Goal: Information Seeking & Learning: Learn about a topic

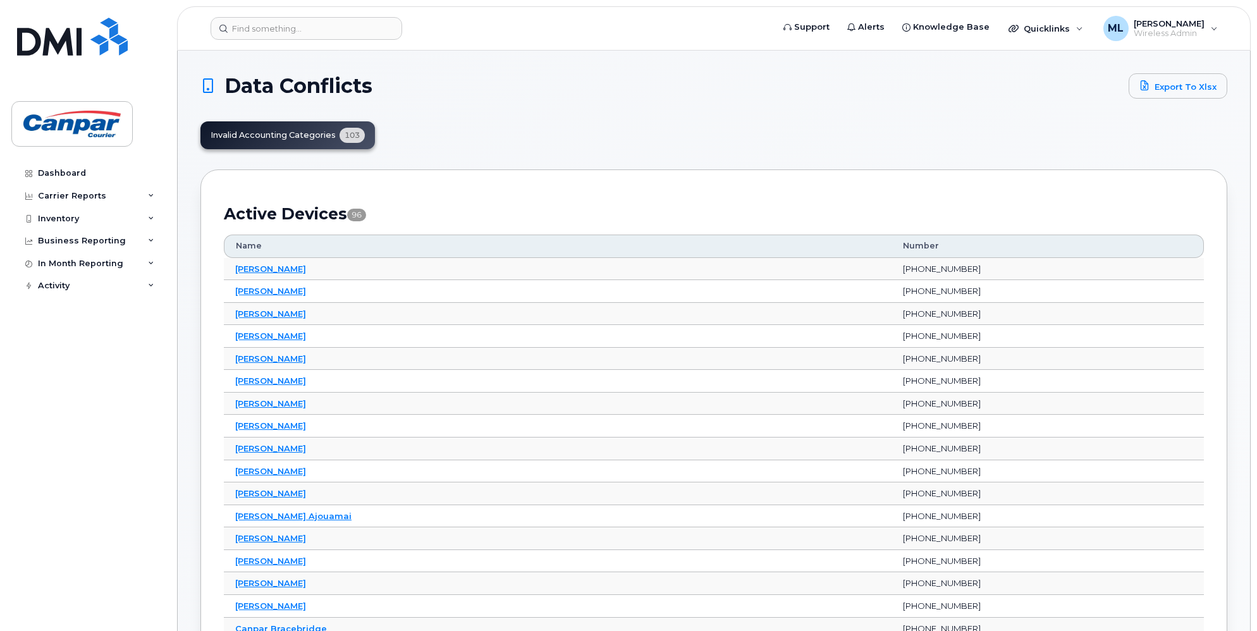
click at [300, 137] on div "Invalid Accounting Categories 103" at bounding box center [287, 135] width 174 height 28
click at [279, 360] on link "Andre Deslauriers" at bounding box center [270, 358] width 71 height 10
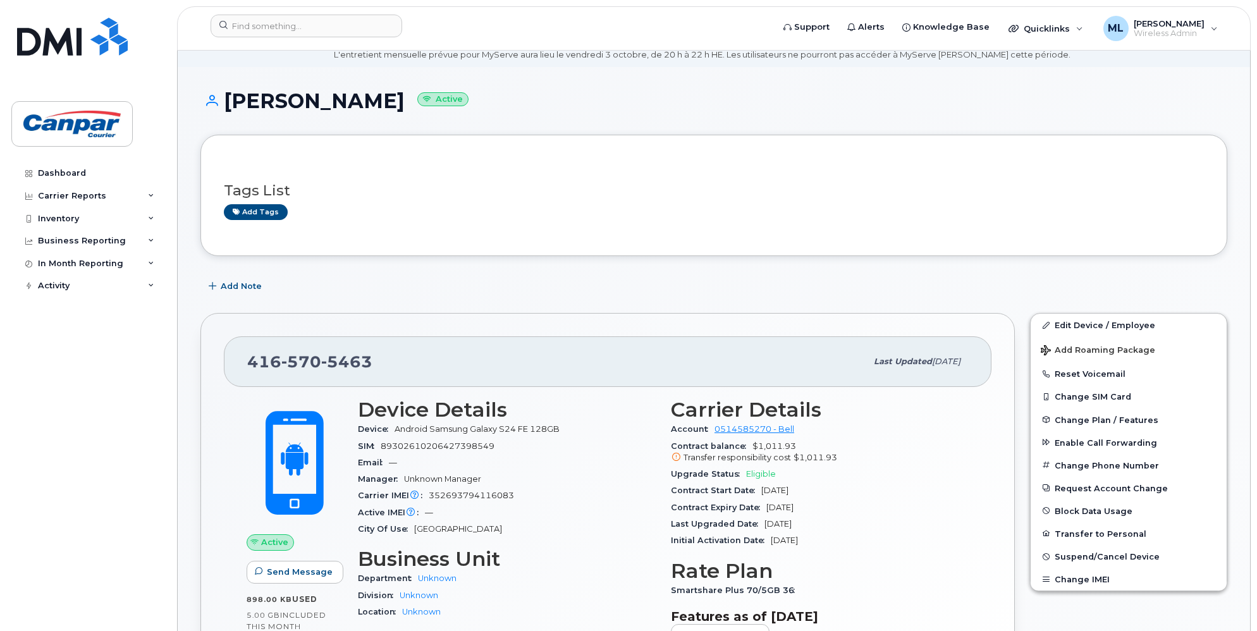
scroll to position [126, 0]
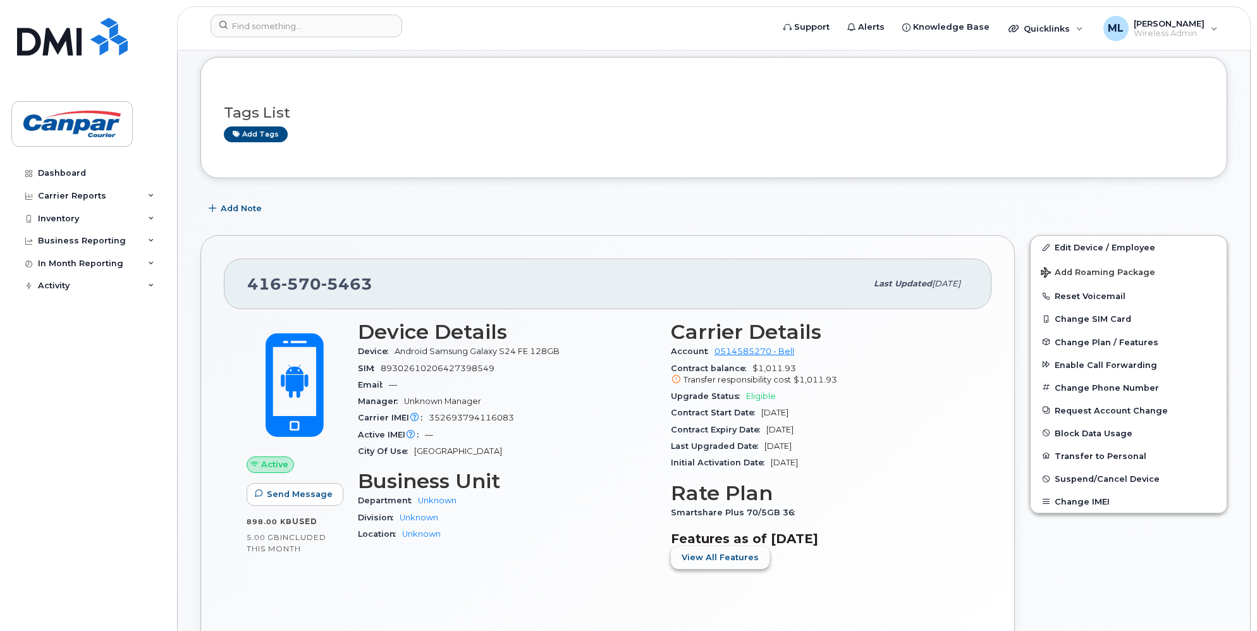
click at [748, 569] on button "View All Features" at bounding box center [720, 557] width 99 height 23
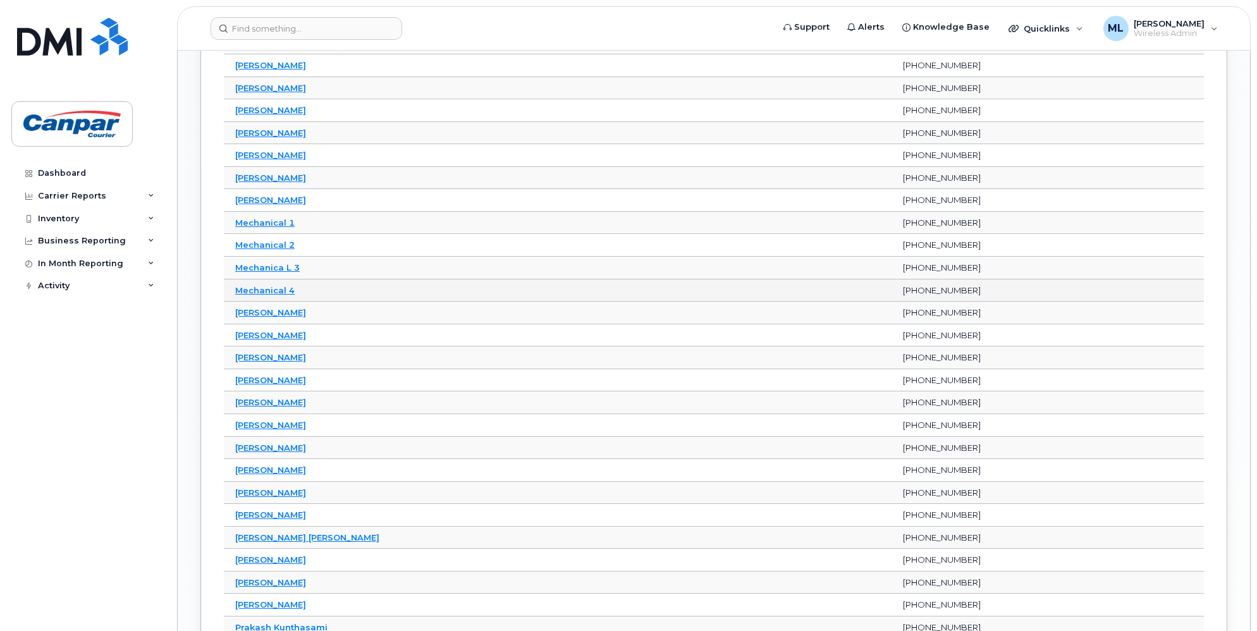
scroll to position [1327, 0]
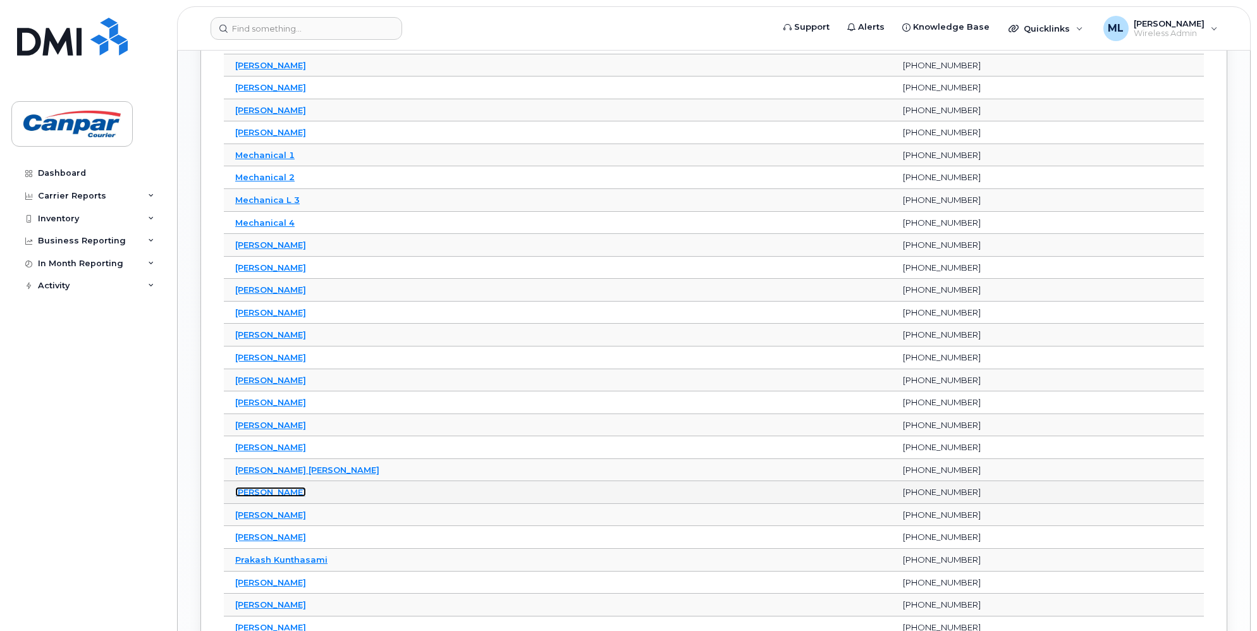
click at [283, 487] on link "[PERSON_NAME]" at bounding box center [270, 492] width 71 height 10
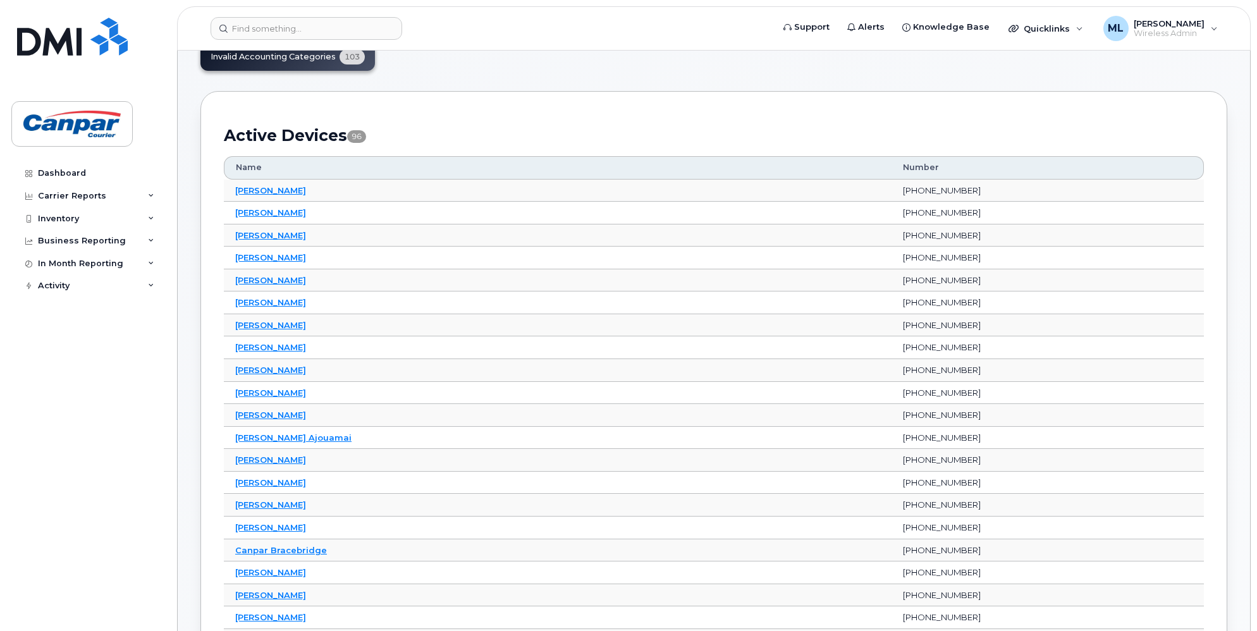
scroll to position [0, 0]
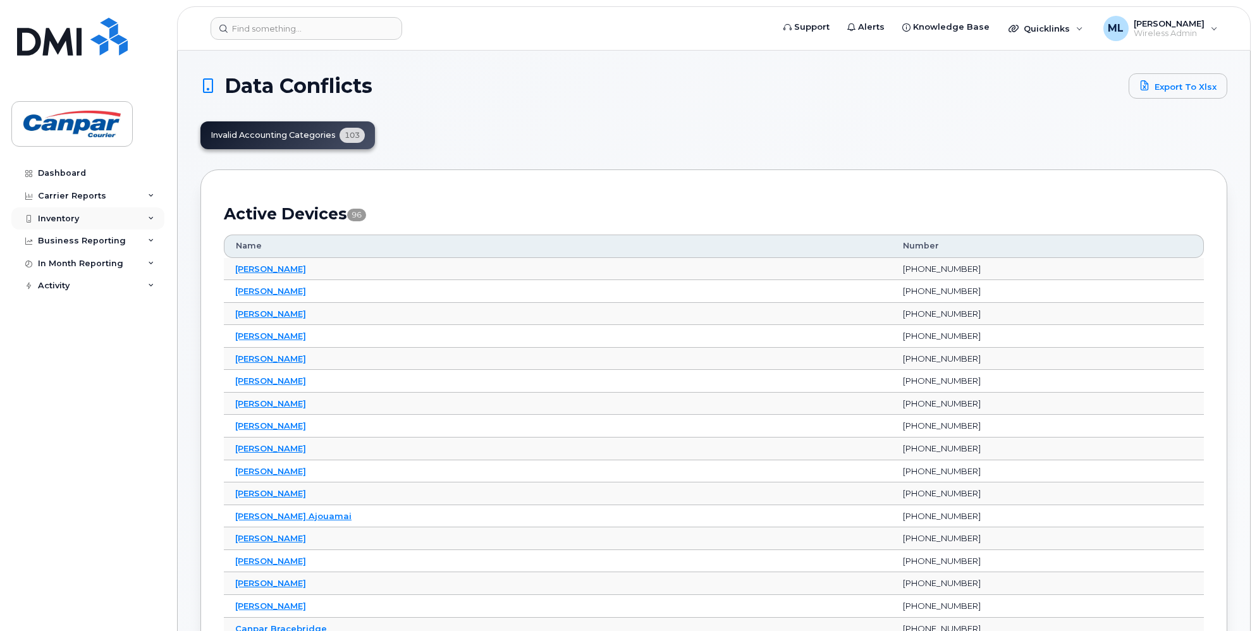
click at [74, 223] on div "Inventory" at bounding box center [87, 218] width 153 height 23
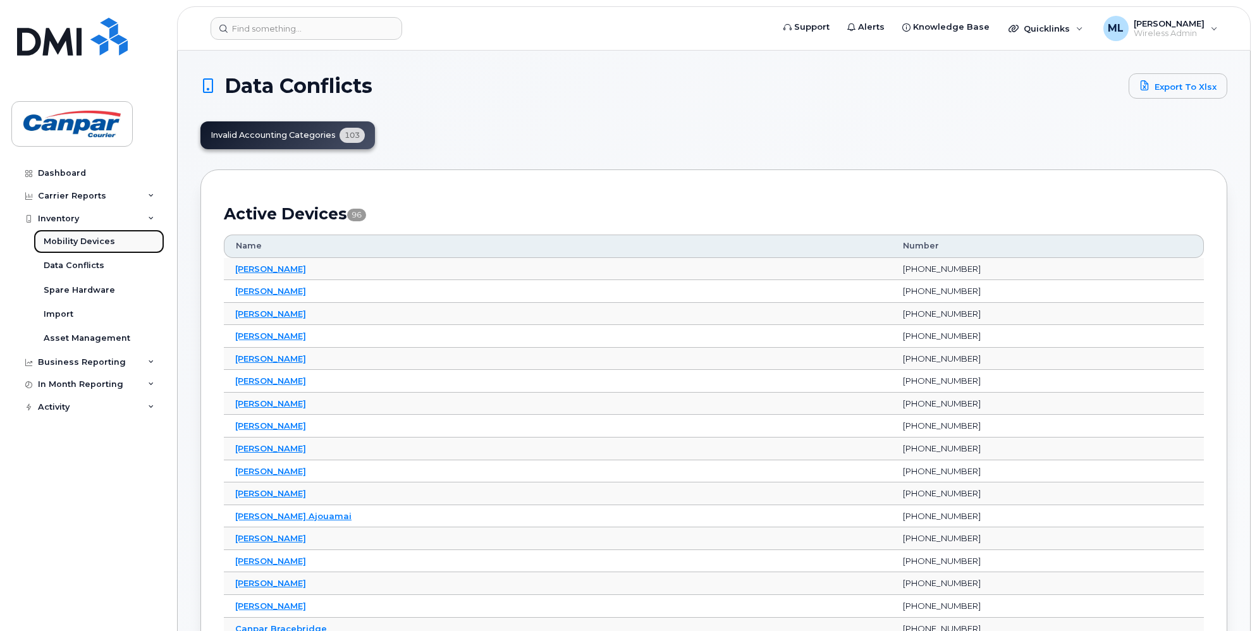
click at [85, 241] on div "Mobility Devices" at bounding box center [79, 241] width 71 height 11
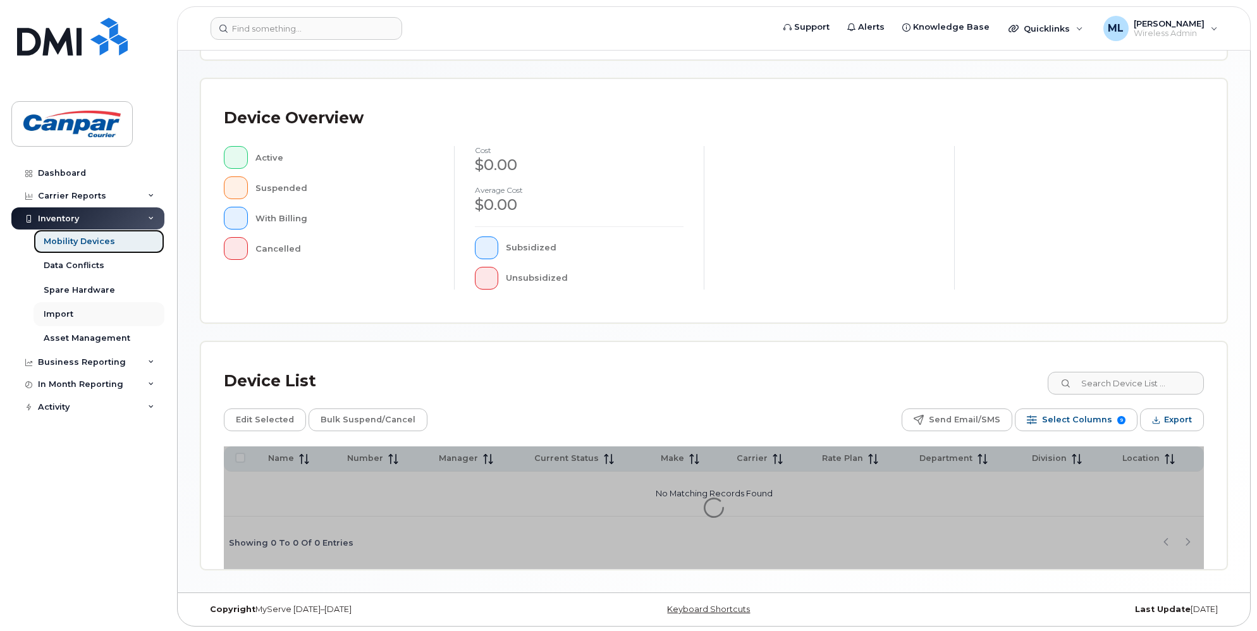
scroll to position [95, 0]
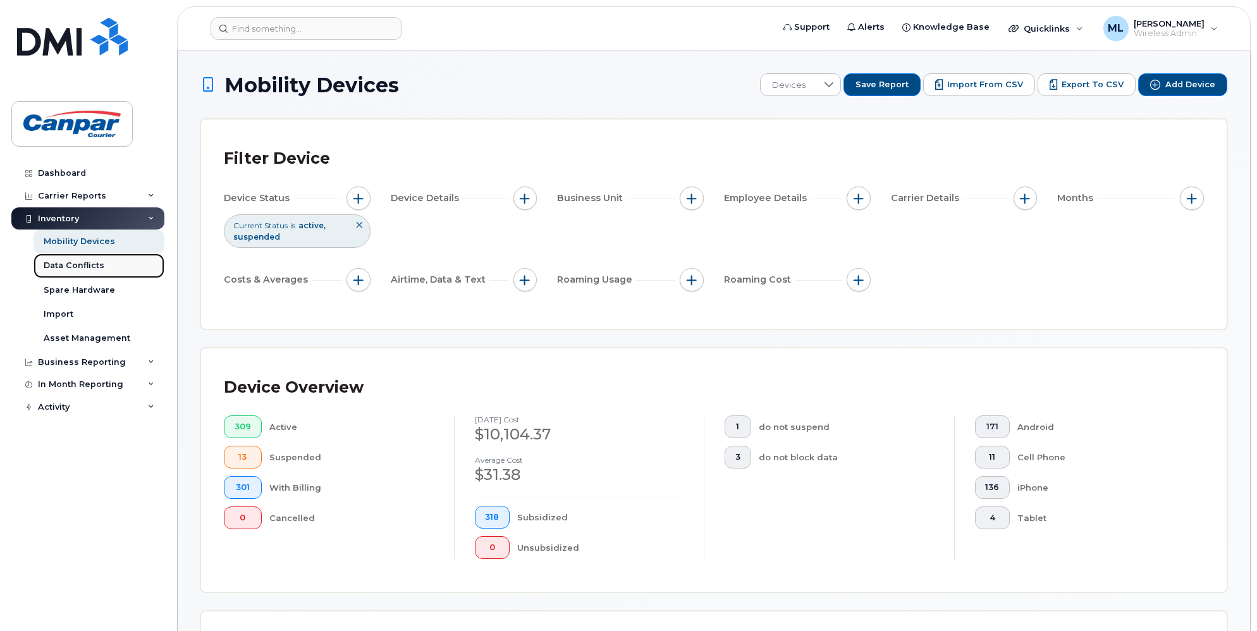
click at [69, 268] on div "Data Conflicts" at bounding box center [74, 265] width 61 height 11
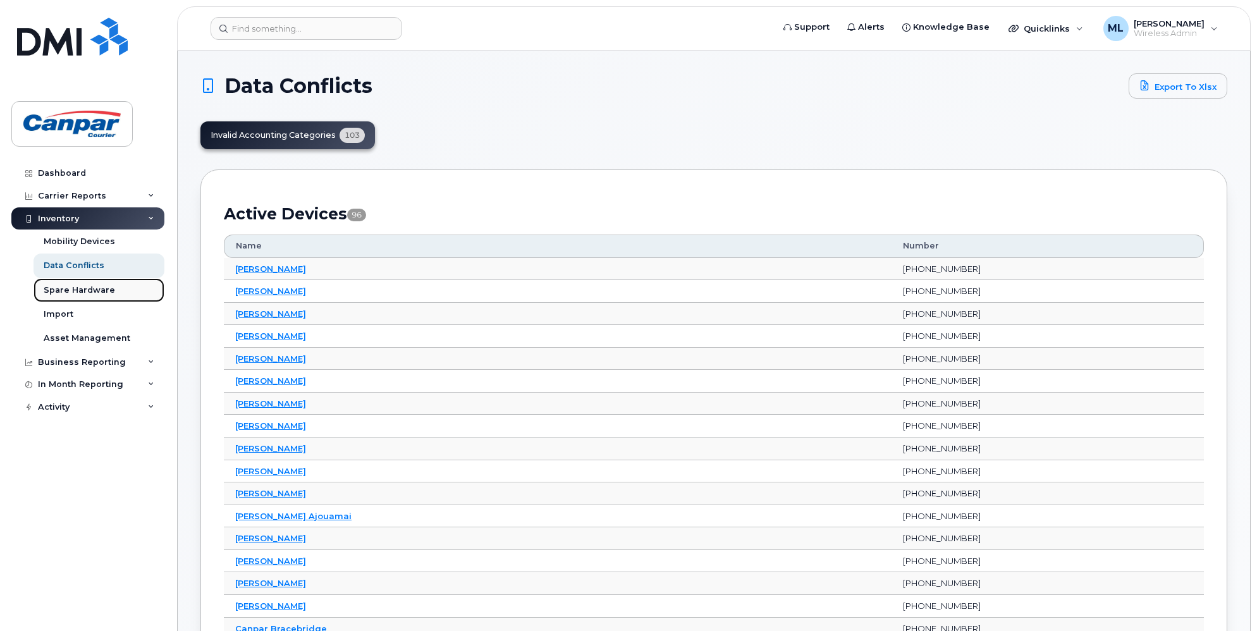
click at [70, 289] on div "Spare Hardware" at bounding box center [79, 289] width 71 height 11
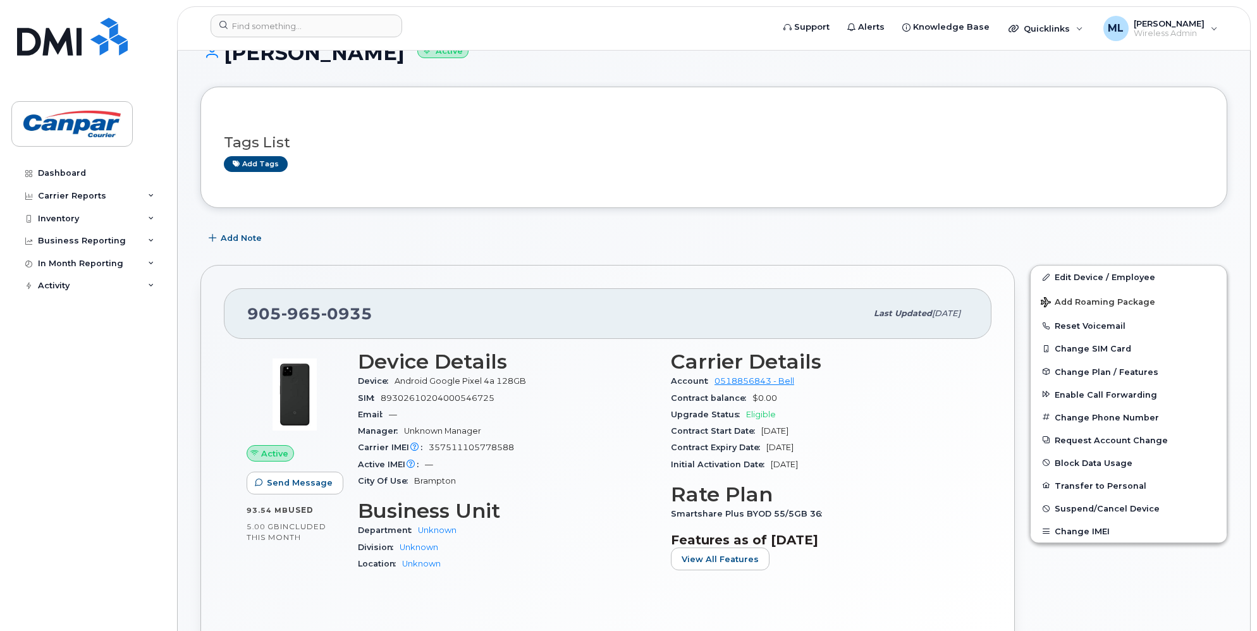
scroll to position [126, 0]
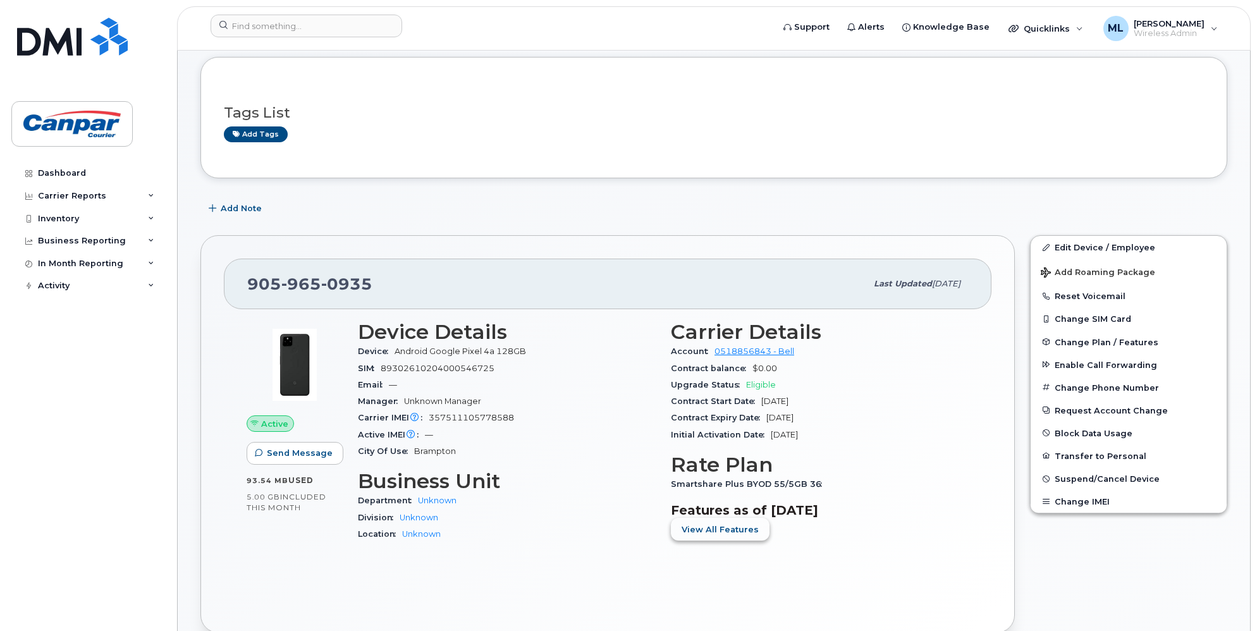
click at [750, 535] on span "View All Features" at bounding box center [719, 529] width 77 height 12
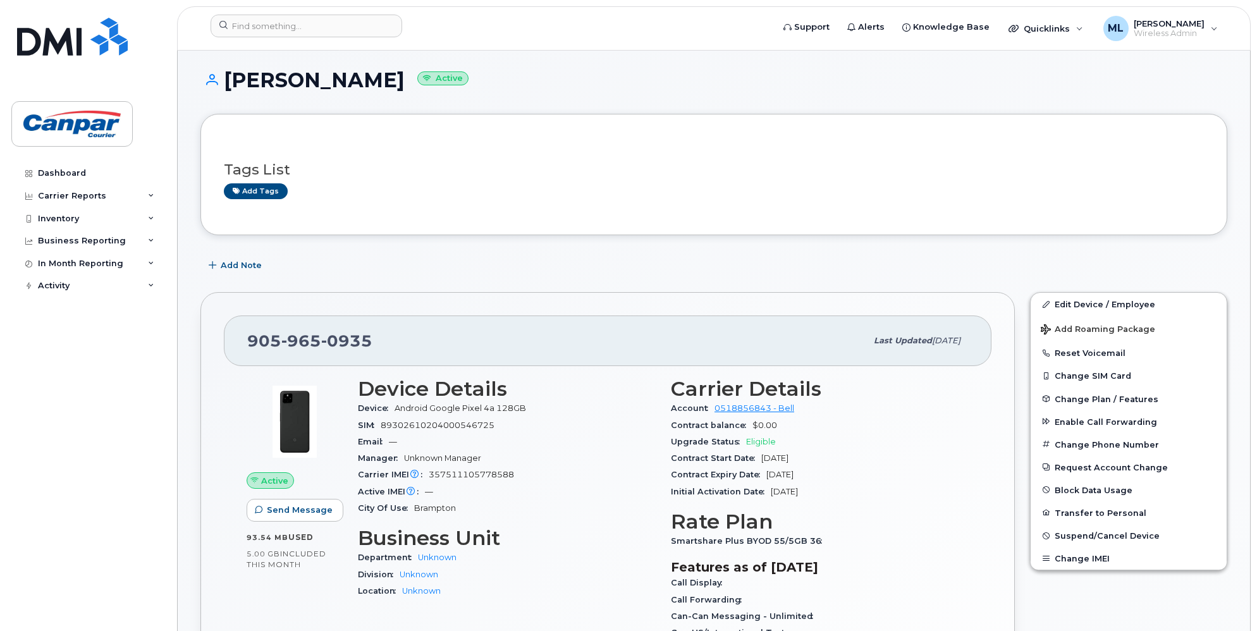
scroll to position [63, 0]
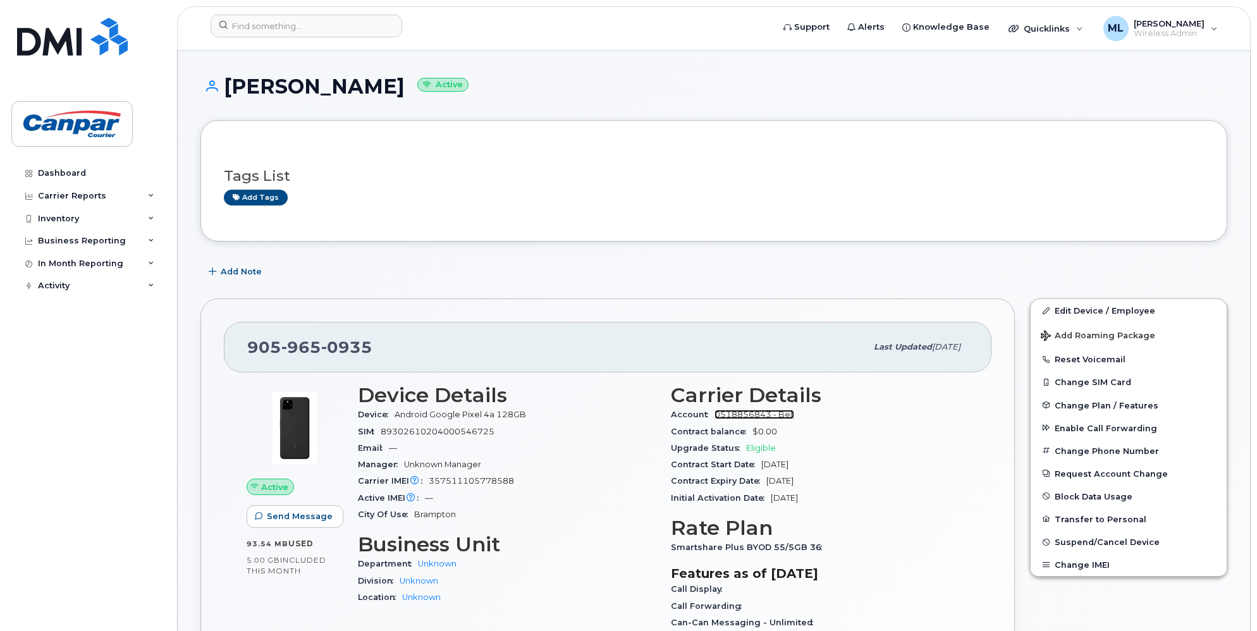
click at [733, 419] on link "0518856843 - Bell" at bounding box center [754, 414] width 80 height 9
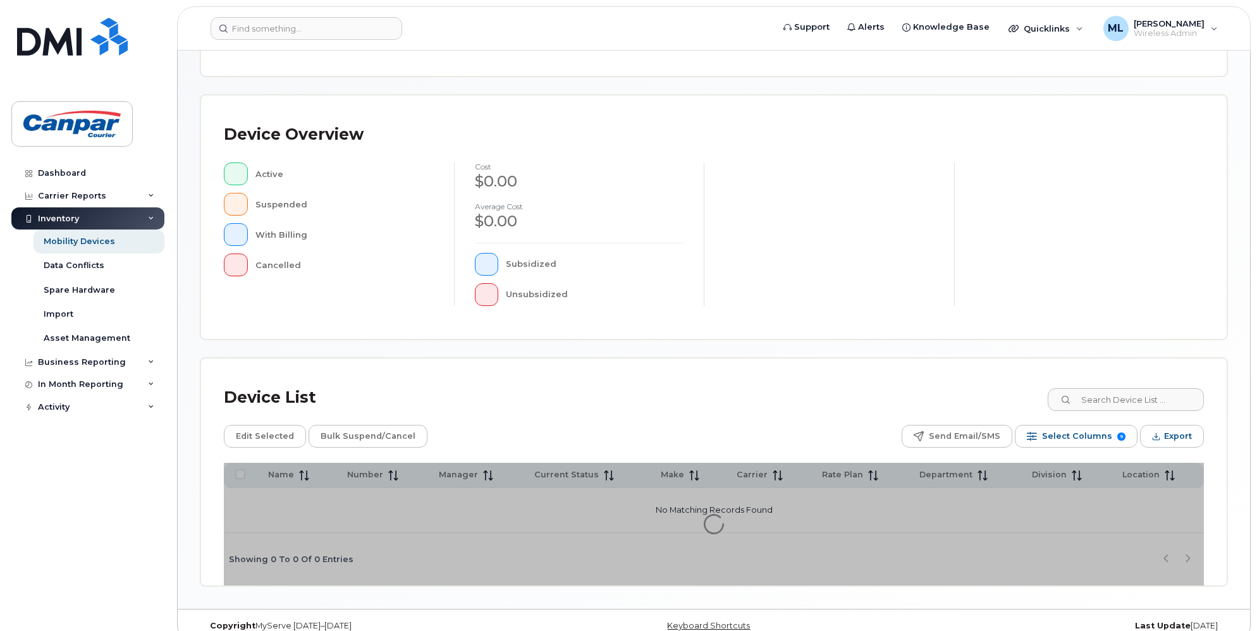
scroll to position [236, 0]
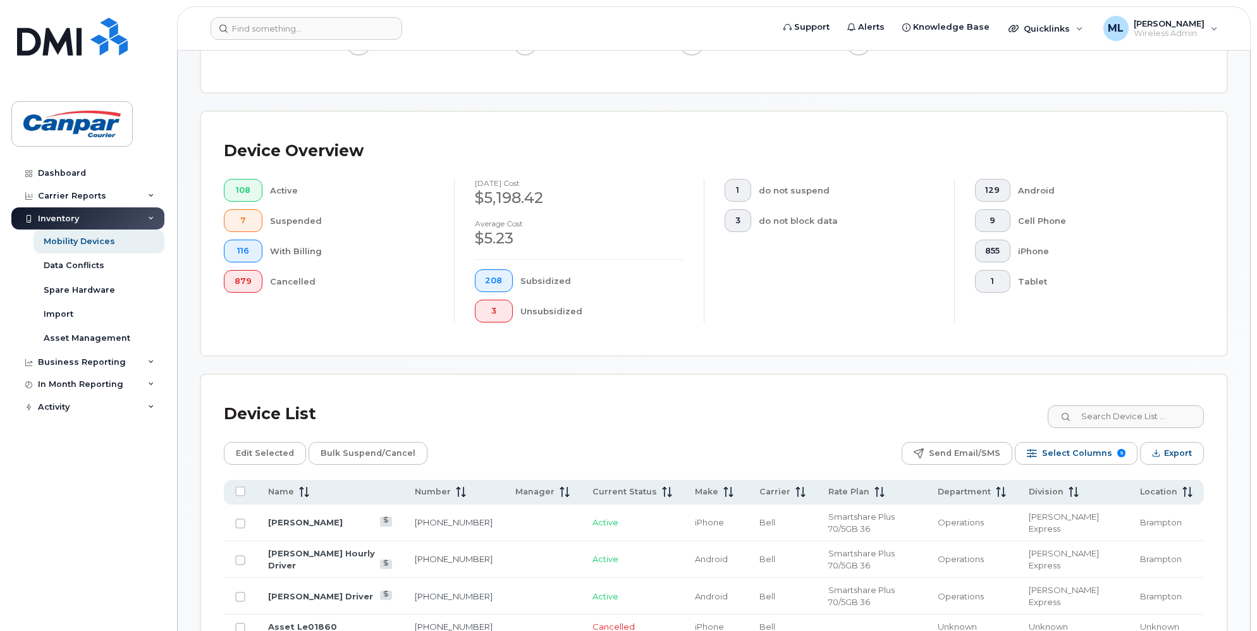
scroll to position [269, 0]
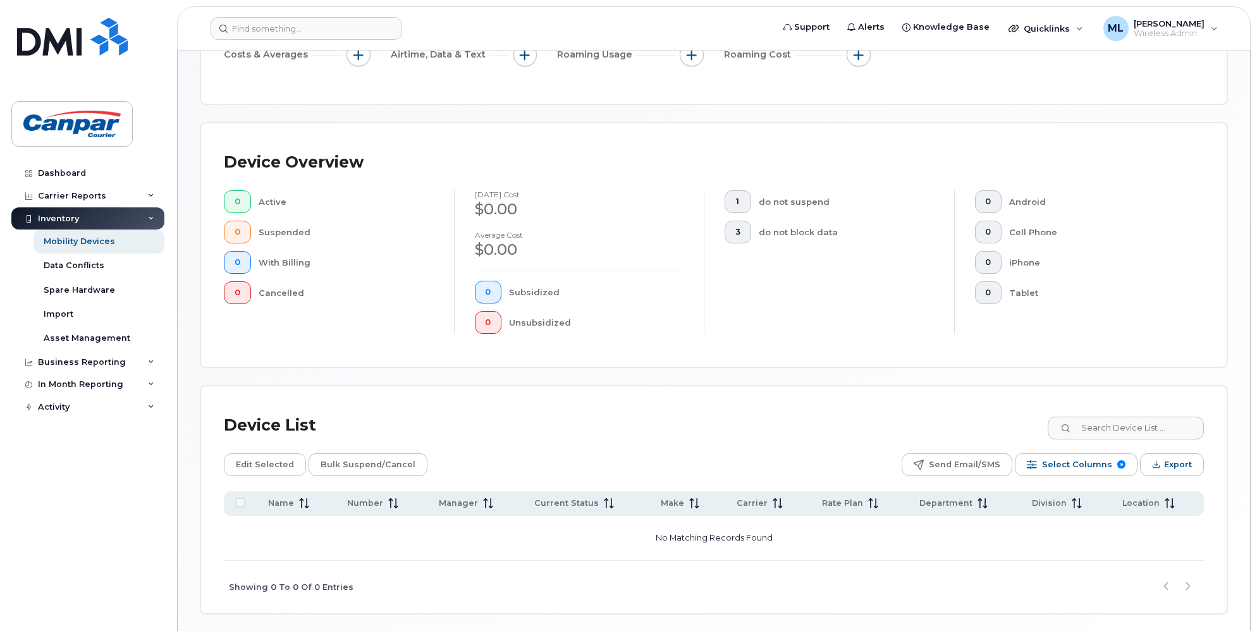
scroll to position [269, 0]
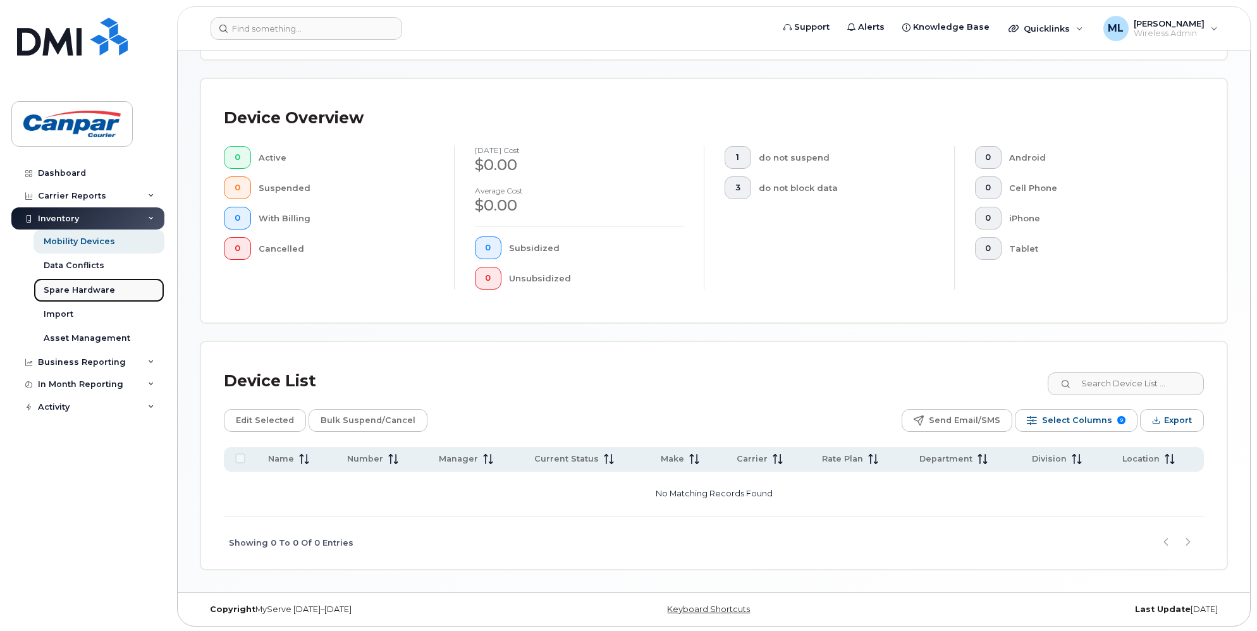
click at [74, 292] on div "Spare Hardware" at bounding box center [79, 289] width 71 height 11
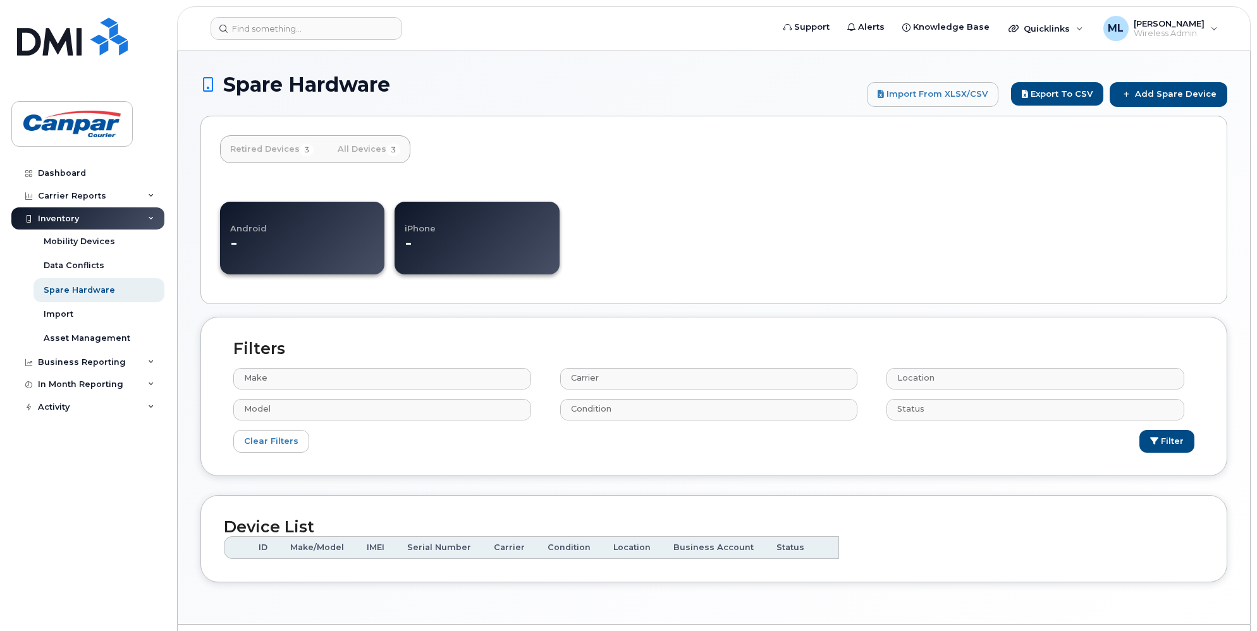
select select
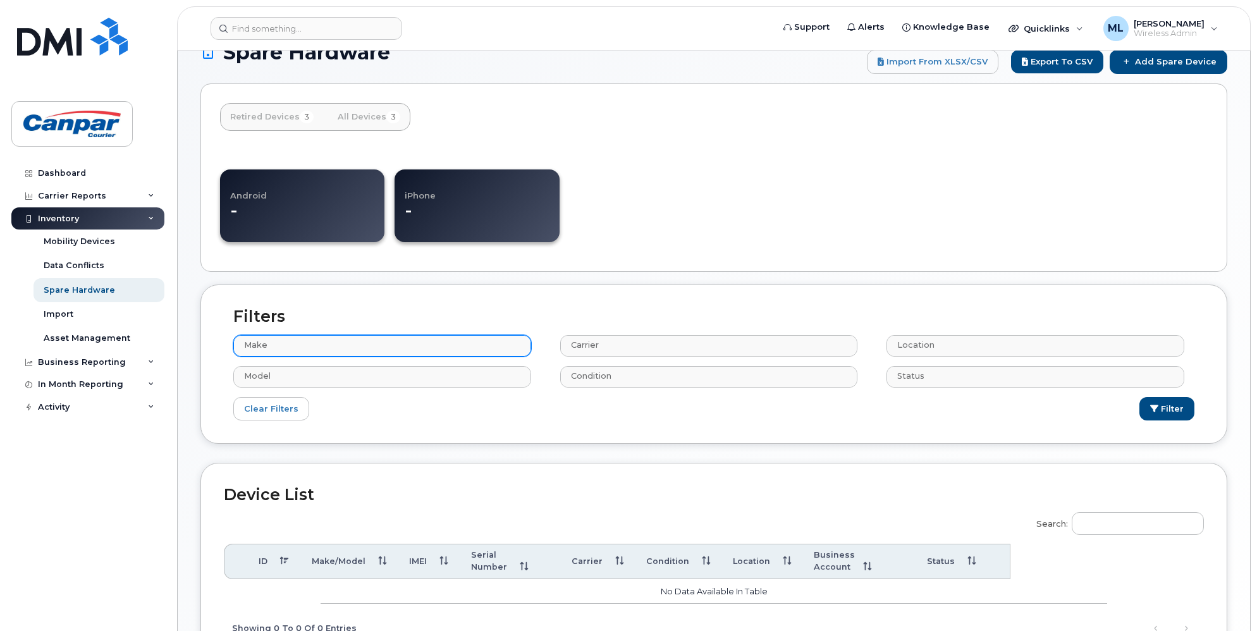
scroll to position [126, 0]
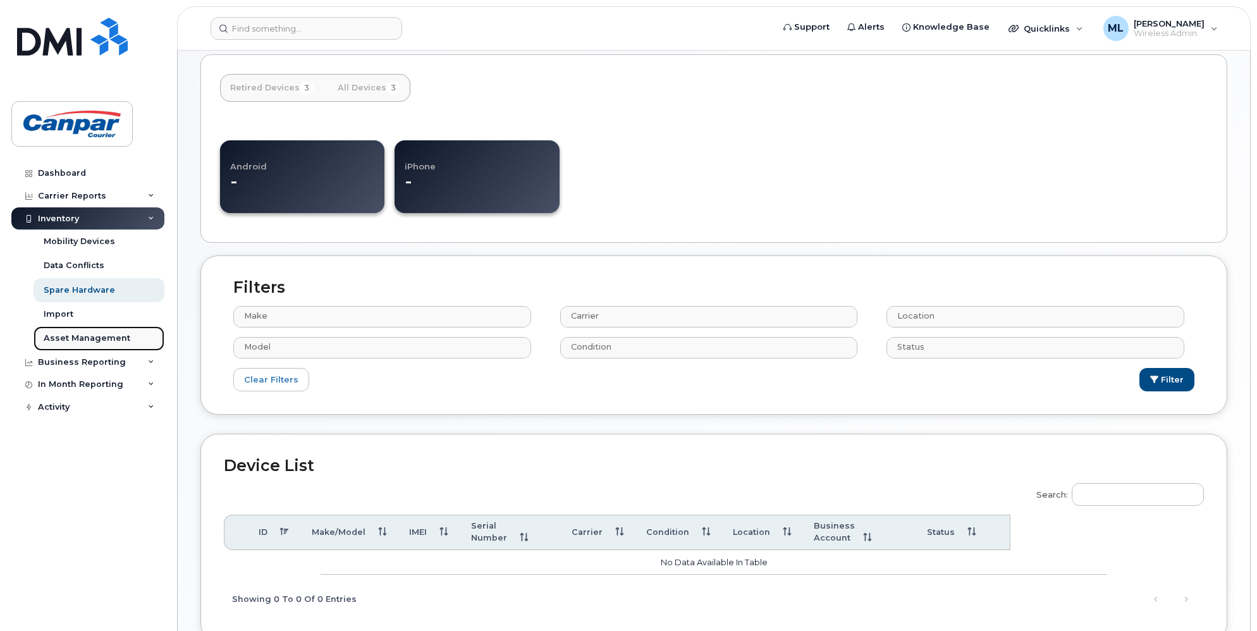
click at [88, 343] on div "Asset Management" at bounding box center [87, 337] width 87 height 11
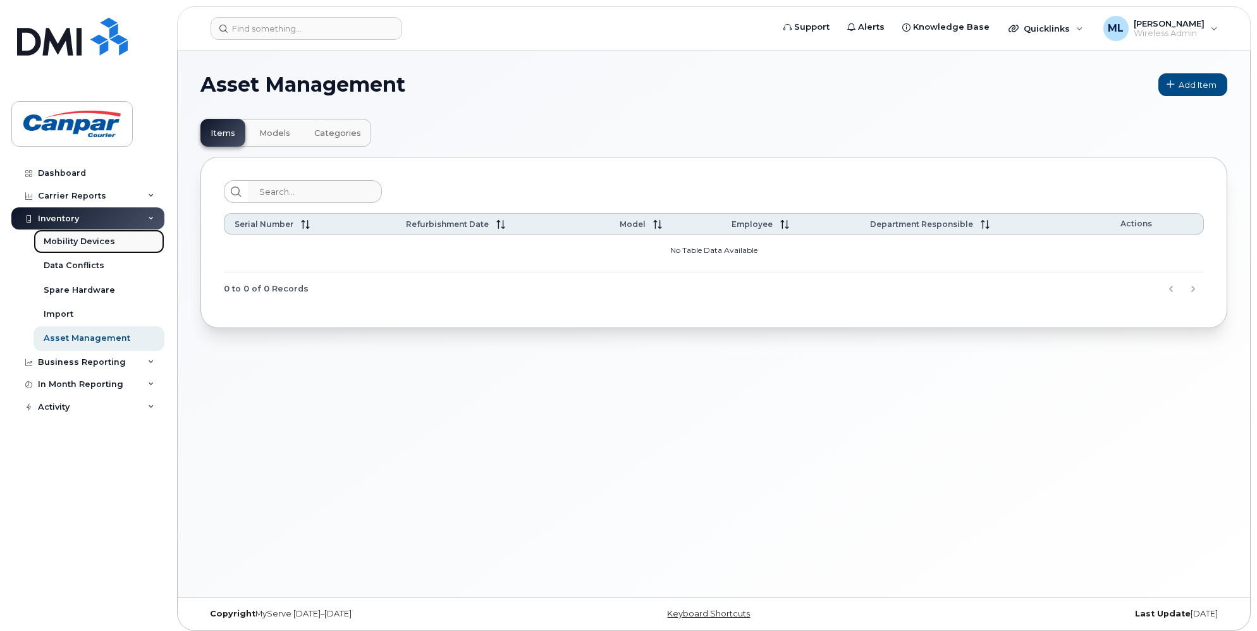
click at [97, 236] on div "Mobility Devices" at bounding box center [79, 241] width 71 height 11
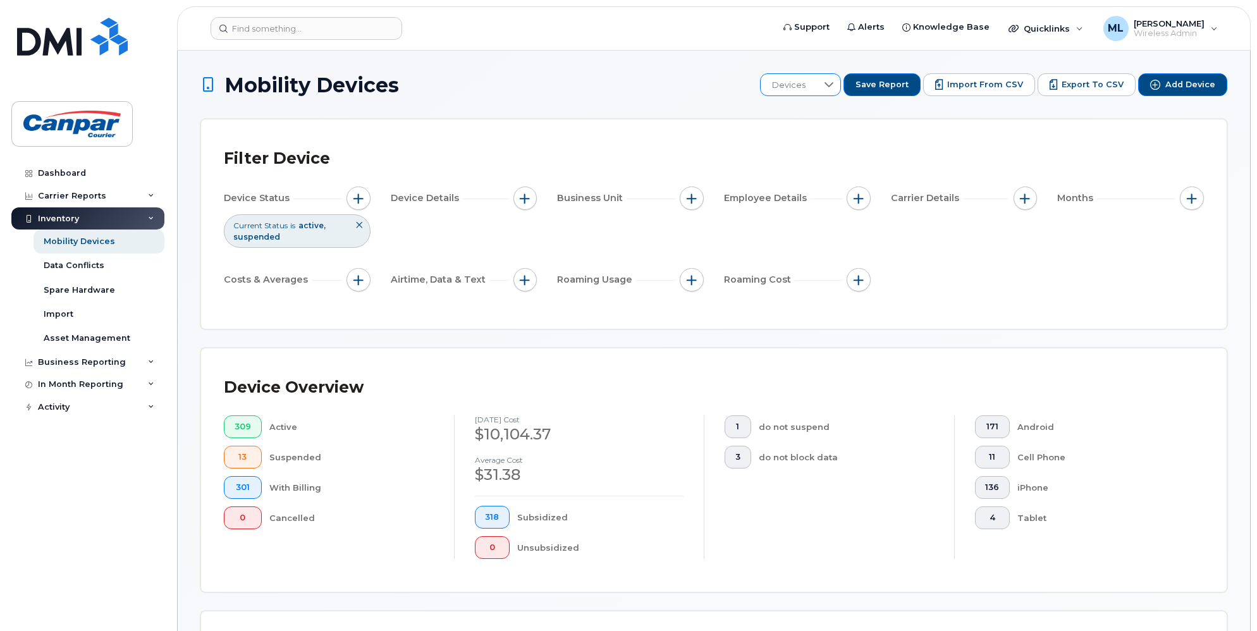
click at [817, 88] on span "Devices" at bounding box center [788, 85] width 56 height 23
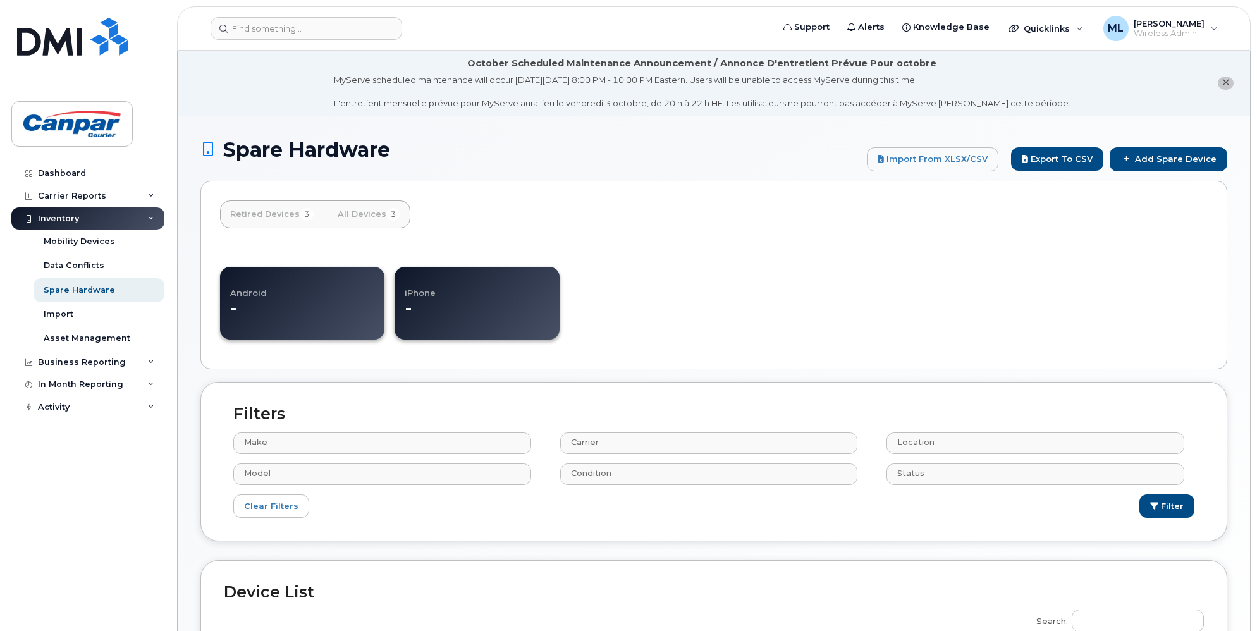
select select
click at [99, 367] on div "Business Reporting" at bounding box center [87, 362] width 153 height 23
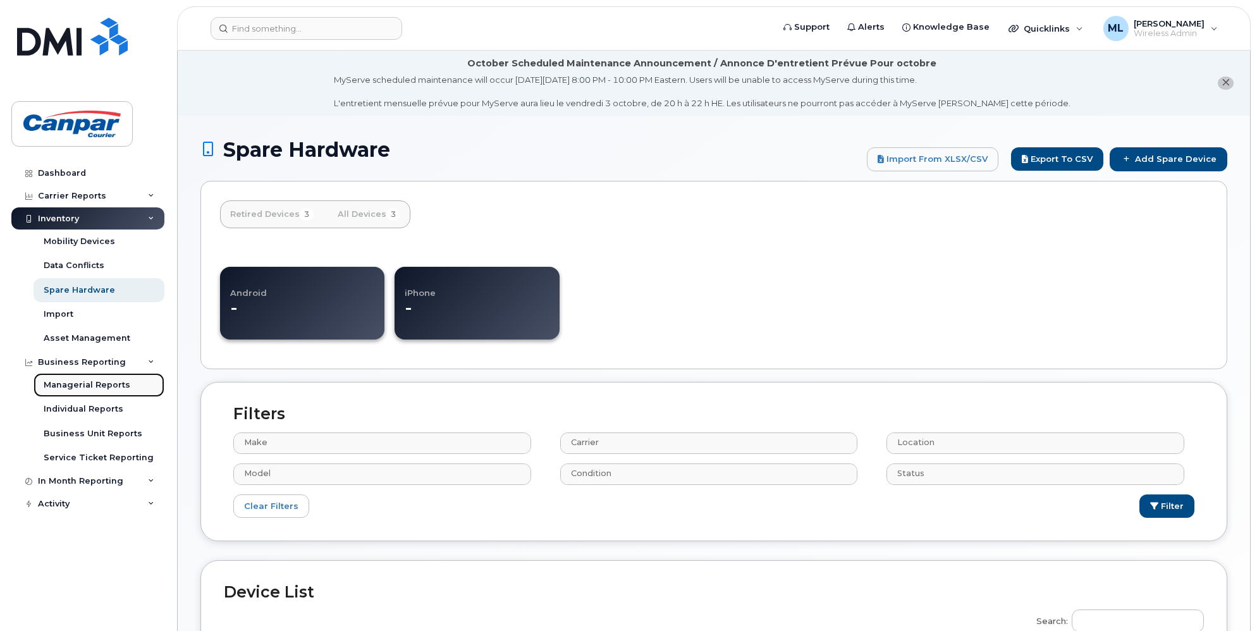
click at [102, 387] on div "Managerial Reports" at bounding box center [87, 384] width 87 height 11
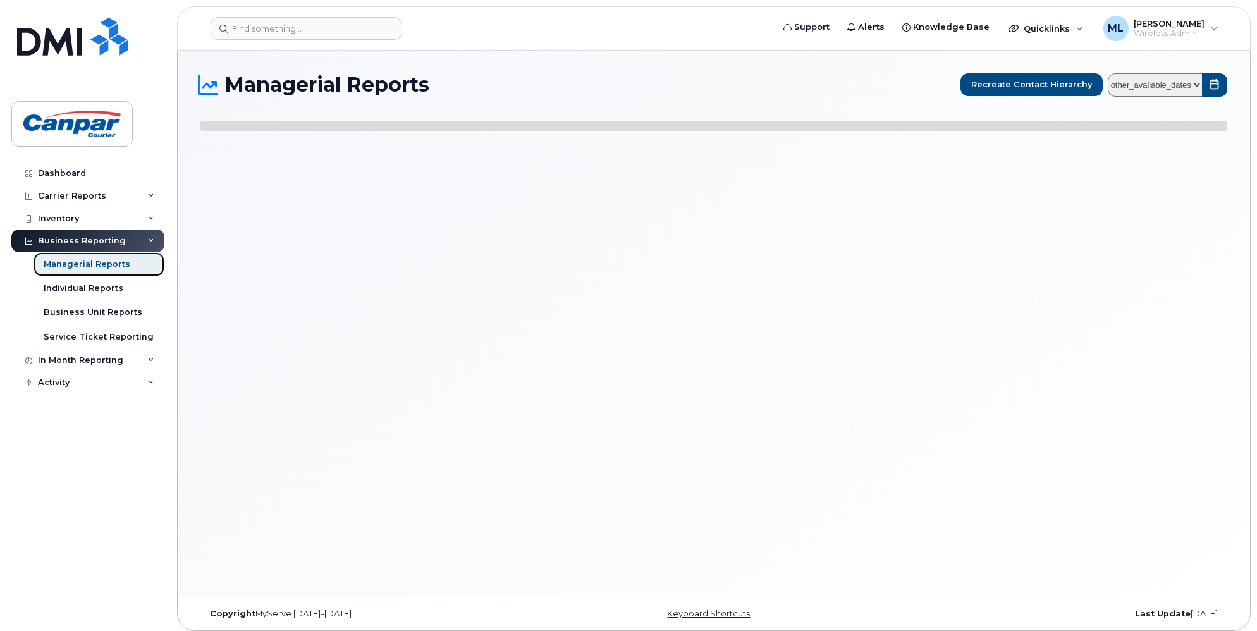
select select
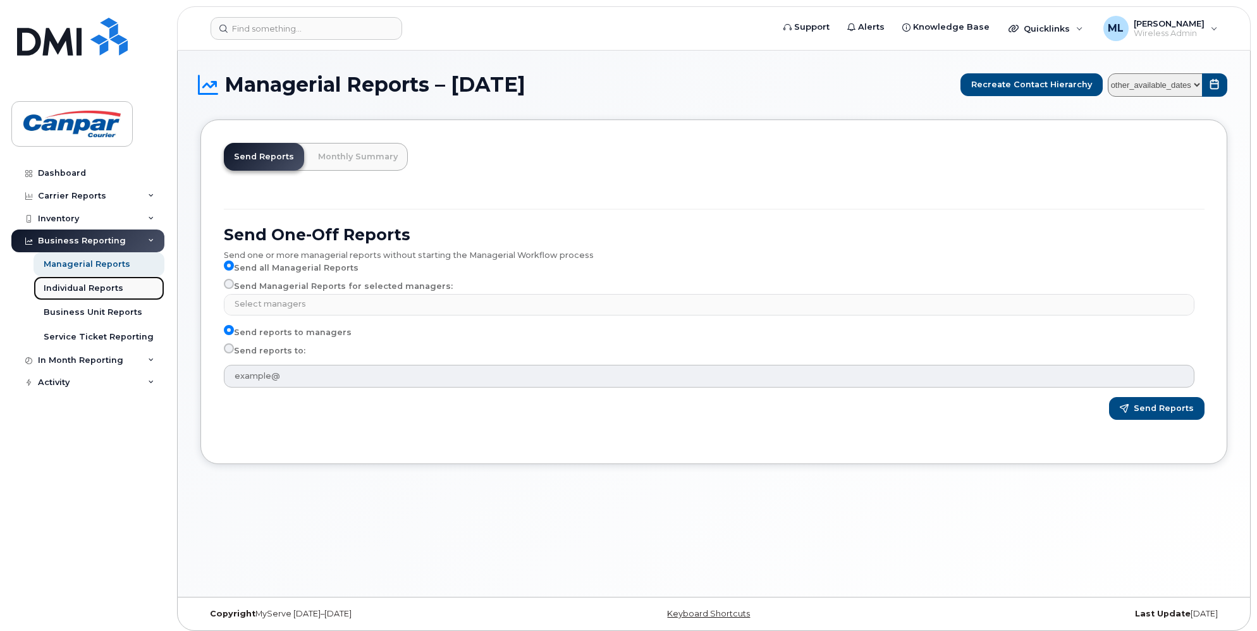
click at [71, 289] on div "Individual Reports" at bounding box center [84, 288] width 80 height 11
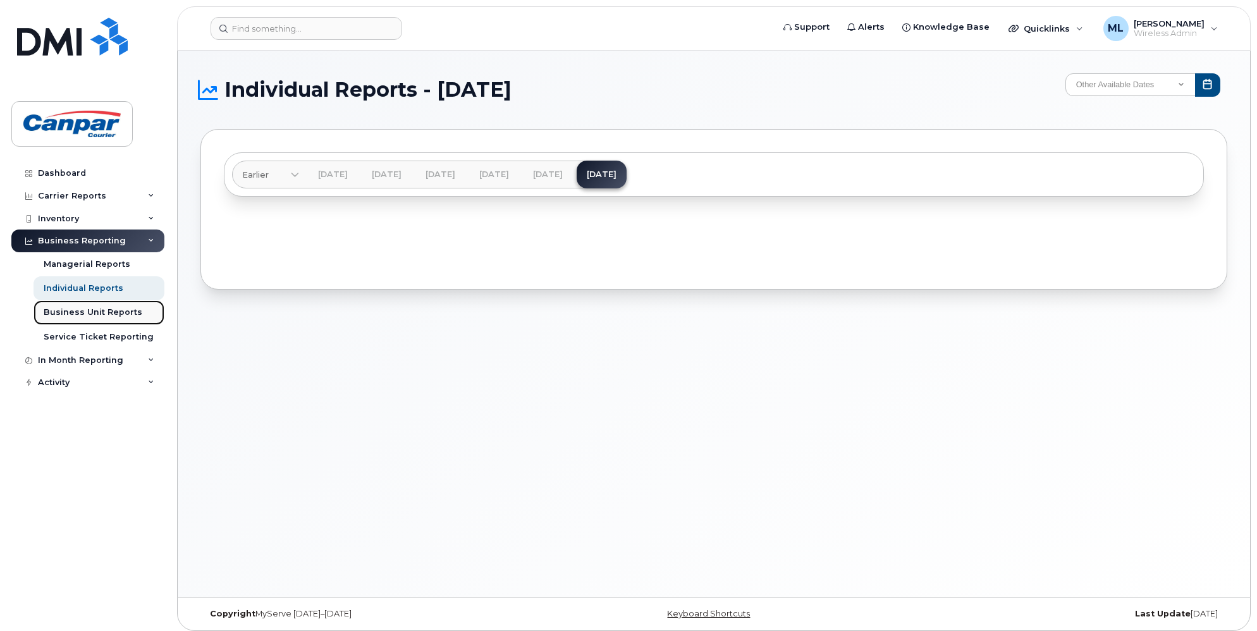
click at [76, 311] on div "Business Unit Reports" at bounding box center [93, 312] width 99 height 11
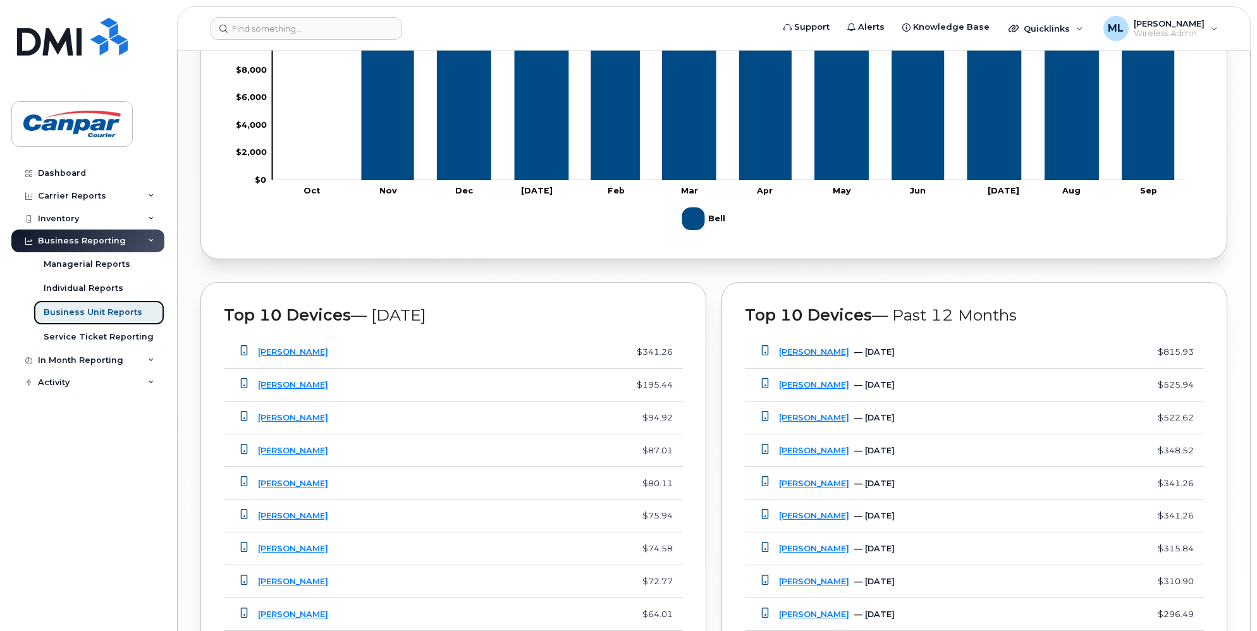
scroll to position [822, 0]
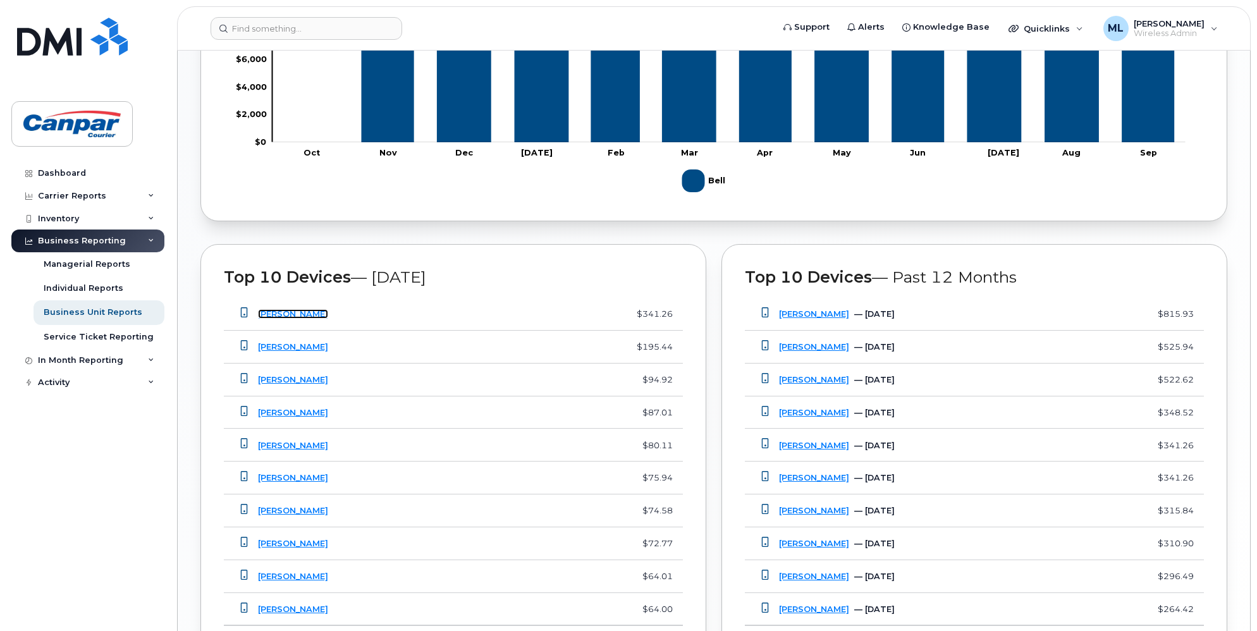
click at [298, 314] on link "David Zasucha" at bounding box center [293, 313] width 70 height 9
click at [813, 314] on link "Yair Cohen" at bounding box center [814, 313] width 70 height 9
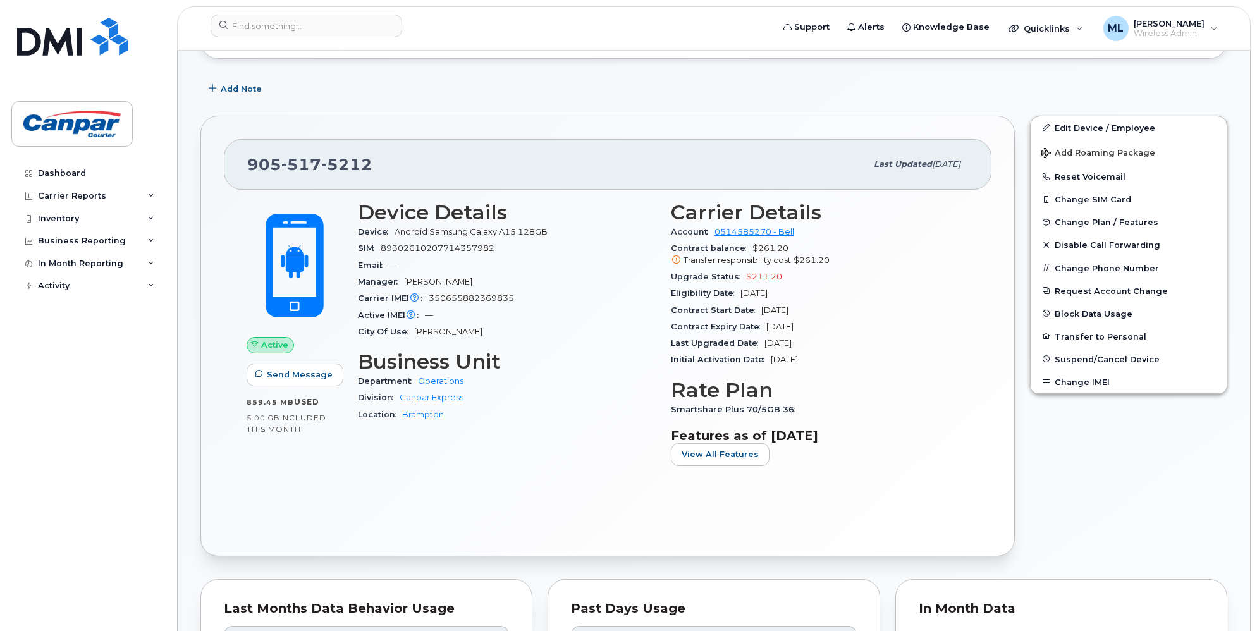
scroll to position [126, 0]
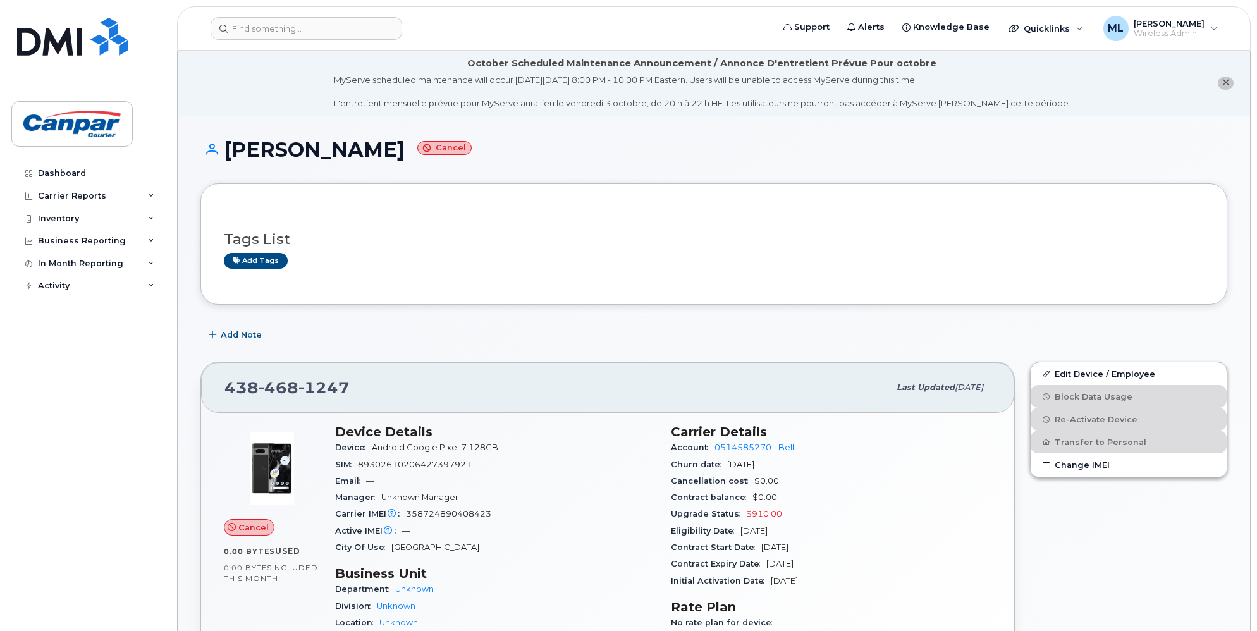
scroll to position [63, 0]
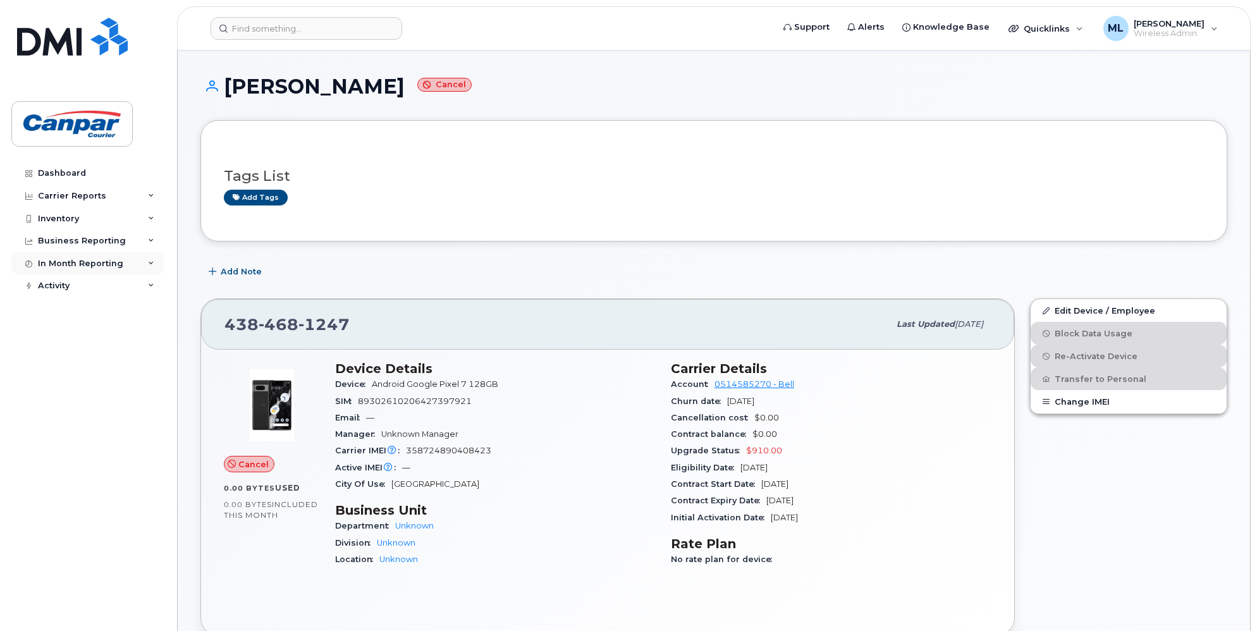
click at [73, 263] on div "In Month Reporting" at bounding box center [80, 264] width 85 height 10
click at [83, 288] on div "Data Usage" at bounding box center [69, 286] width 51 height 11
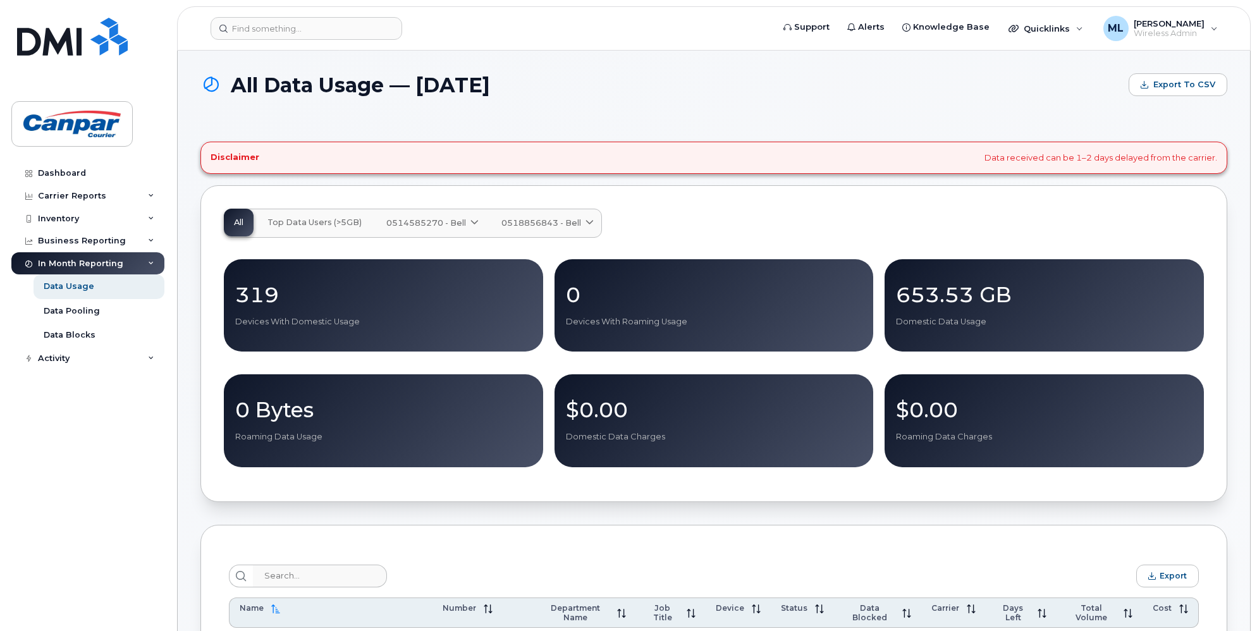
click at [475, 224] on icon at bounding box center [474, 223] width 8 height 8
click at [732, 209] on div "All Top Data Users (>5GB) 0514585270 - Bell Medium Business Data Share TForce N…" at bounding box center [714, 223] width 980 height 29
click at [585, 223] on icon at bounding box center [589, 223] width 8 height 8
click at [733, 221] on div "All Top Data Users (>5GB) 0514585270 - Bell Medium Business Data Share TForce N…" at bounding box center [714, 223] width 980 height 29
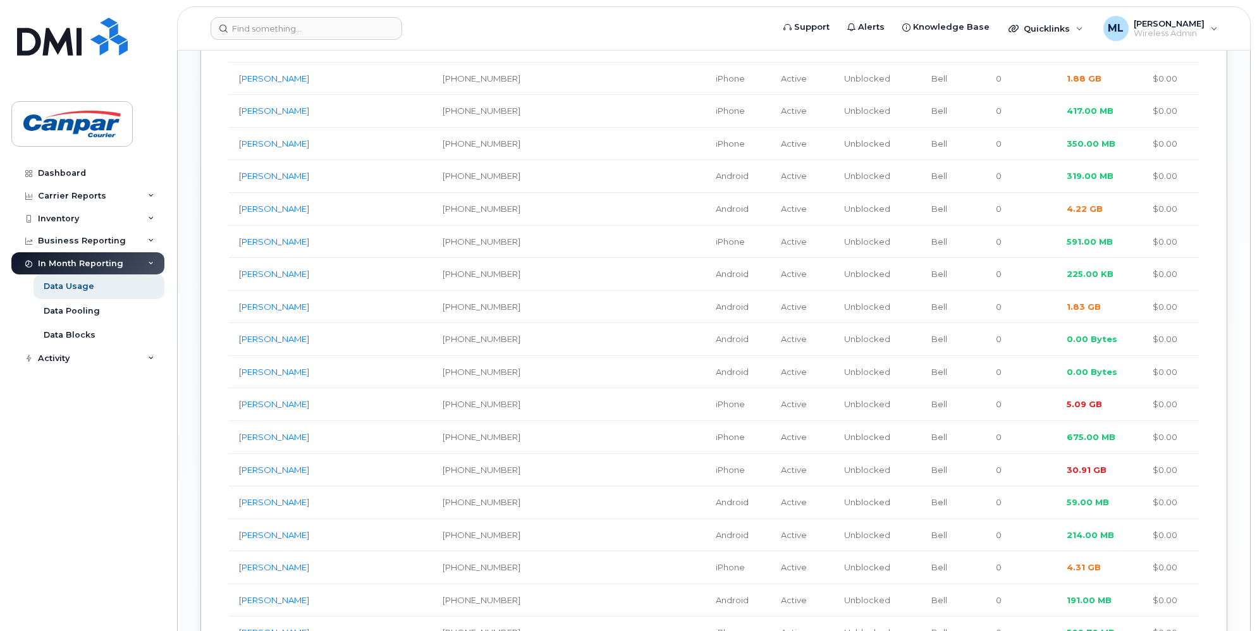
scroll to position [2339, 0]
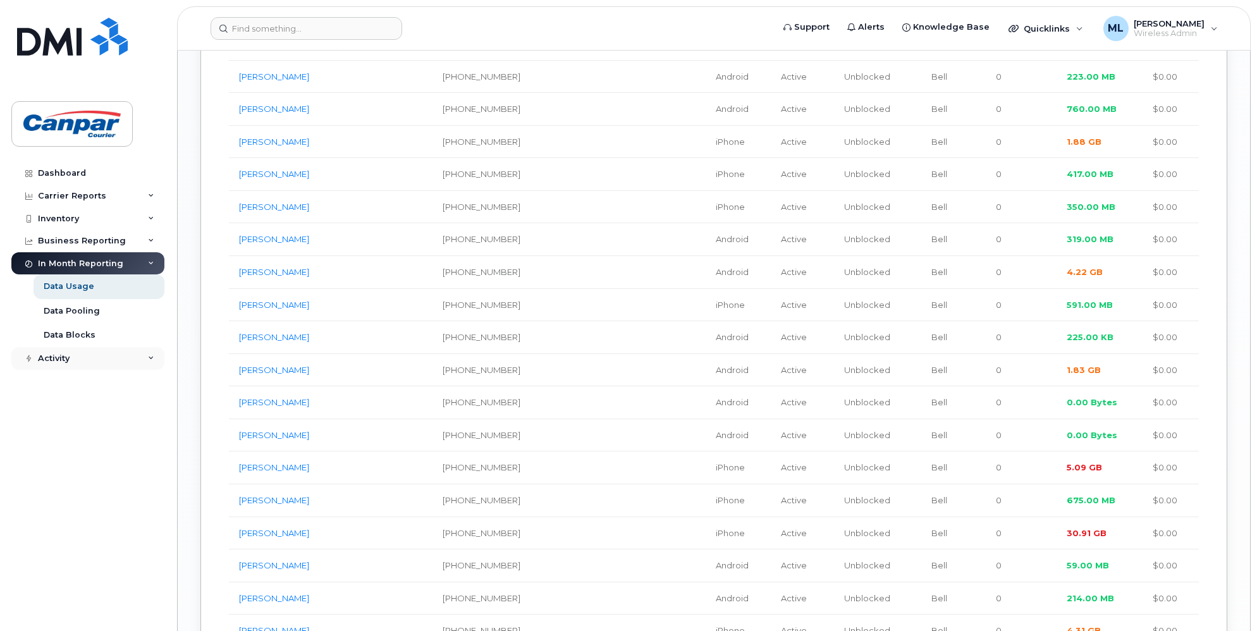
click at [49, 360] on div "Activity" at bounding box center [54, 358] width 32 height 10
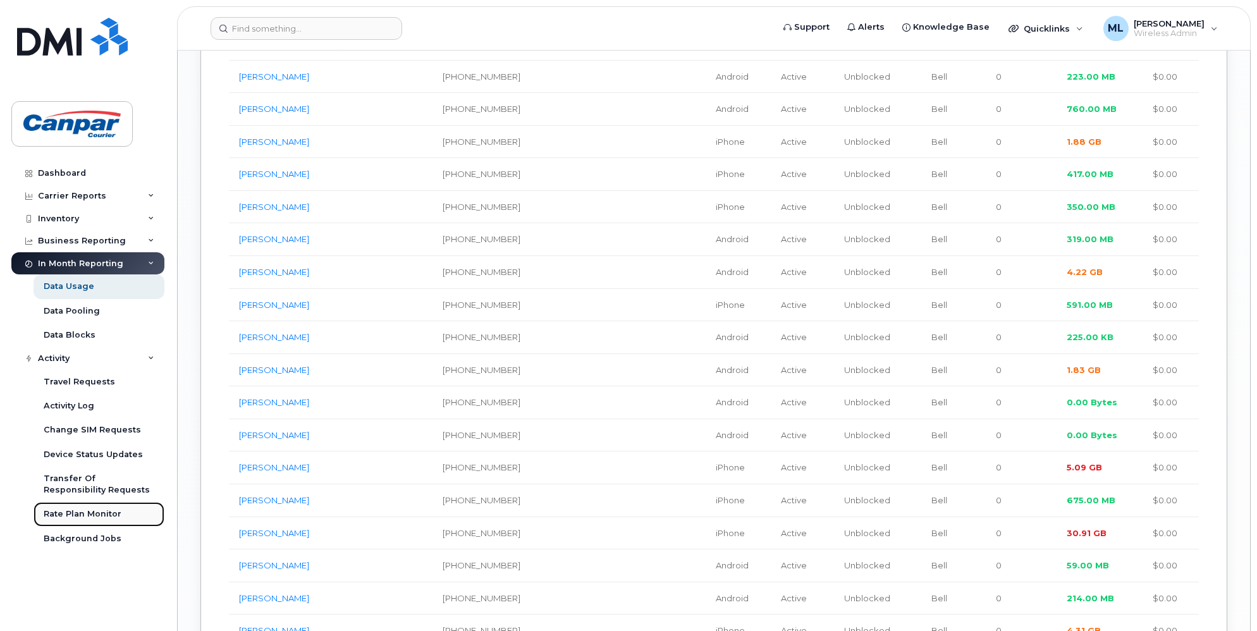
click at [96, 516] on div "Rate Plan Monitor" at bounding box center [83, 513] width 78 height 11
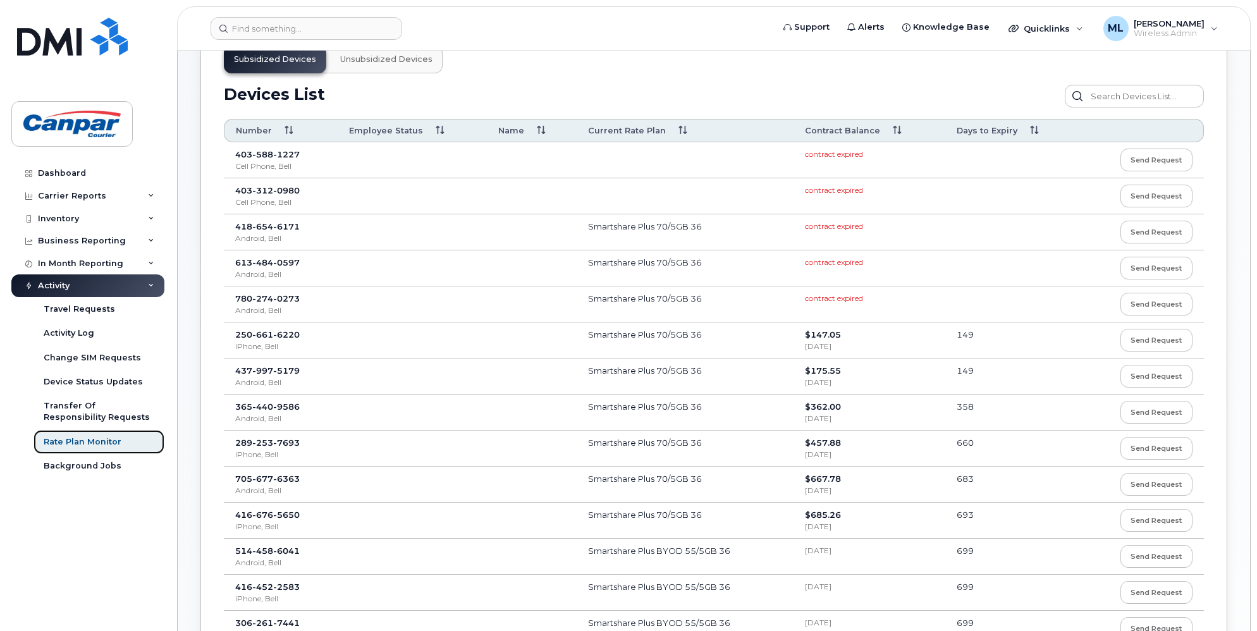
scroll to position [126, 0]
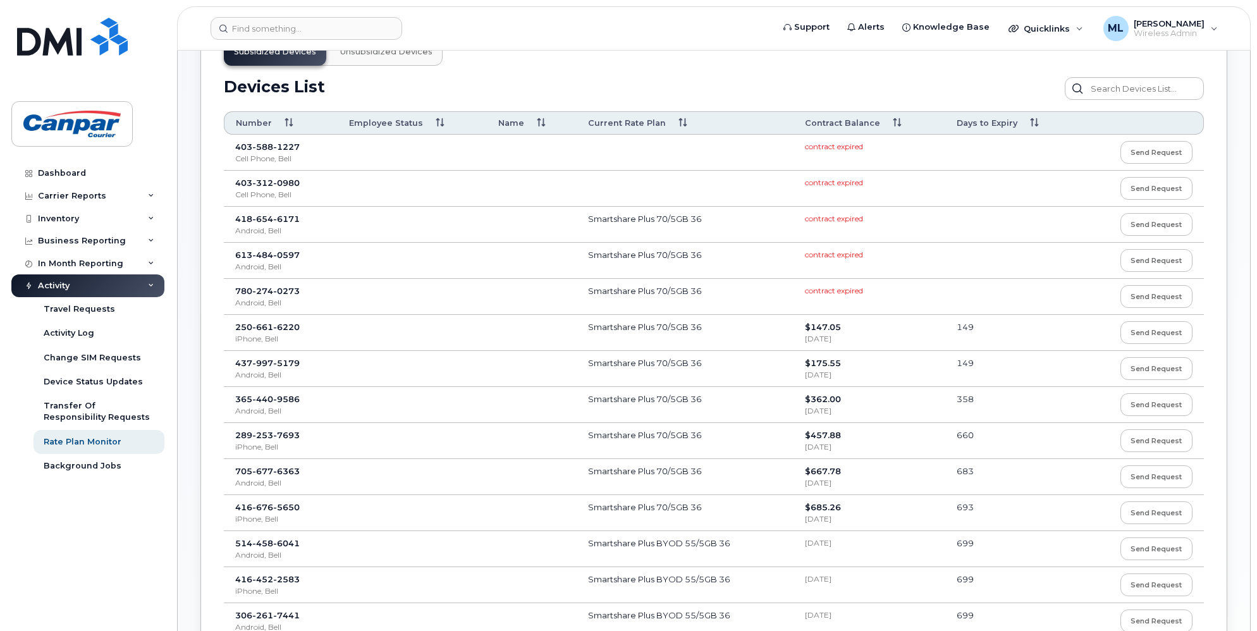
click at [892, 120] on th "Contract Balance" at bounding box center [868, 122] width 151 height 23
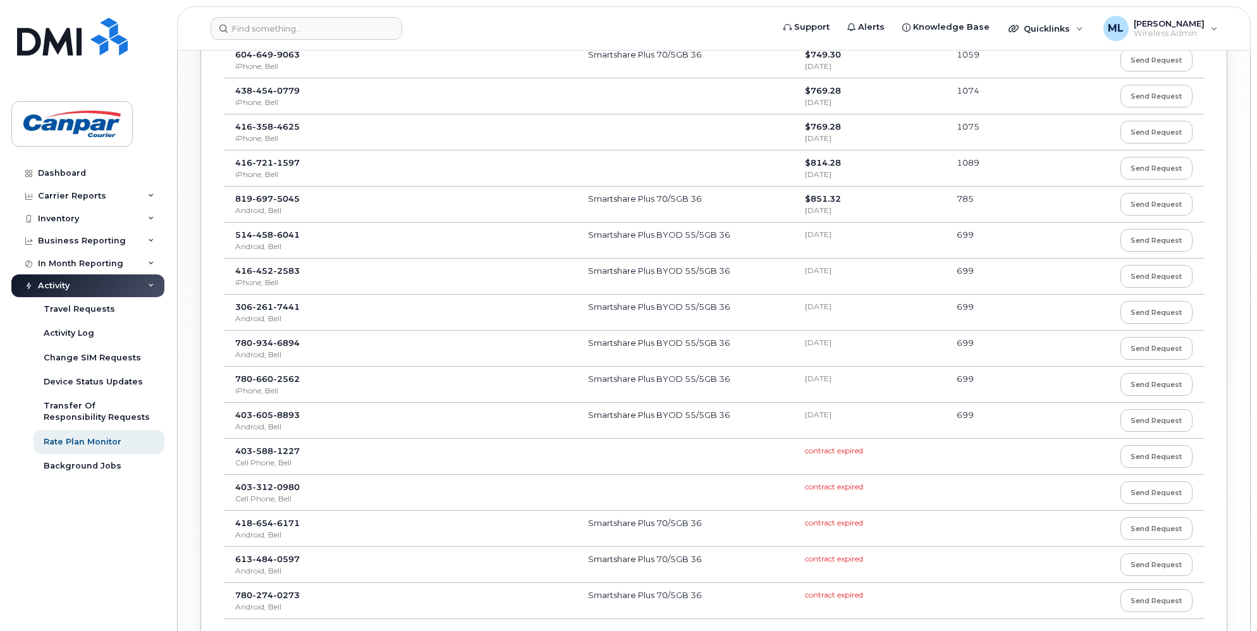
scroll to position [666, 0]
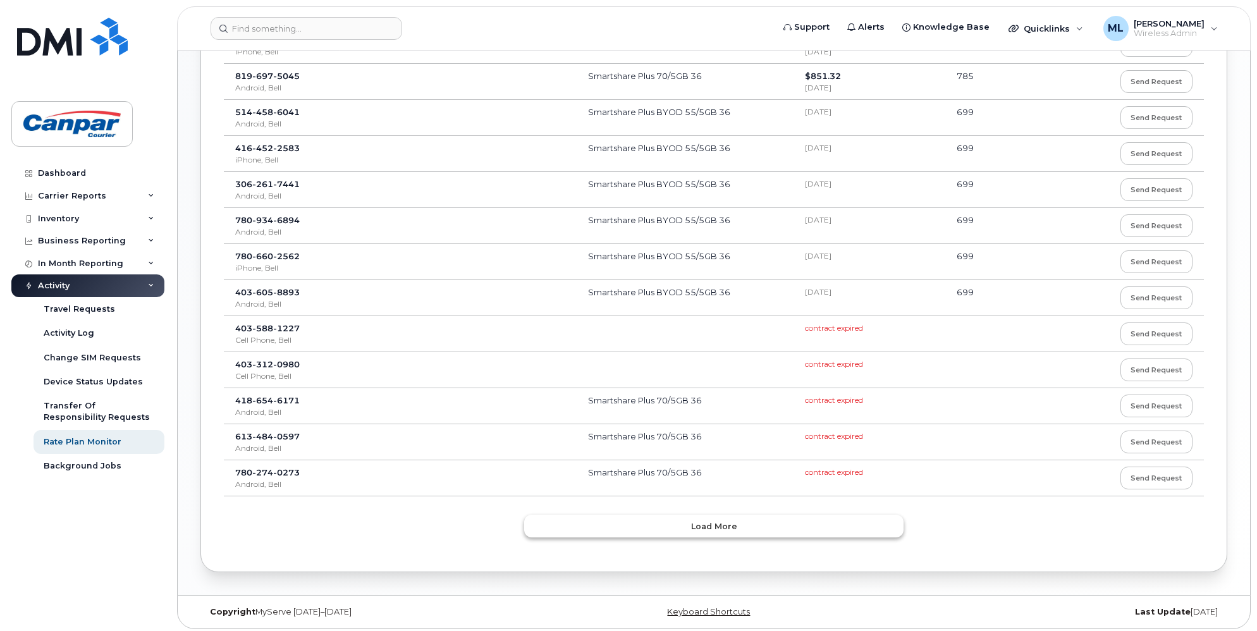
click at [769, 524] on button "Load more" at bounding box center [713, 525] width 379 height 23
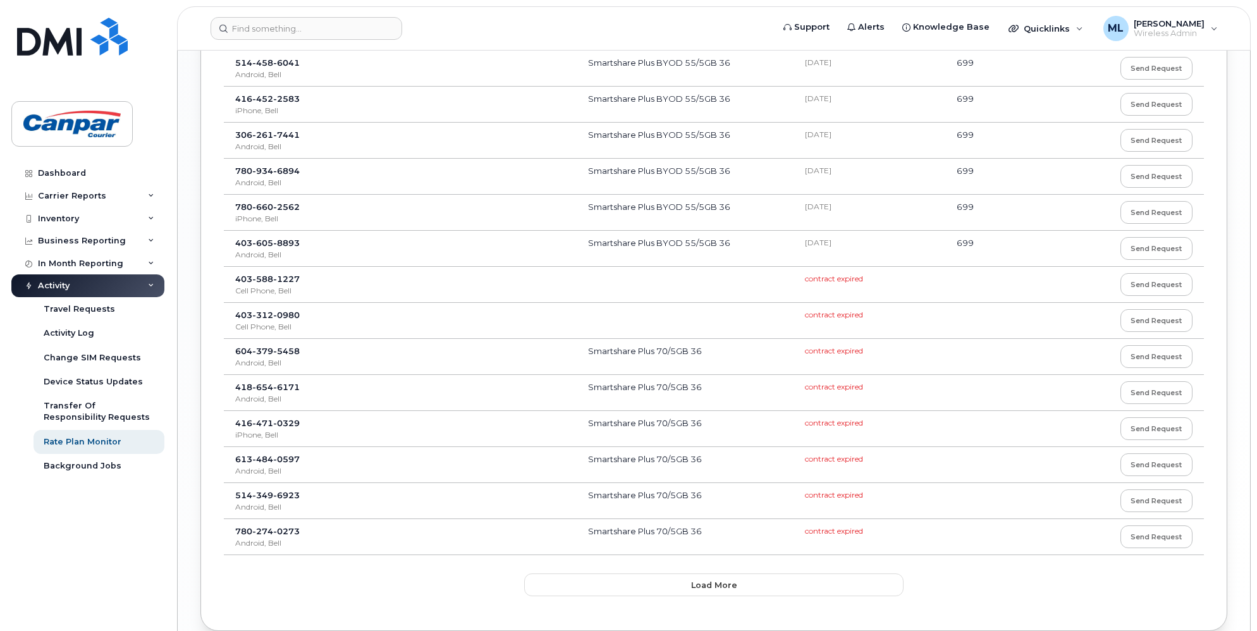
scroll to position [1563, 0]
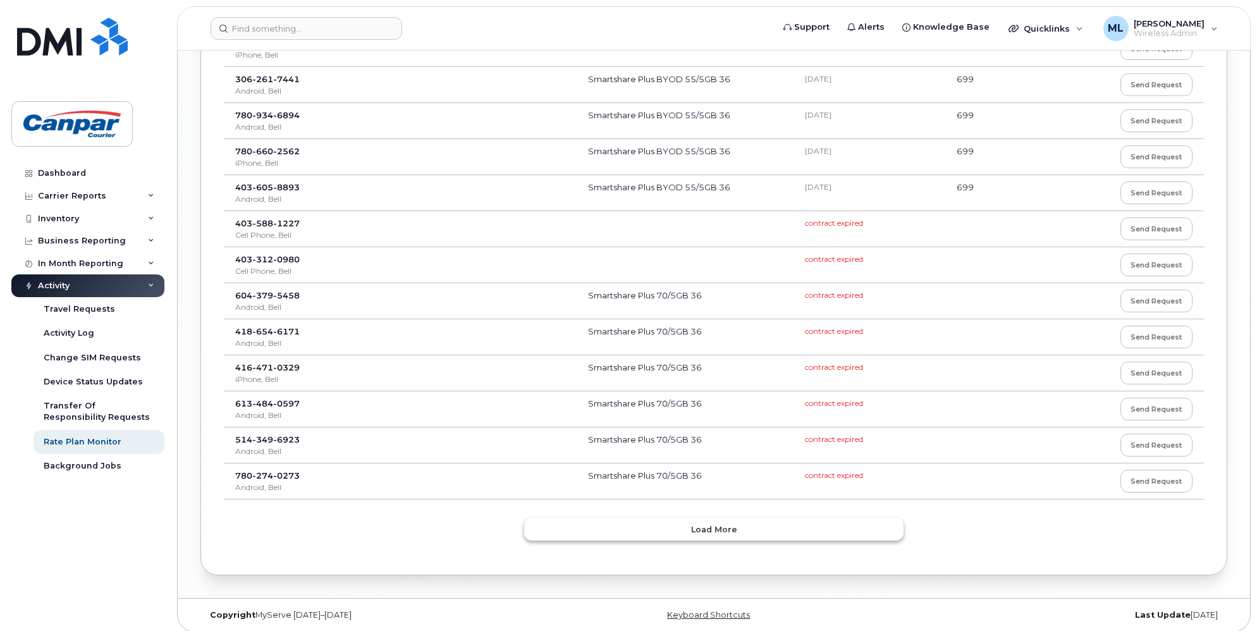
click at [706, 523] on span "Load more" at bounding box center [714, 529] width 46 height 12
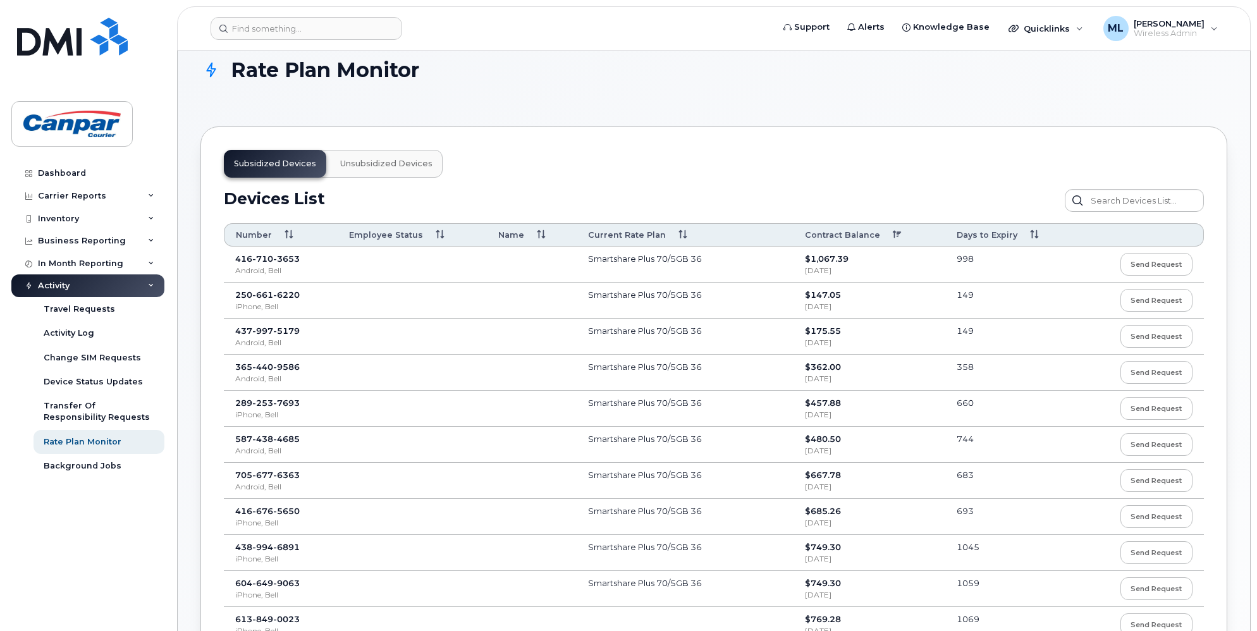
scroll to position [0, 0]
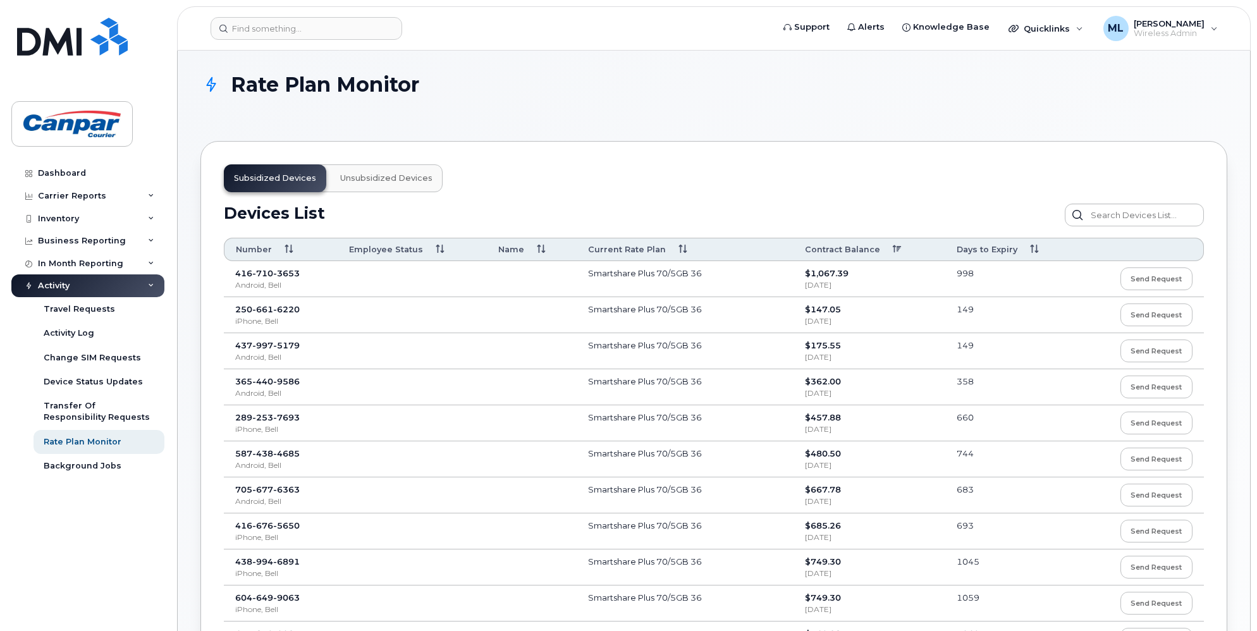
click at [382, 185] on button "Unsubsidized devices" at bounding box center [386, 178] width 113 height 28
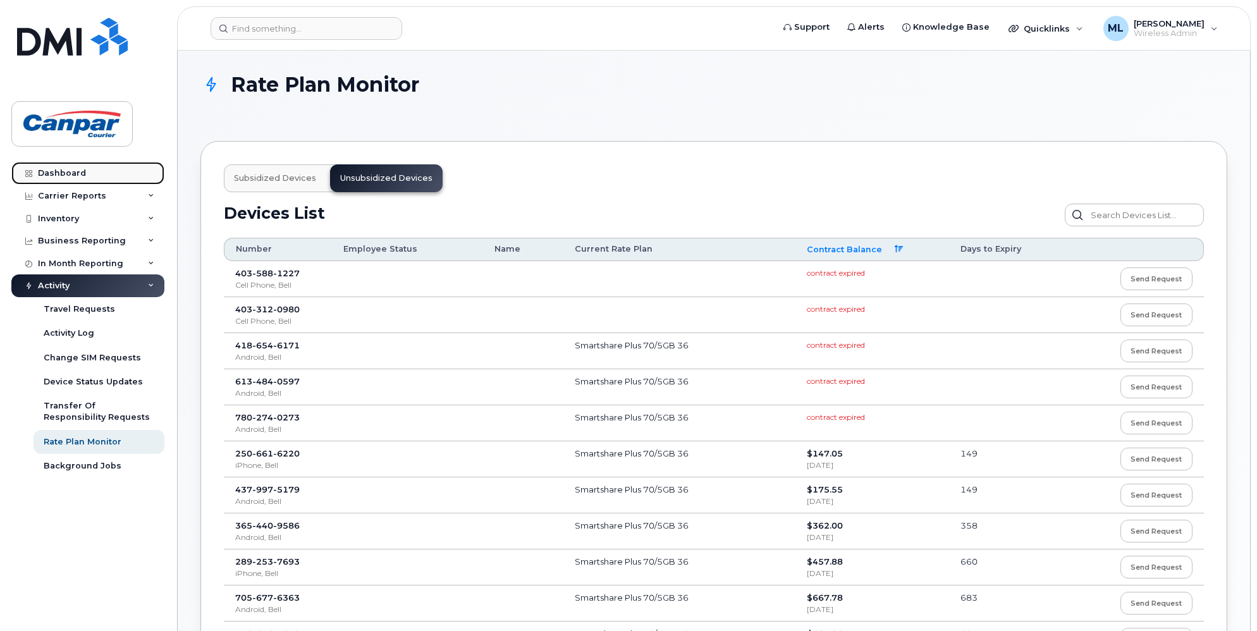
click at [66, 171] on div "Dashboard" at bounding box center [62, 173] width 48 height 10
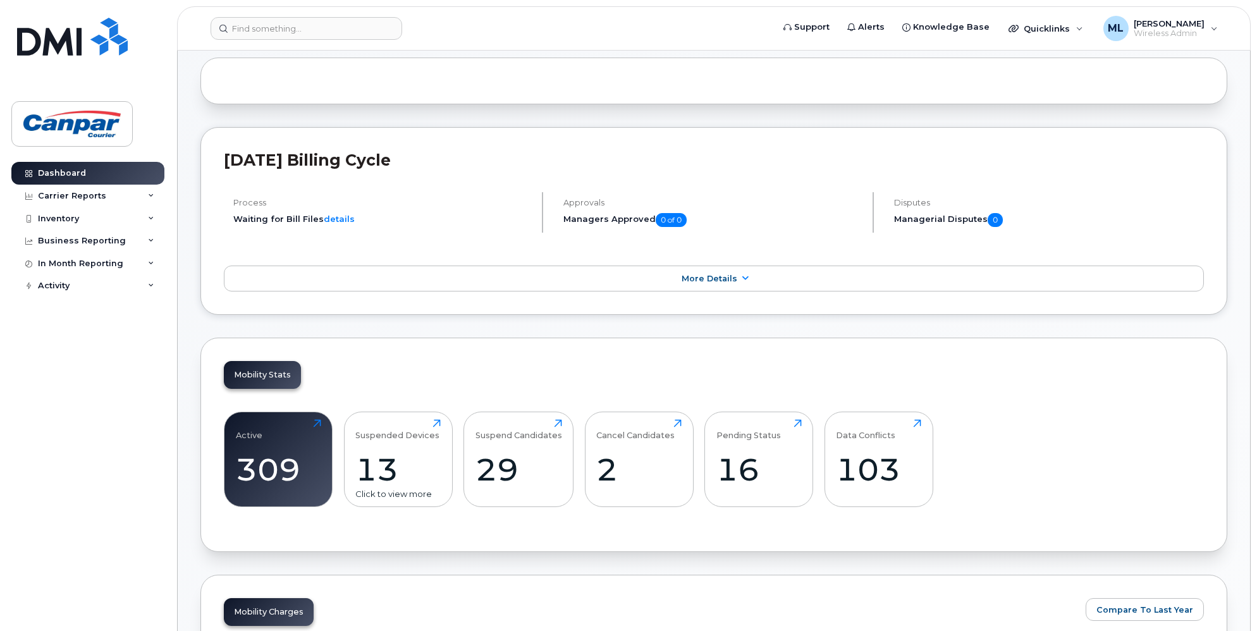
scroll to position [126, 0]
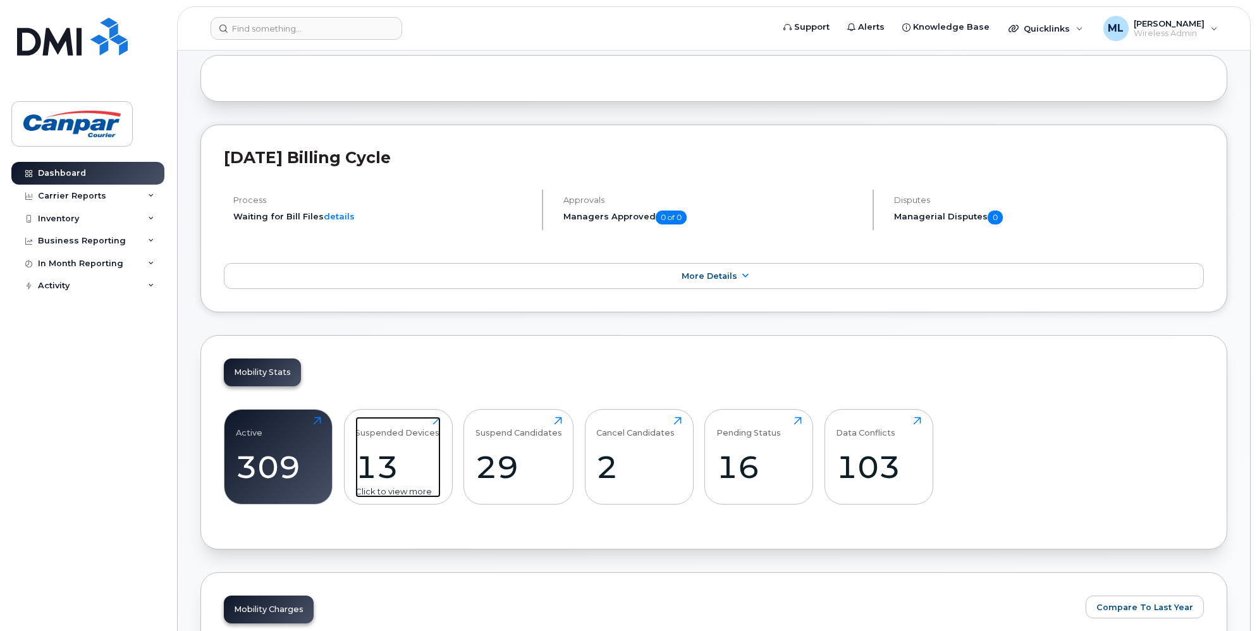
click at [414, 451] on div "13" at bounding box center [397, 466] width 85 height 37
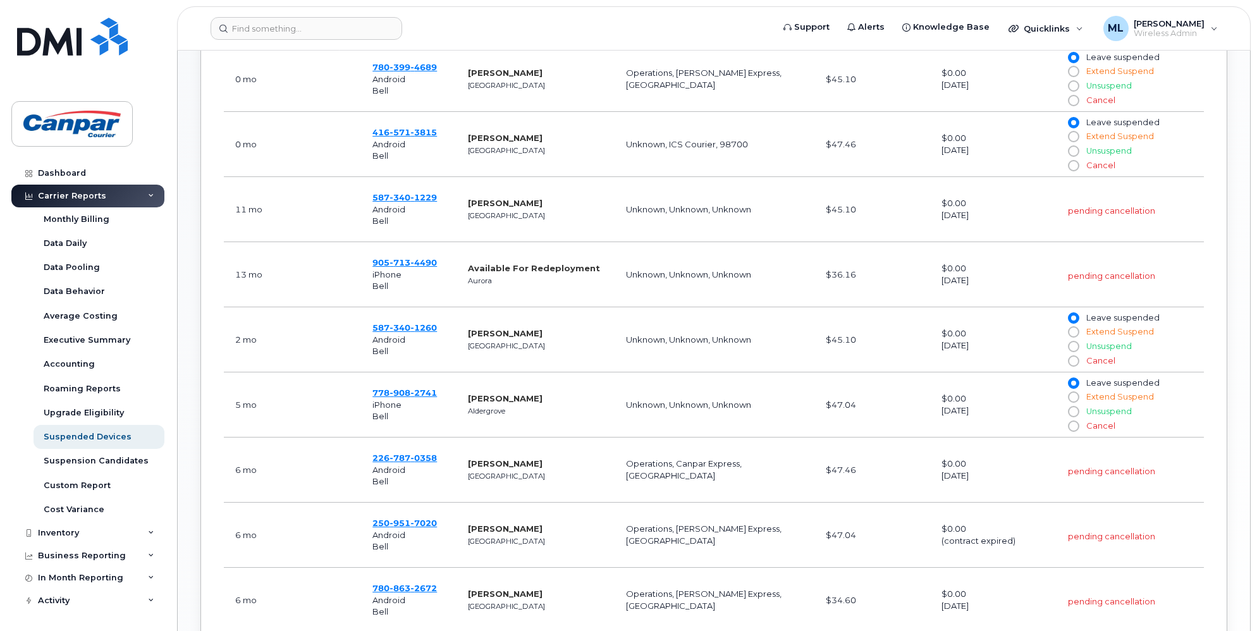
scroll to position [442, 0]
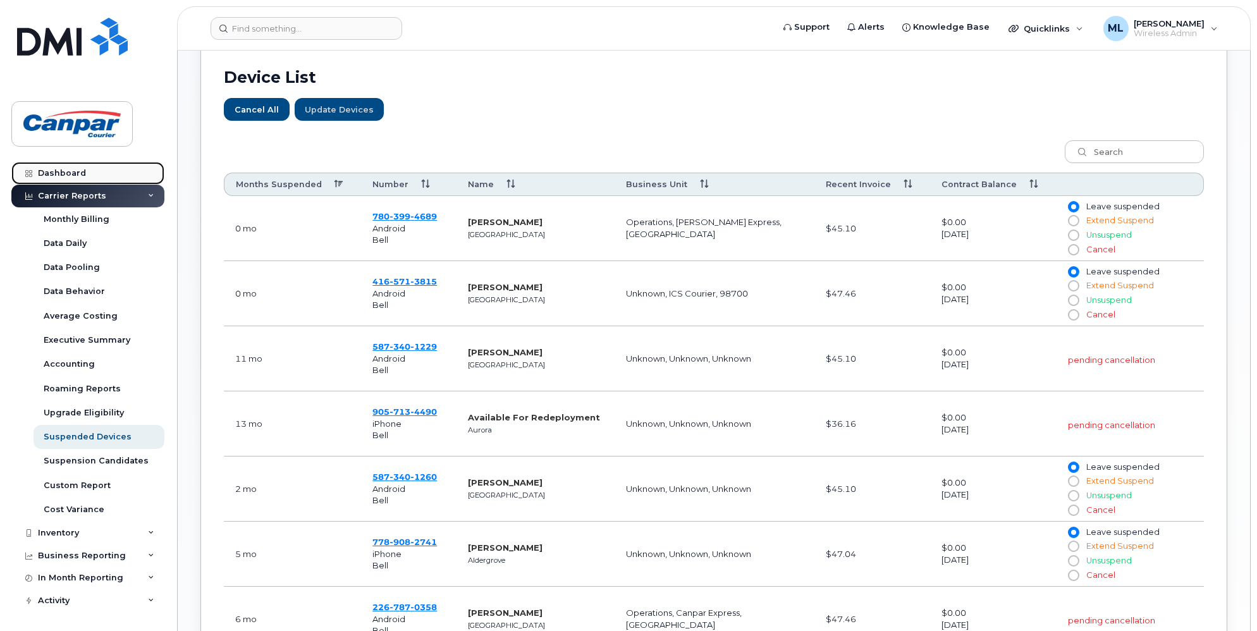
click at [59, 167] on link "Dashboard" at bounding box center [87, 173] width 153 height 23
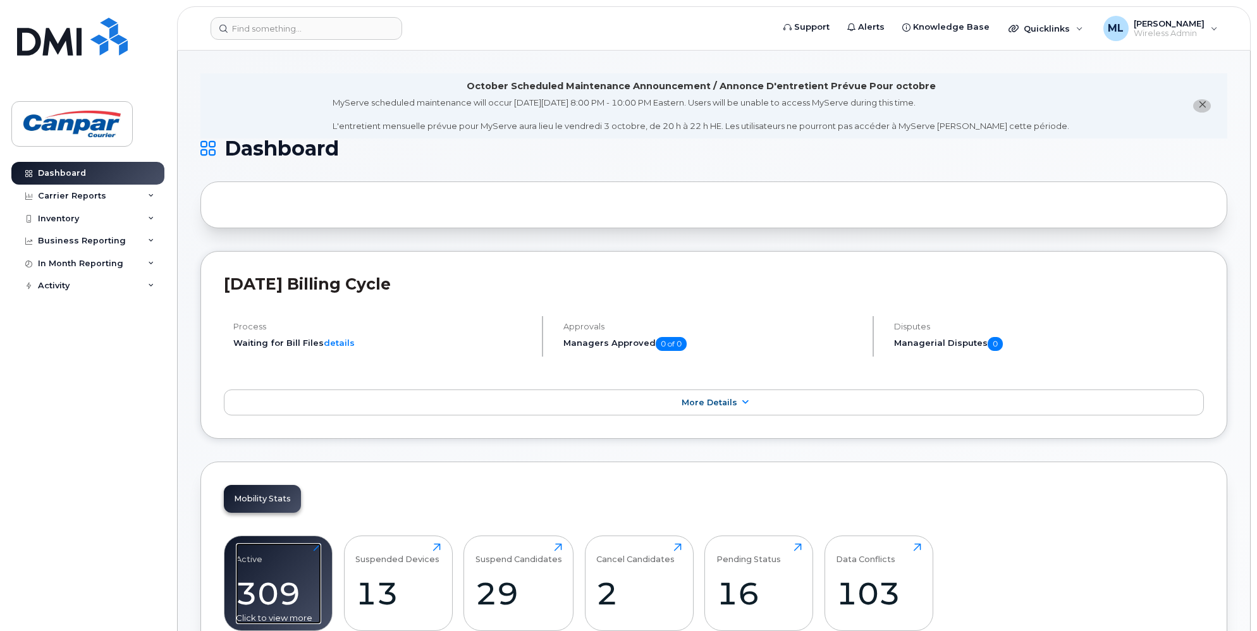
click at [291, 590] on div "309" at bounding box center [278, 593] width 85 height 37
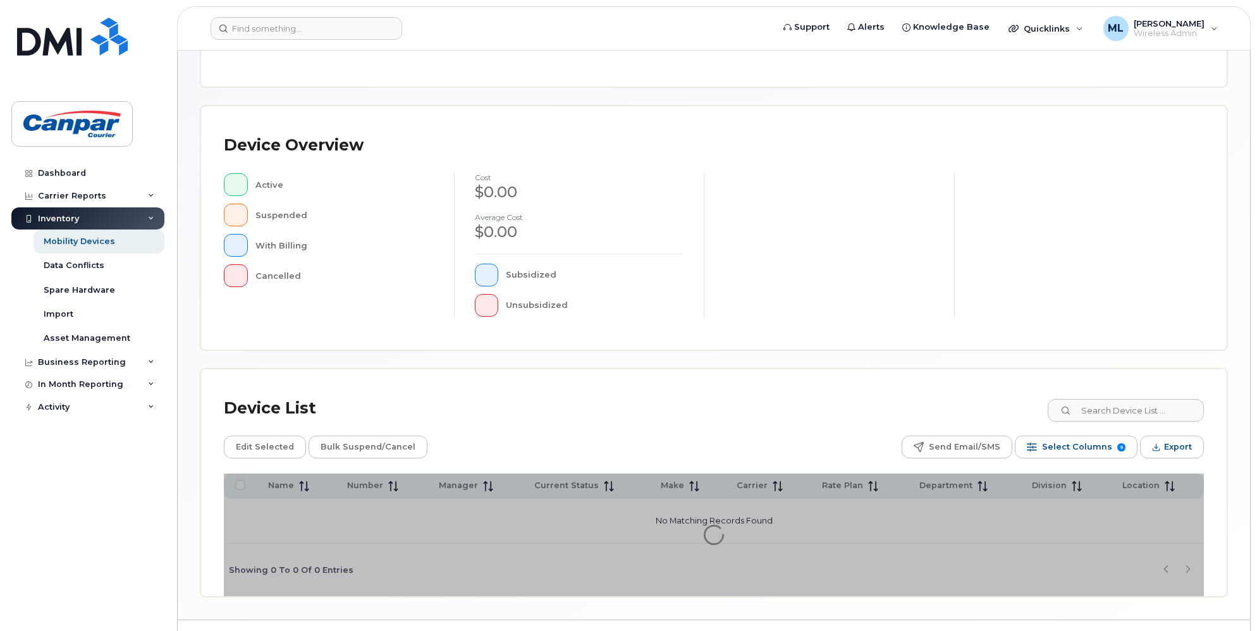
scroll to position [236, 0]
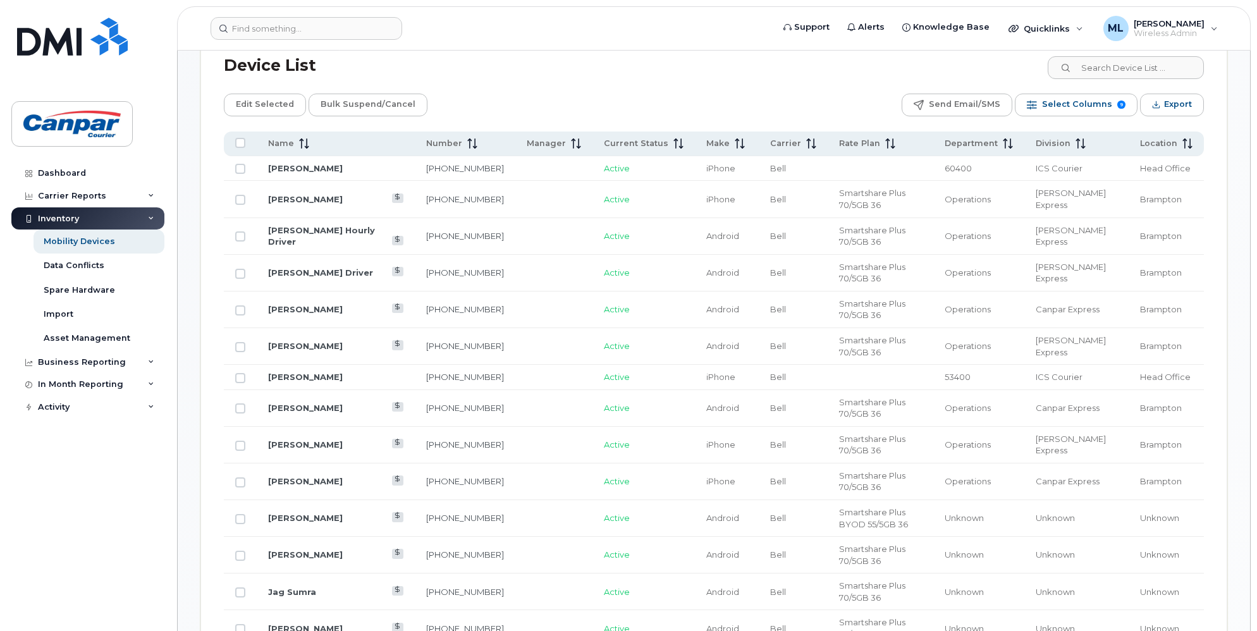
scroll to position [195, 0]
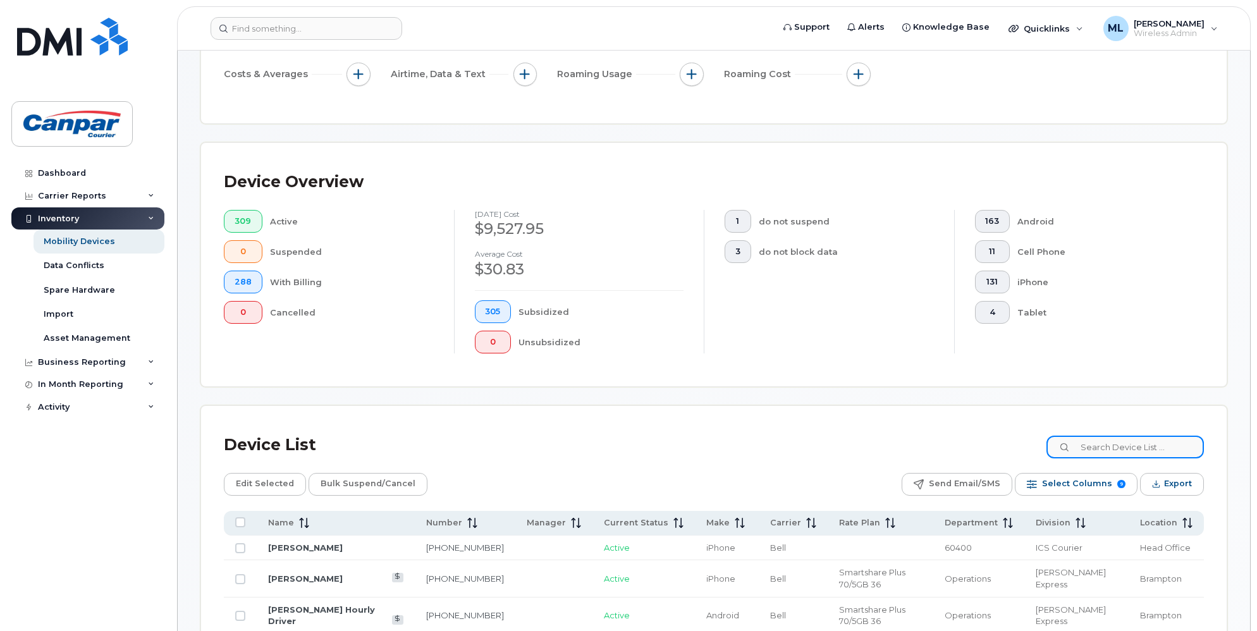
click at [1130, 450] on input at bounding box center [1124, 446] width 157 height 23
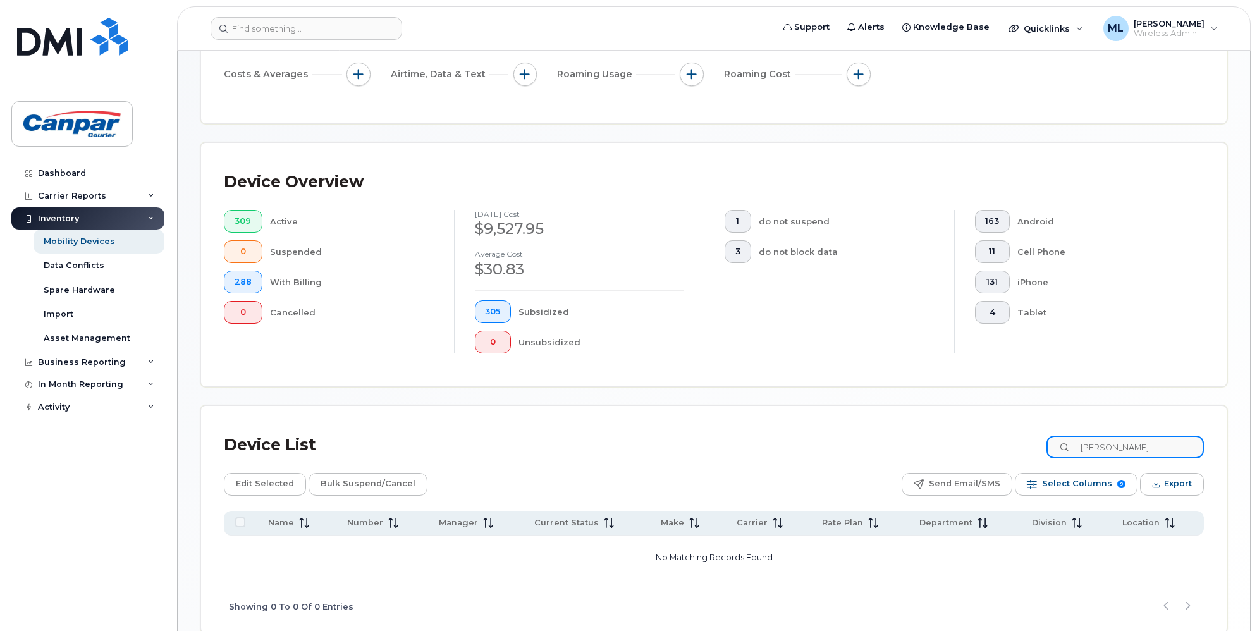
type input "Juan"
drag, startPoint x: 1129, startPoint y: 450, endPoint x: 1047, endPoint y: 444, distance: 82.4
click at [1047, 444] on div "Device List Juan" at bounding box center [714, 445] width 980 height 33
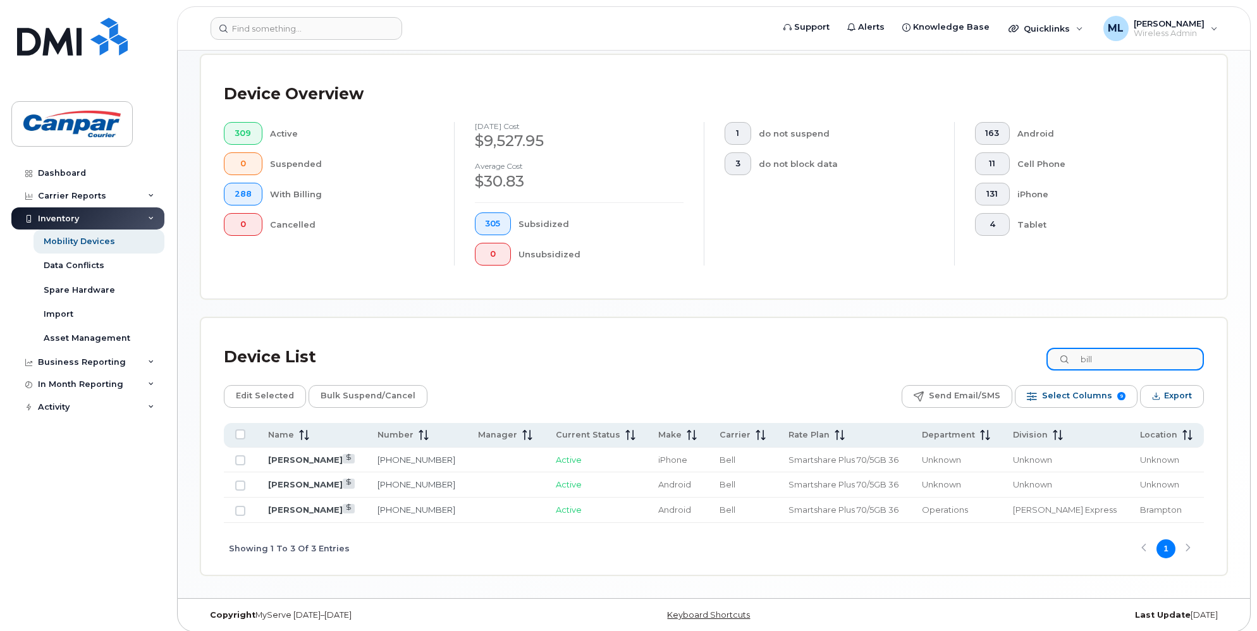
scroll to position [288, 0]
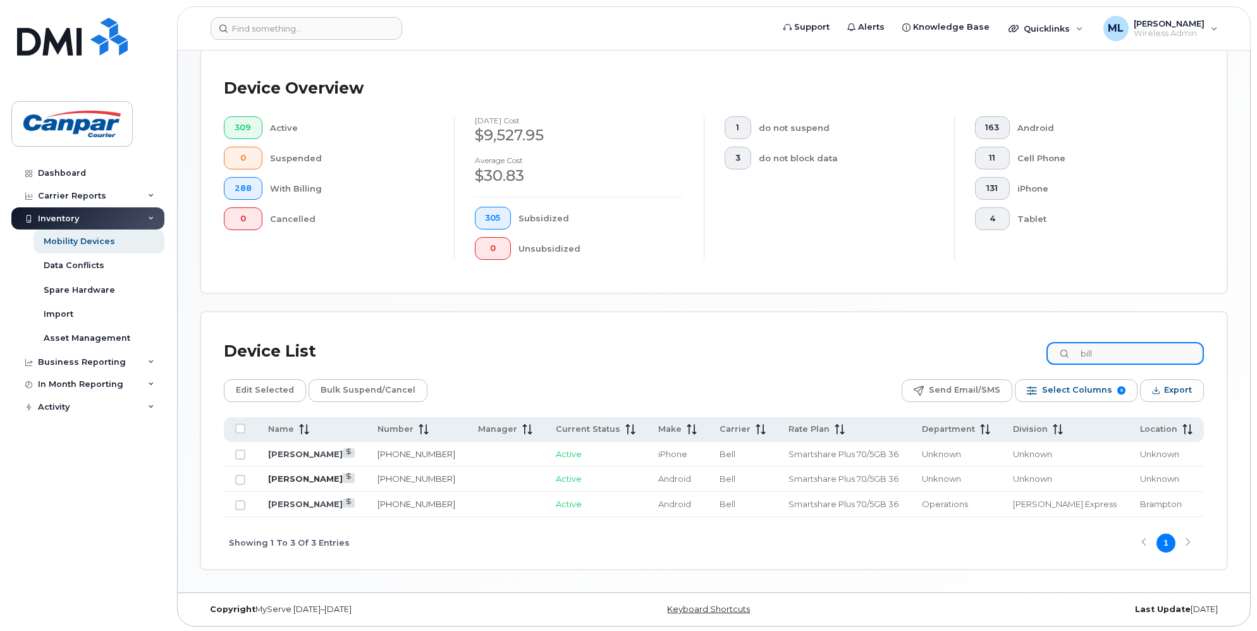
type input "bill"
click at [307, 477] on link "[PERSON_NAME]" at bounding box center [305, 478] width 75 height 10
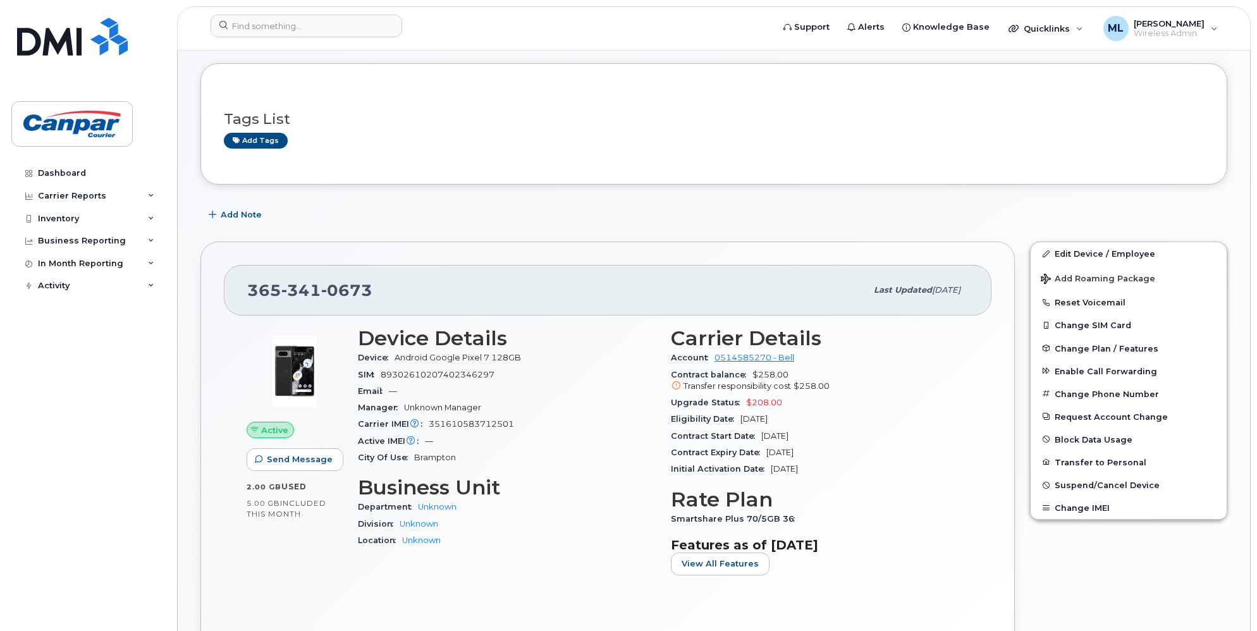
scroll to position [126, 0]
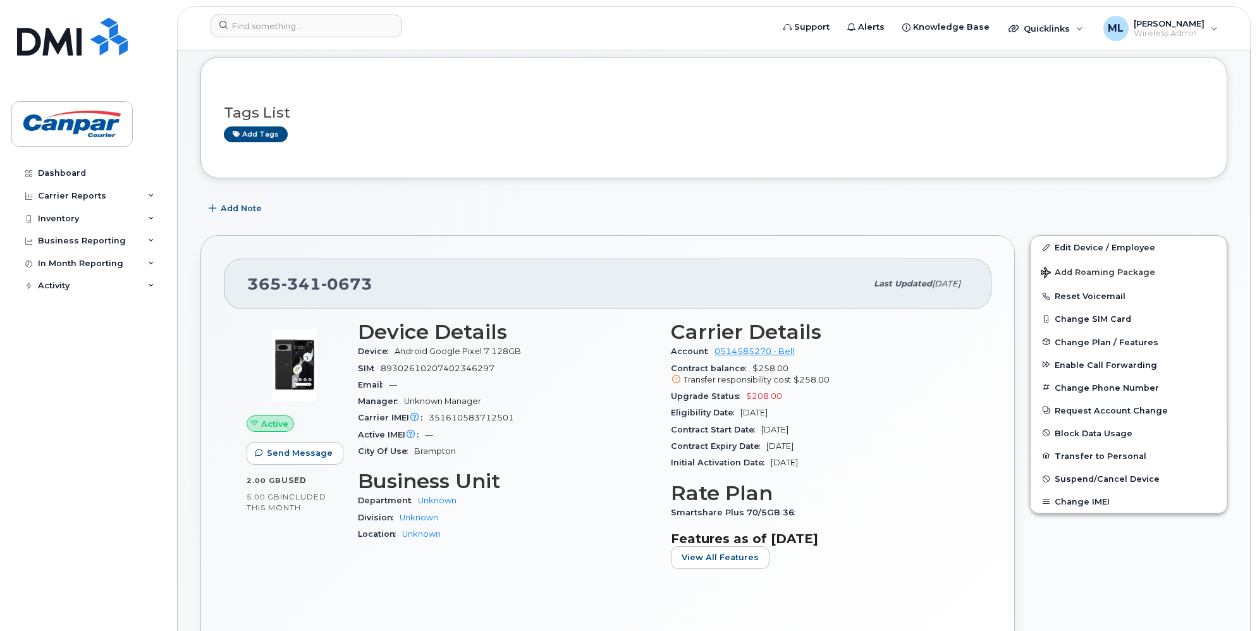
click at [675, 384] on icon at bounding box center [676, 379] width 8 height 8
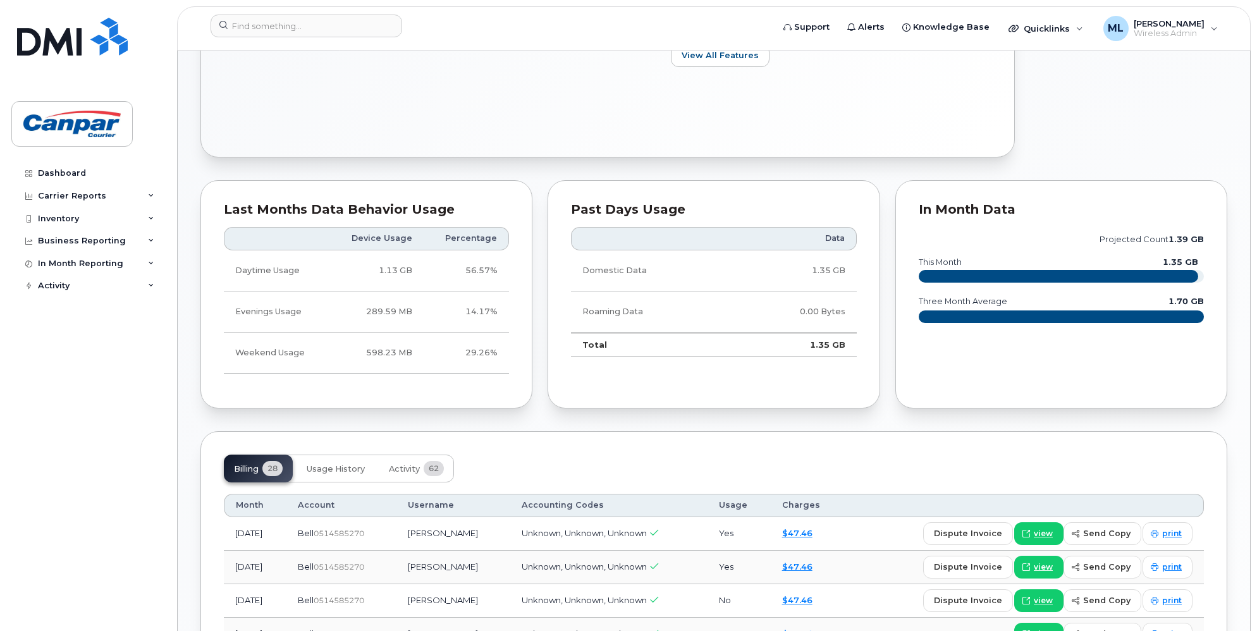
scroll to position [598, 0]
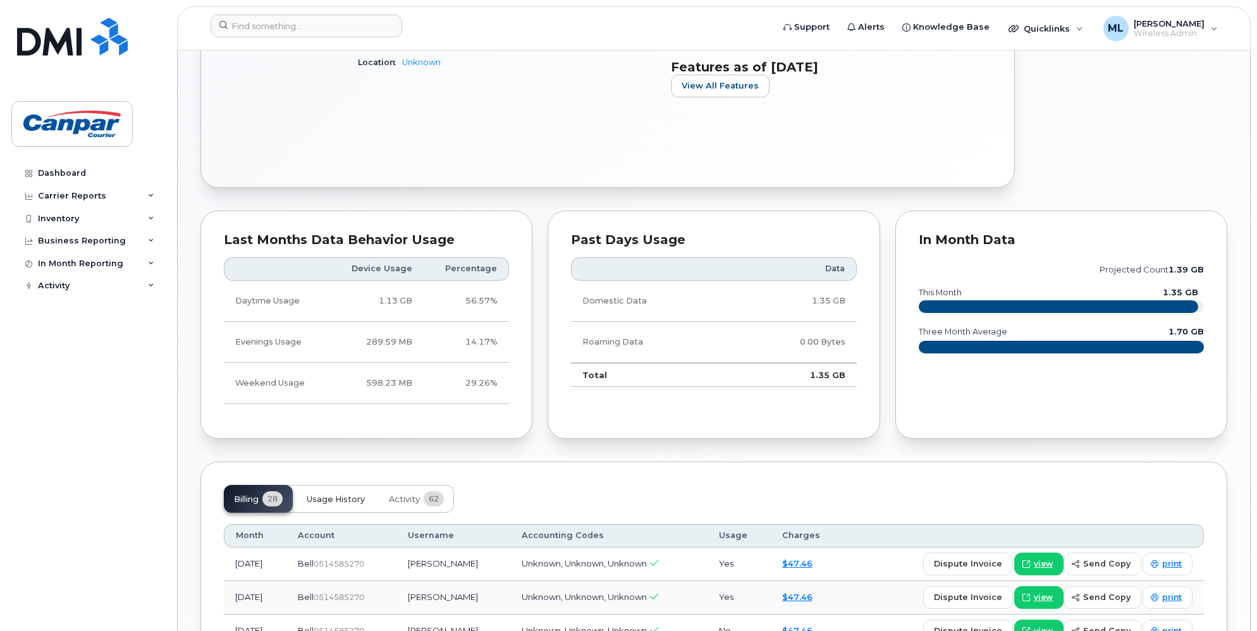
click at [339, 504] on span "Usage History" at bounding box center [336, 499] width 58 height 10
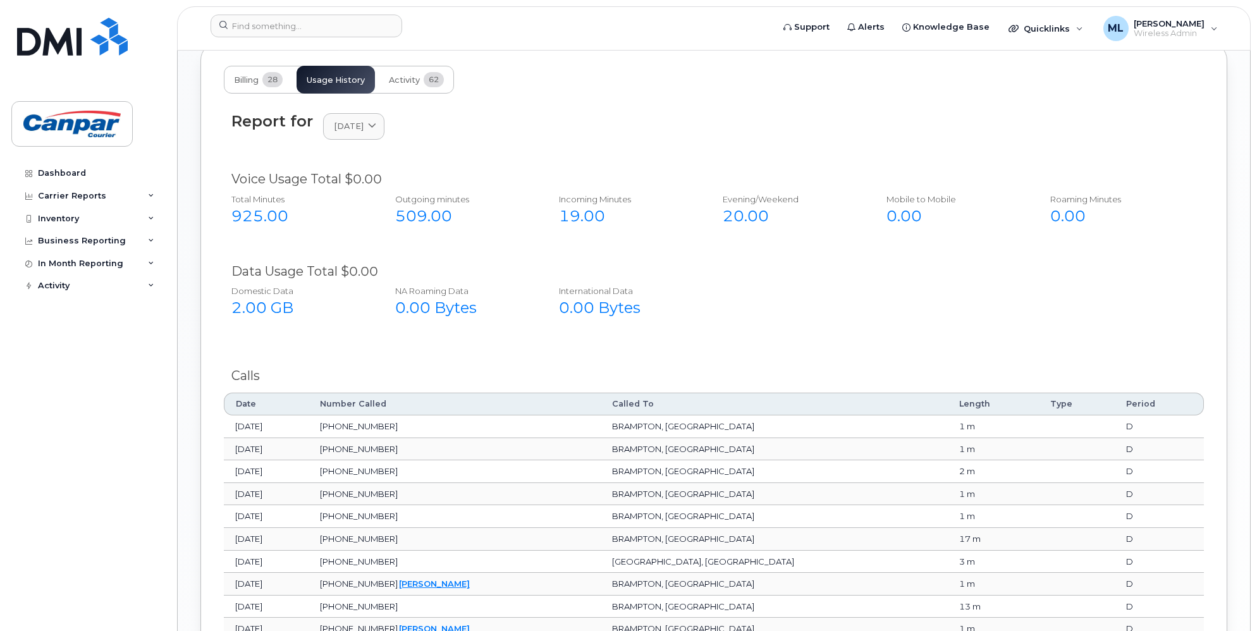
scroll to position [957, 0]
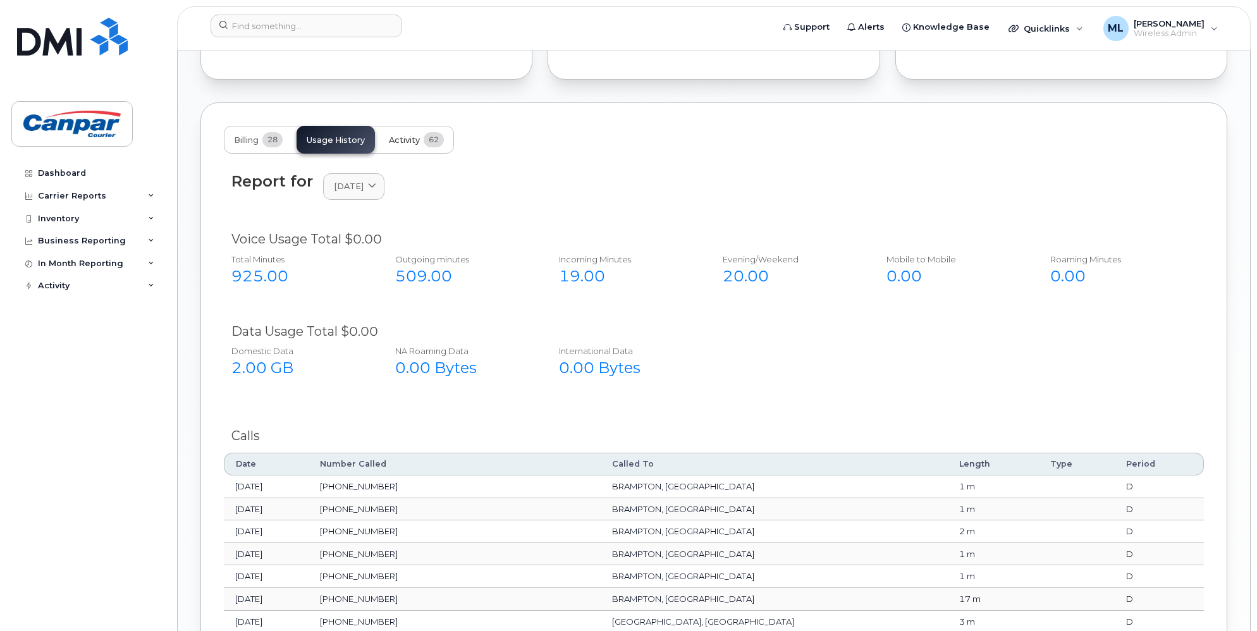
click at [410, 143] on span "Activity" at bounding box center [404, 140] width 31 height 10
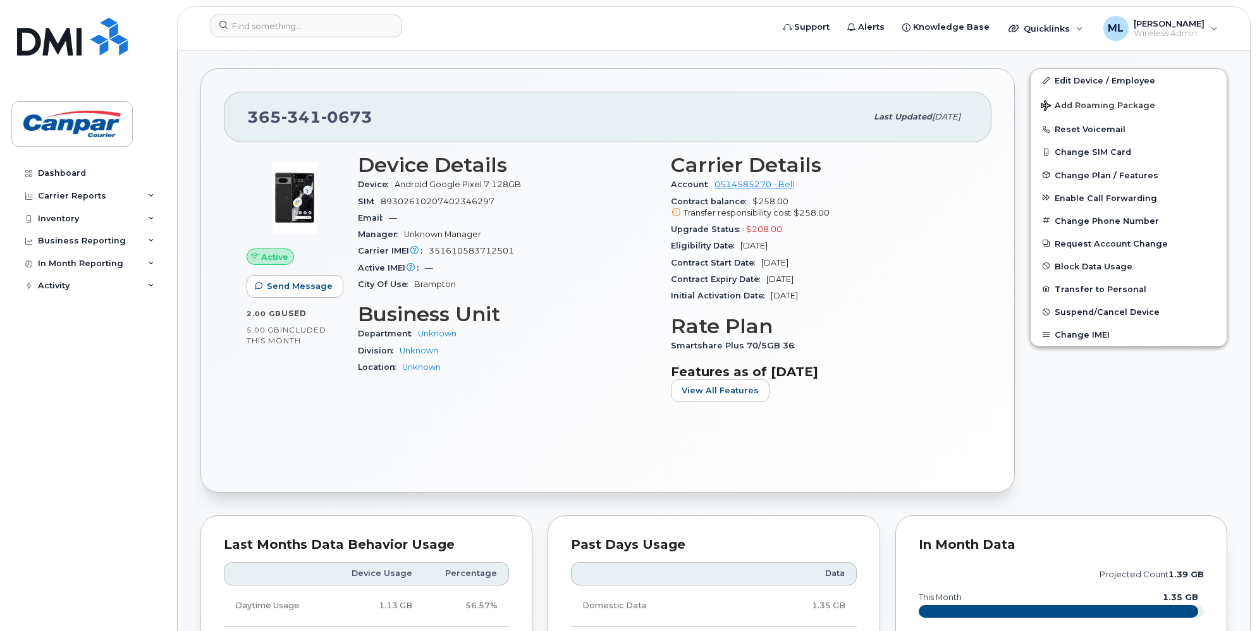
scroll to position [262, 0]
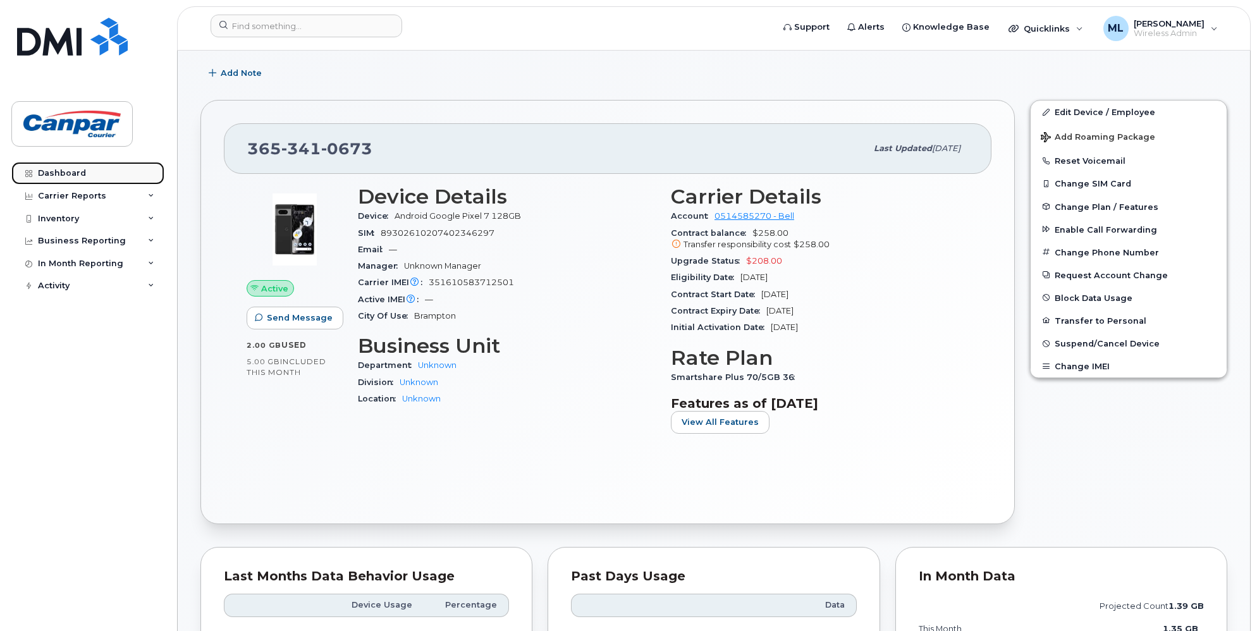
click at [58, 171] on div "Dashboard" at bounding box center [62, 173] width 48 height 10
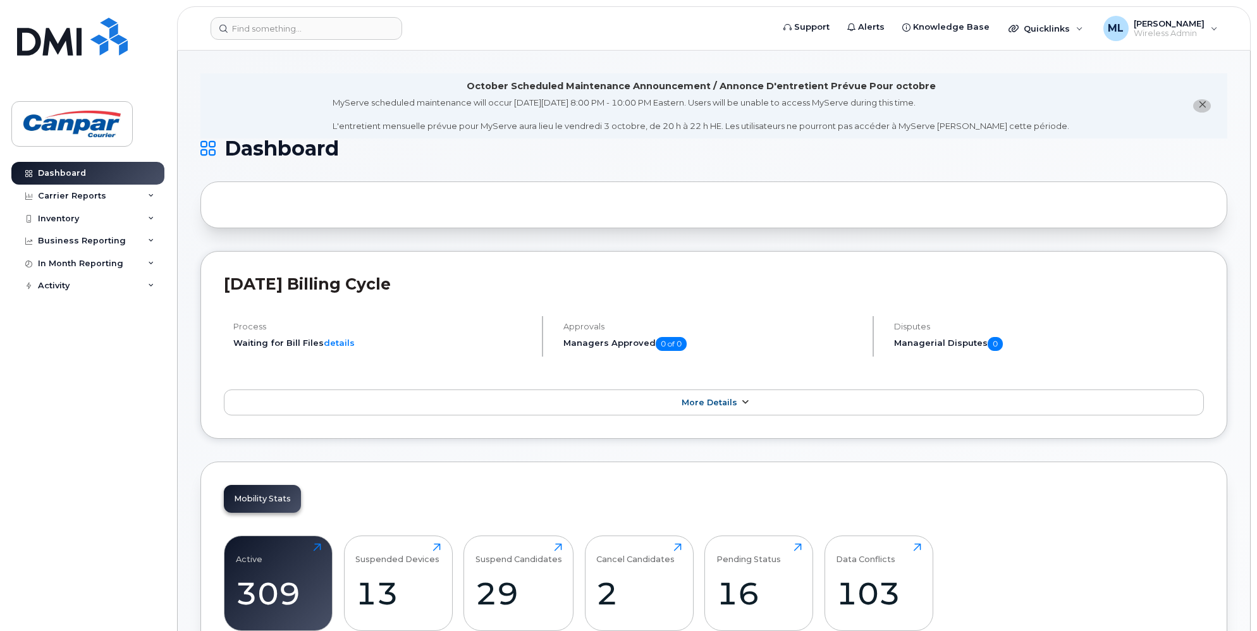
click at [692, 401] on span "More Details" at bounding box center [709, 402] width 56 height 9
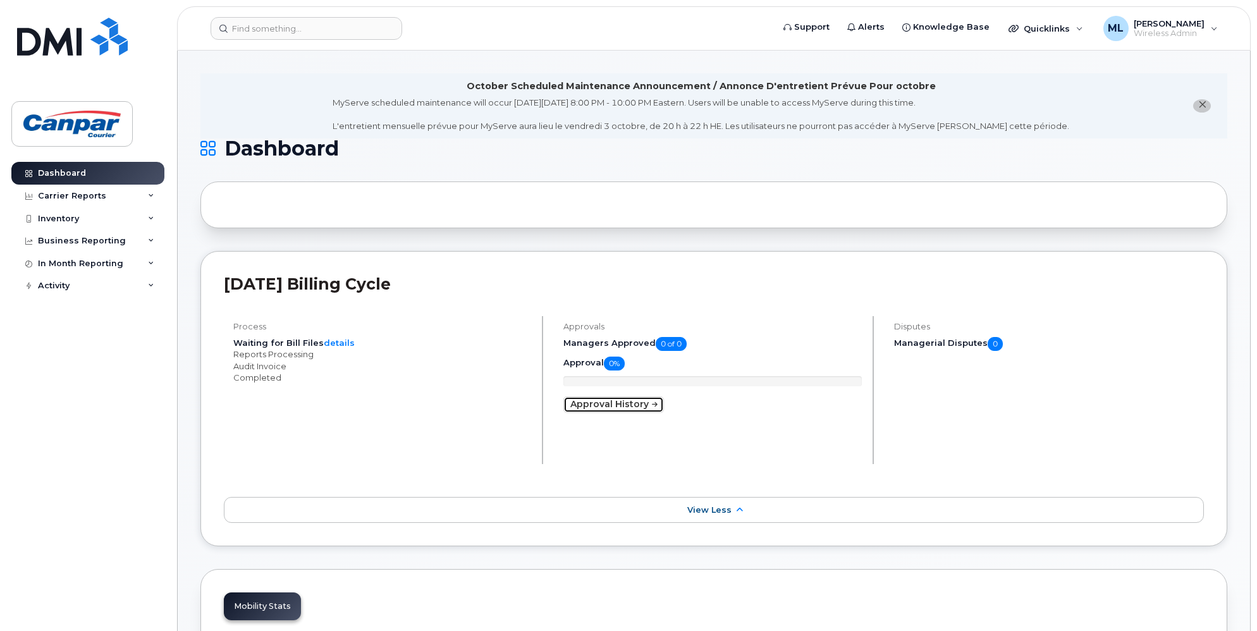
click at [644, 406] on link "Approval History" at bounding box center [613, 404] width 100 height 16
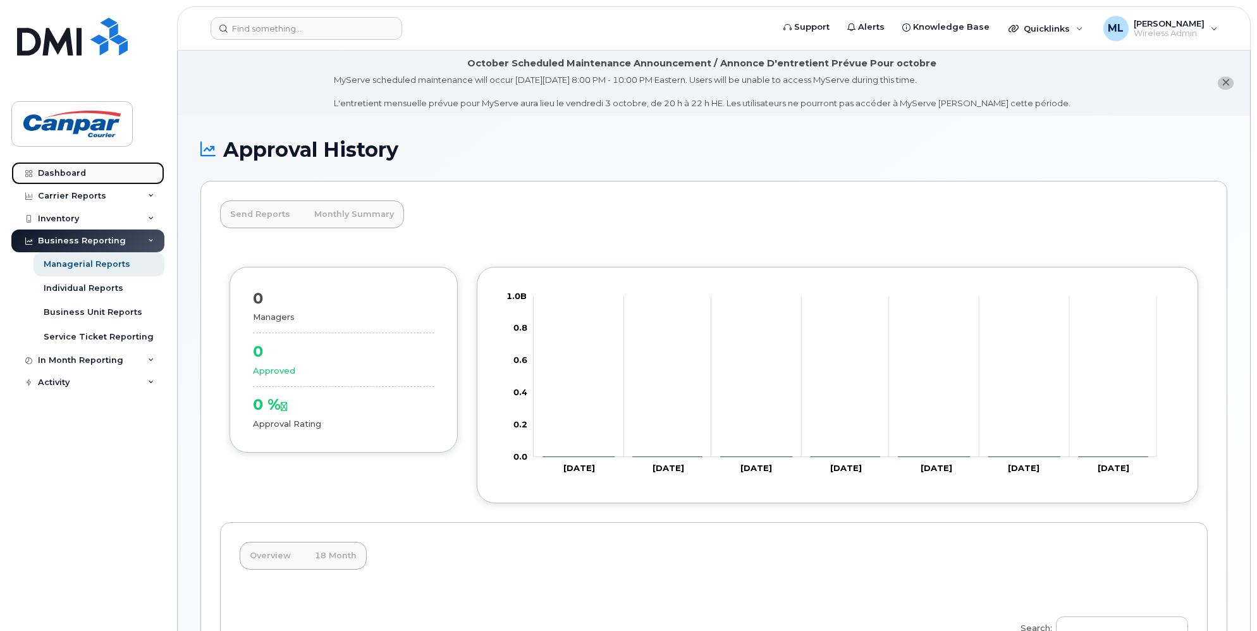
click at [72, 176] on div "Dashboard" at bounding box center [62, 173] width 48 height 10
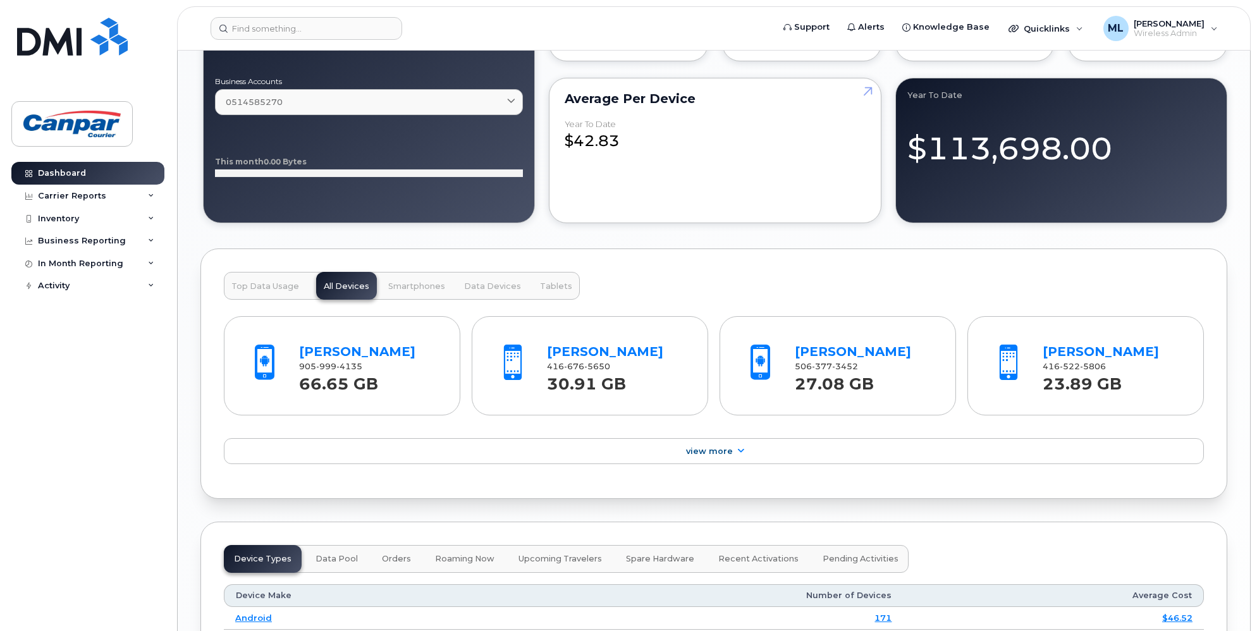
scroll to position [1168, 0]
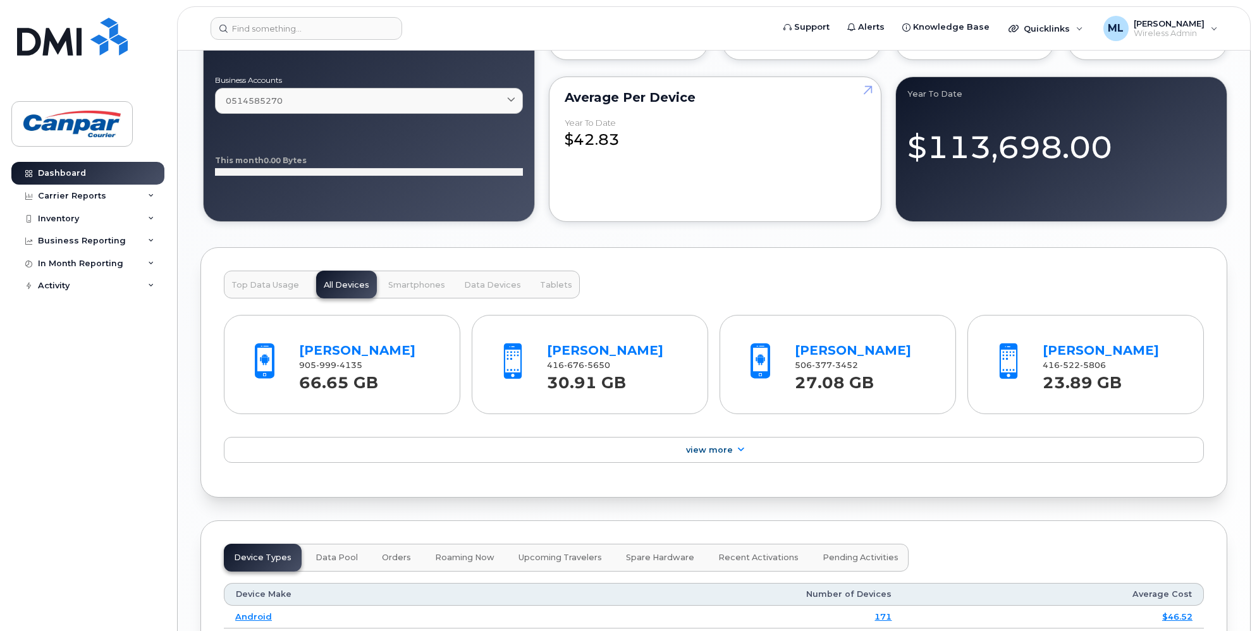
click at [412, 286] on span "Smartphones" at bounding box center [416, 285] width 57 height 10
click at [475, 284] on span "Data Devices" at bounding box center [492, 285] width 57 height 10
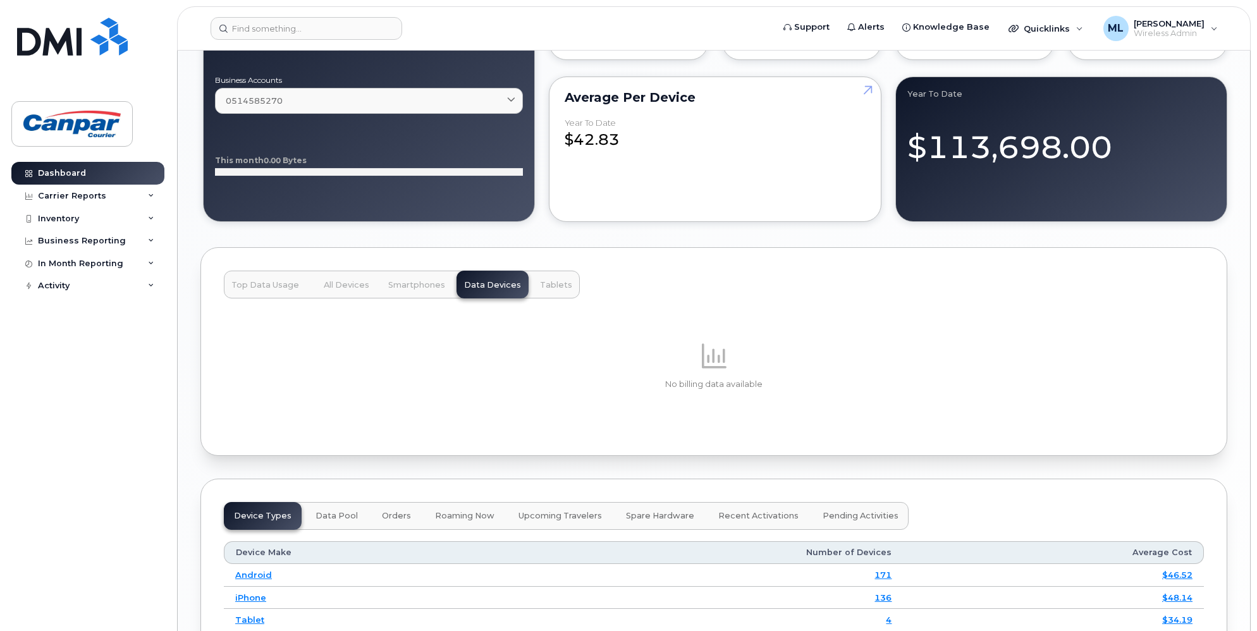
click at [439, 284] on span "Smartphones" at bounding box center [416, 285] width 57 height 10
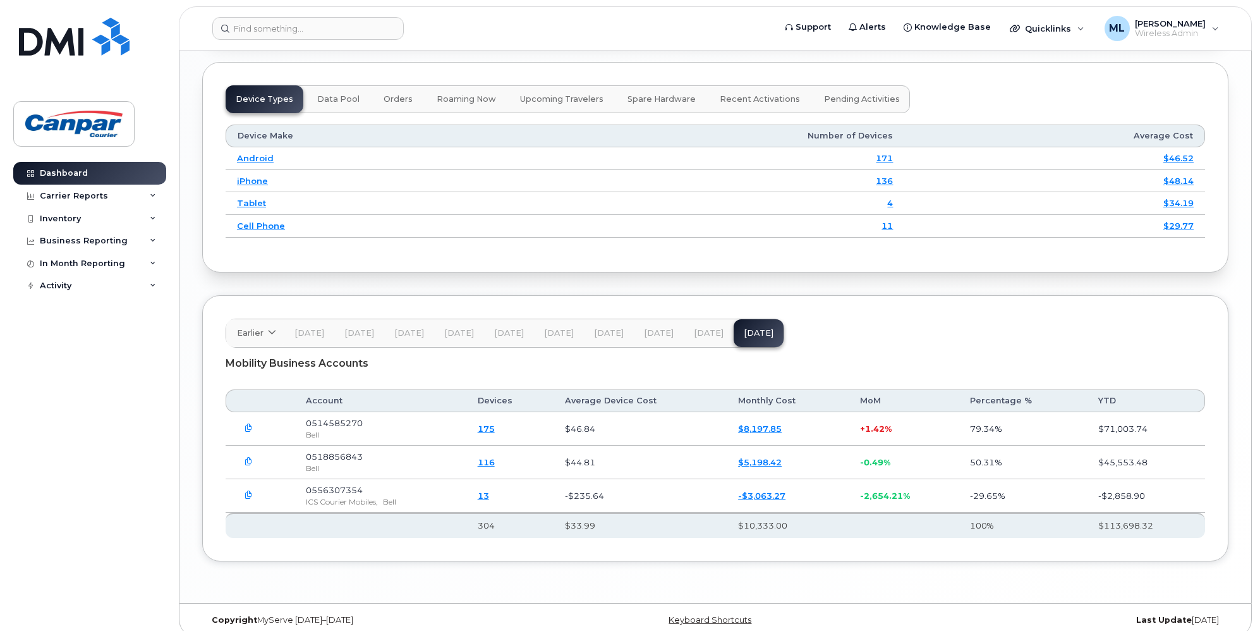
scroll to position [1633, 0]
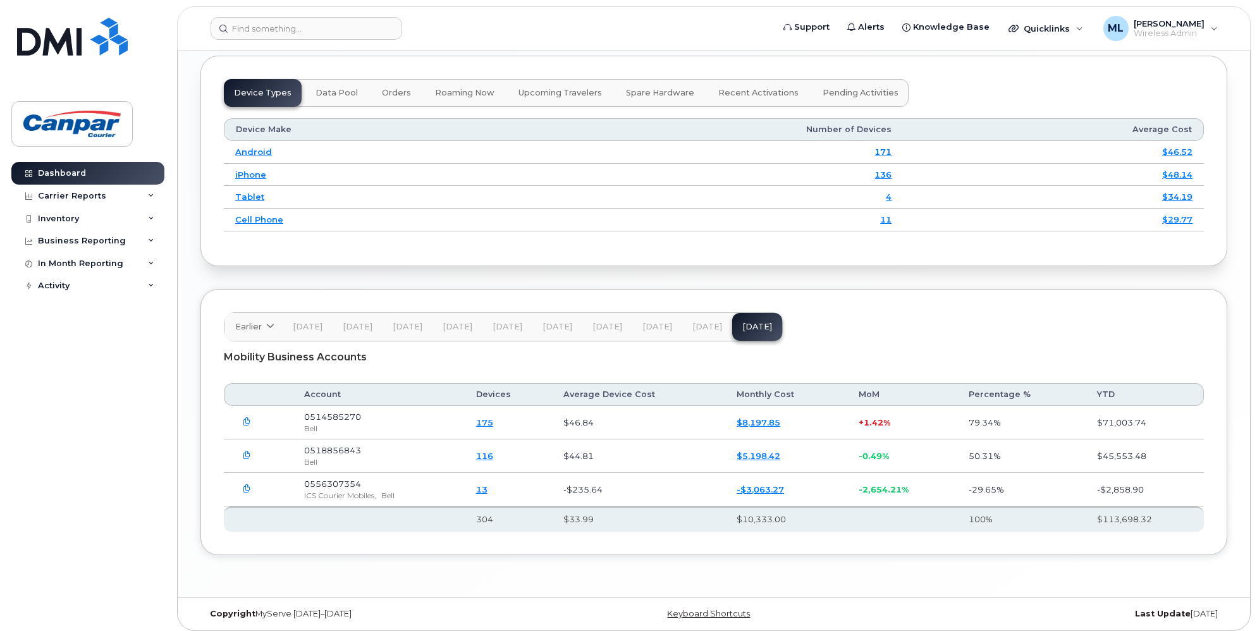
click at [491, 451] on link "116" at bounding box center [484, 456] width 17 height 10
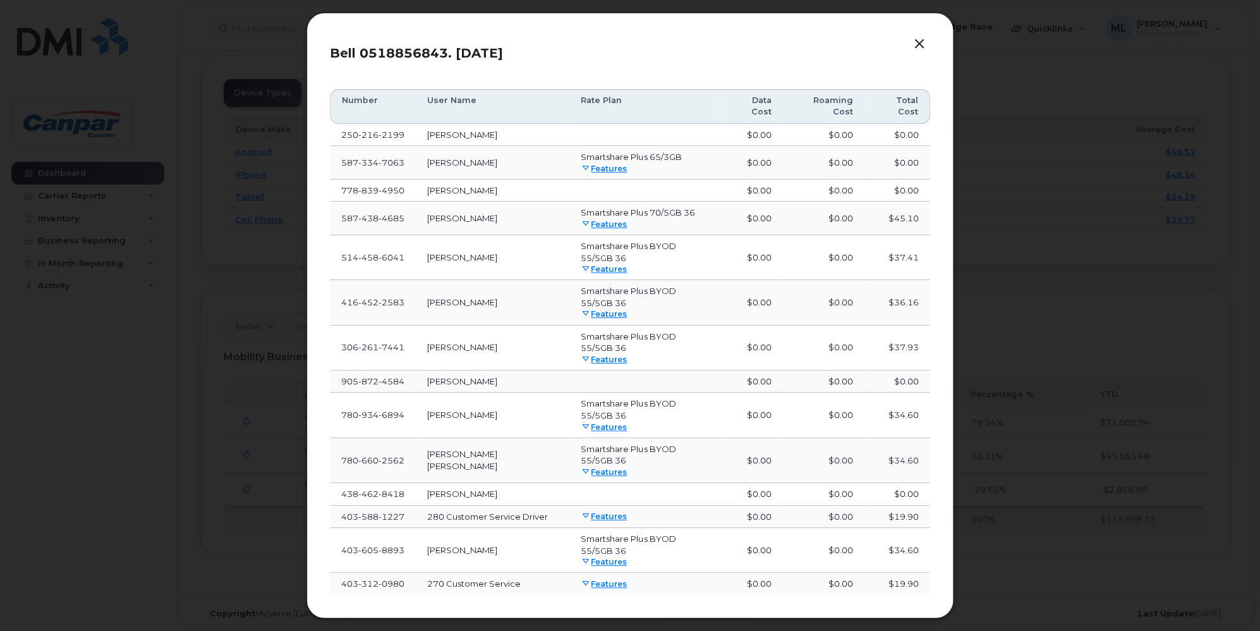
click at [920, 43] on button "button" at bounding box center [919, 44] width 19 height 18
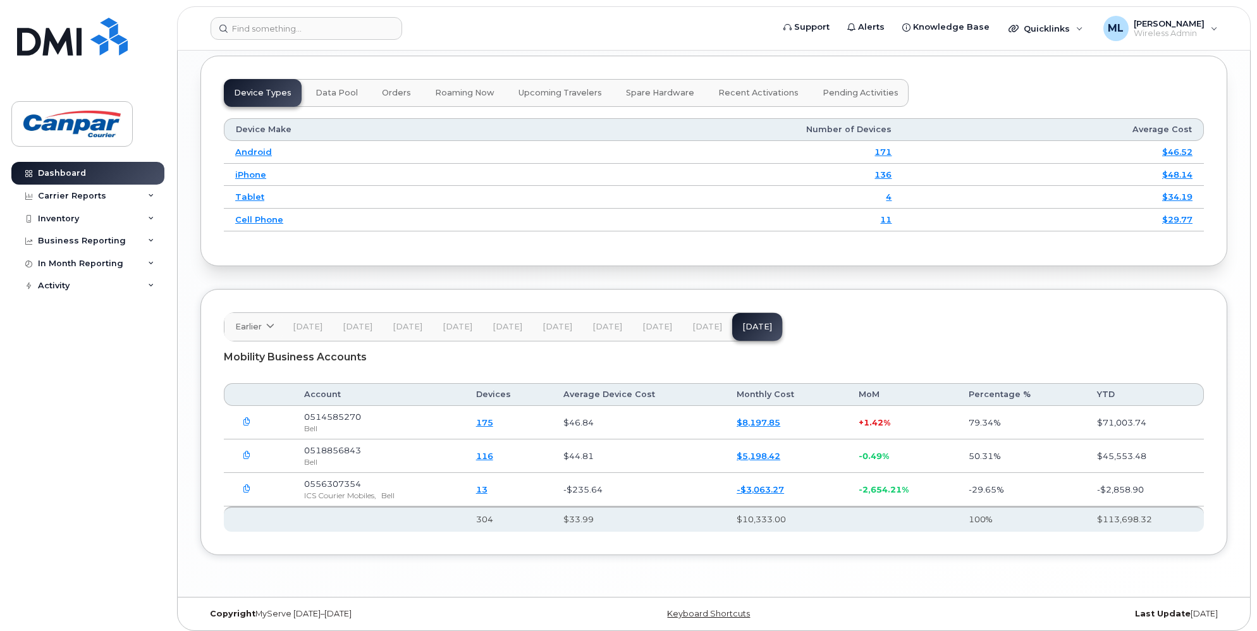
click at [493, 417] on link "175" at bounding box center [484, 422] width 17 height 10
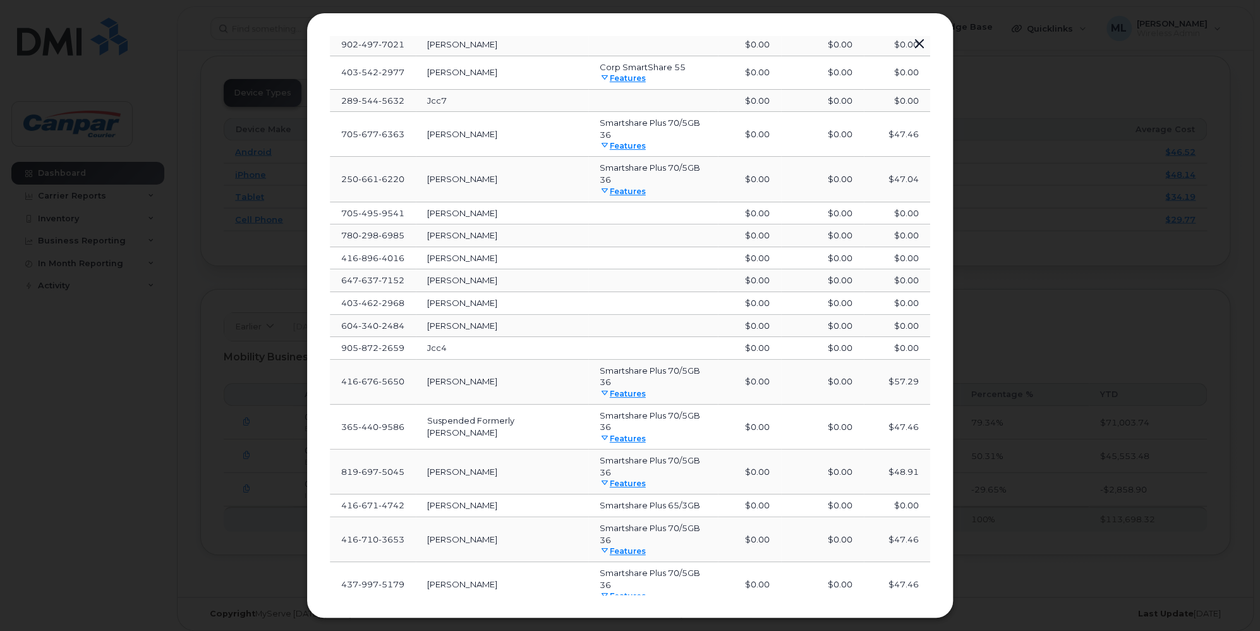
scroll to position [346, 0]
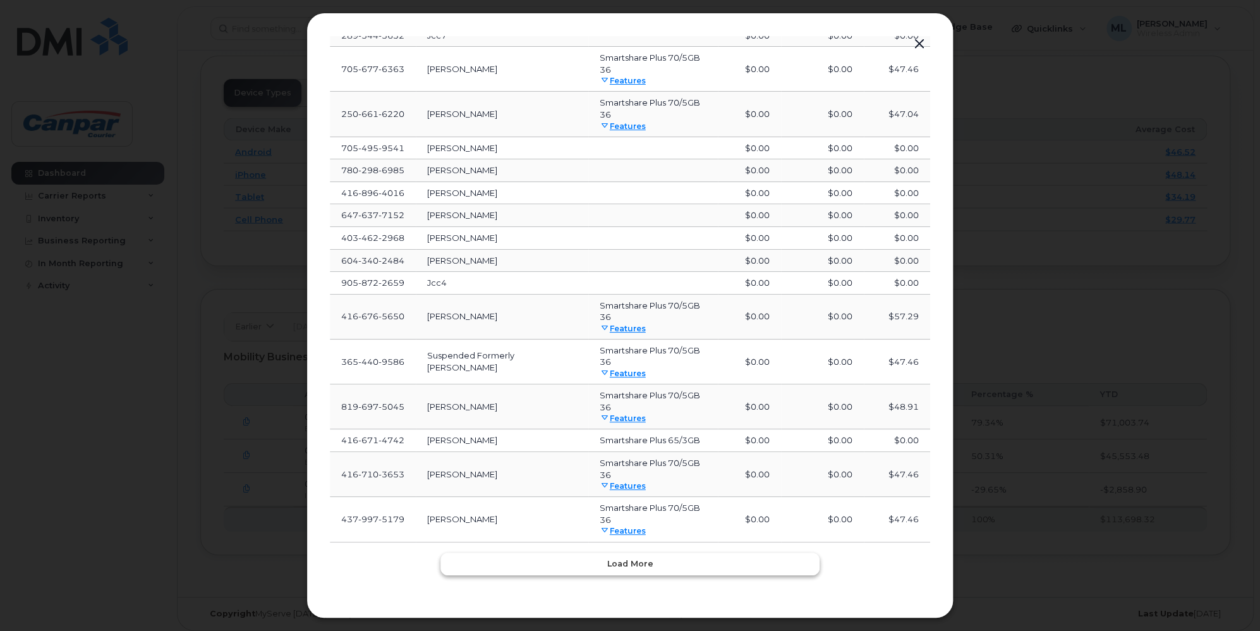
click at [688, 571] on button "Load more" at bounding box center [630, 563] width 379 height 23
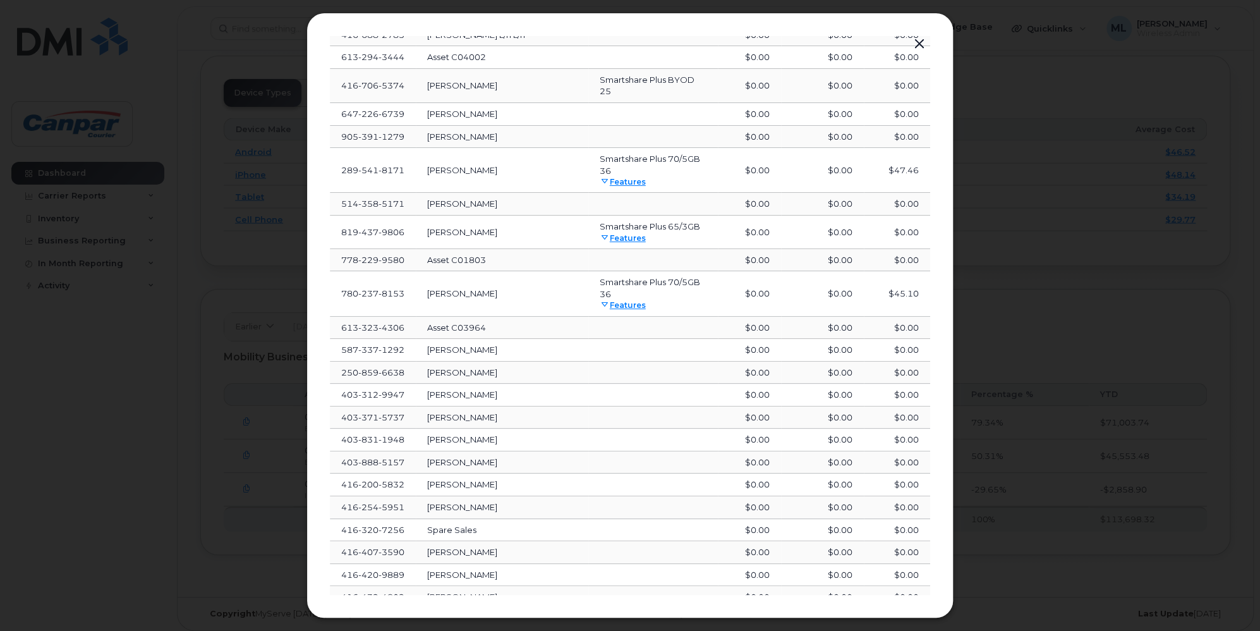
scroll to position [972, 0]
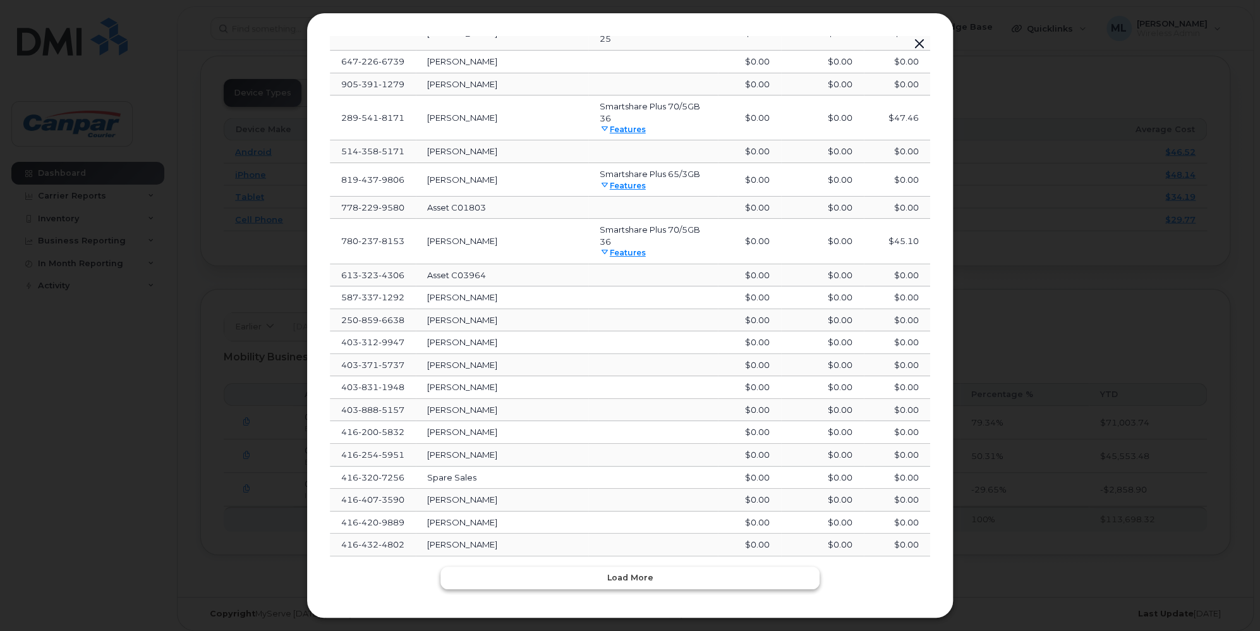
click at [587, 566] on button "Load more" at bounding box center [630, 577] width 379 height 23
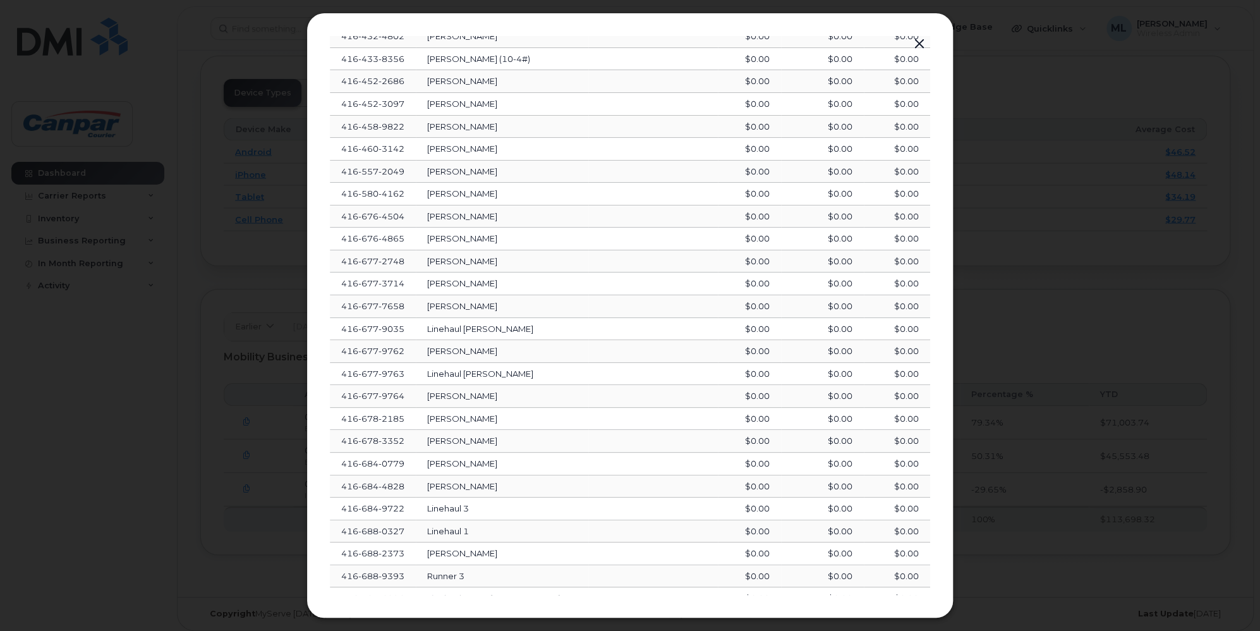
scroll to position [1531, 0]
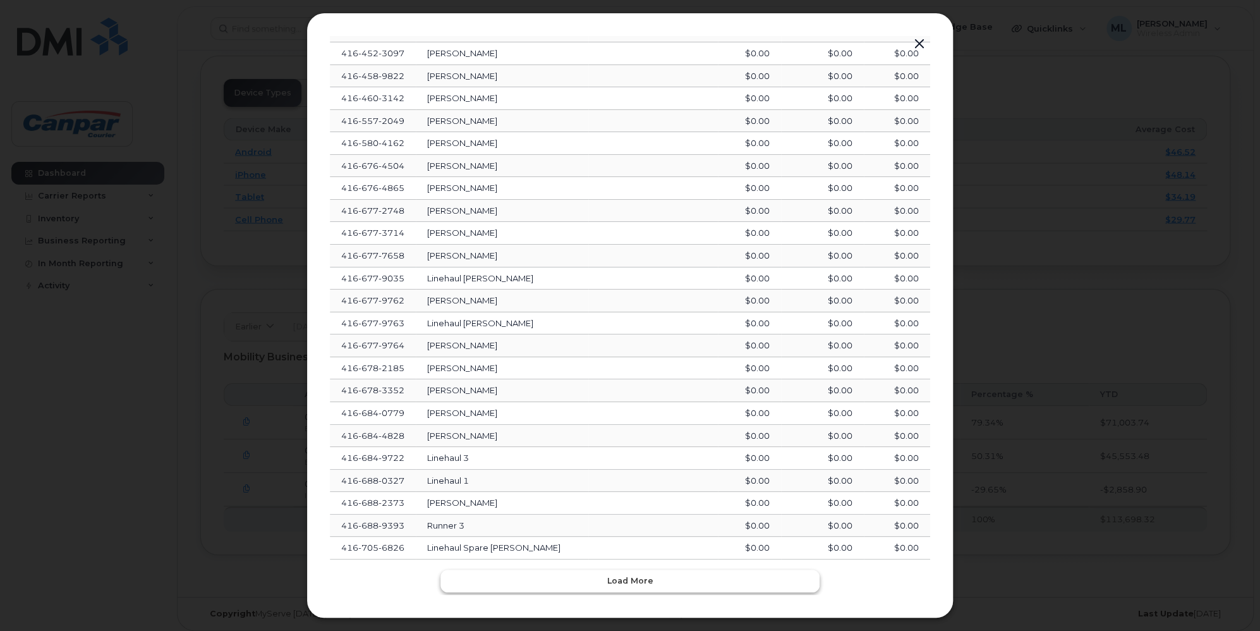
click at [597, 569] on button "Load more" at bounding box center [630, 580] width 379 height 23
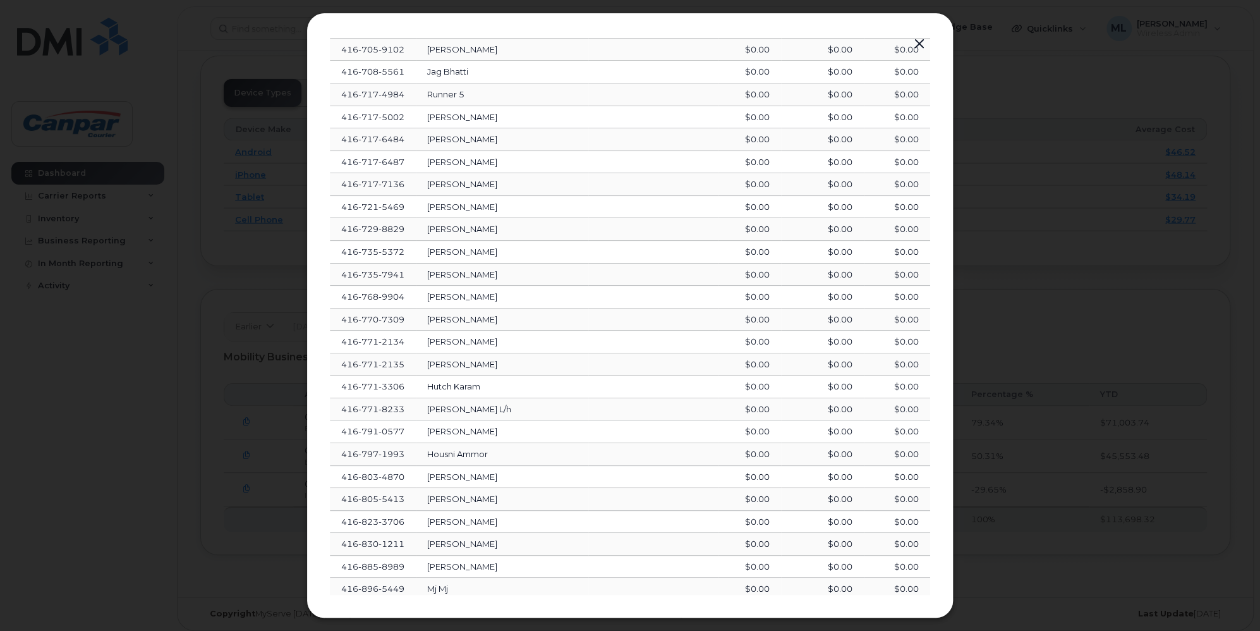
scroll to position [2090, 0]
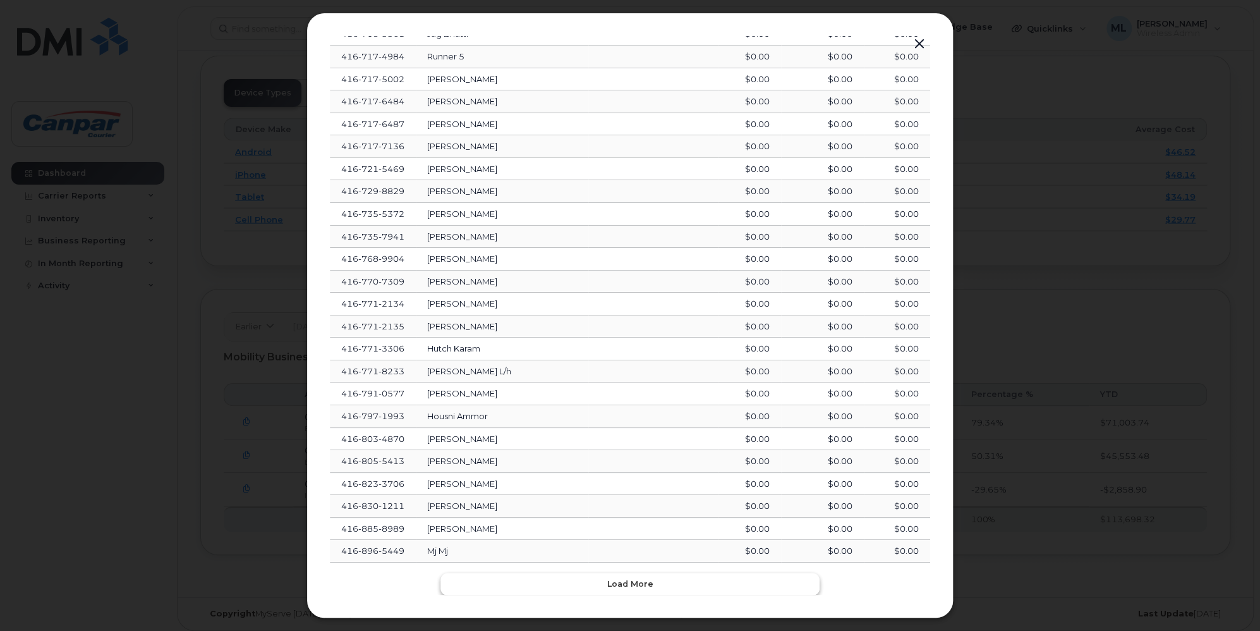
click at [599, 573] on button "Load more" at bounding box center [630, 584] width 379 height 23
click at [605, 575] on button "Load more" at bounding box center [630, 586] width 379 height 23
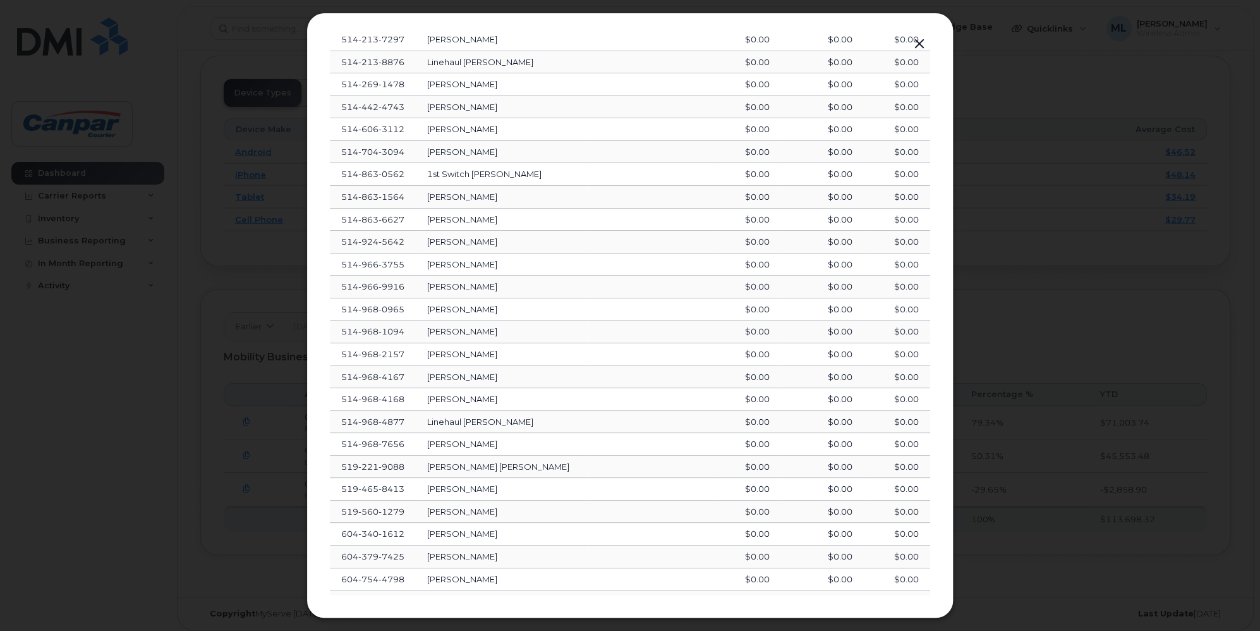
scroll to position [3208, 0]
click at [636, 584] on span "Load more" at bounding box center [630, 590] width 46 height 12
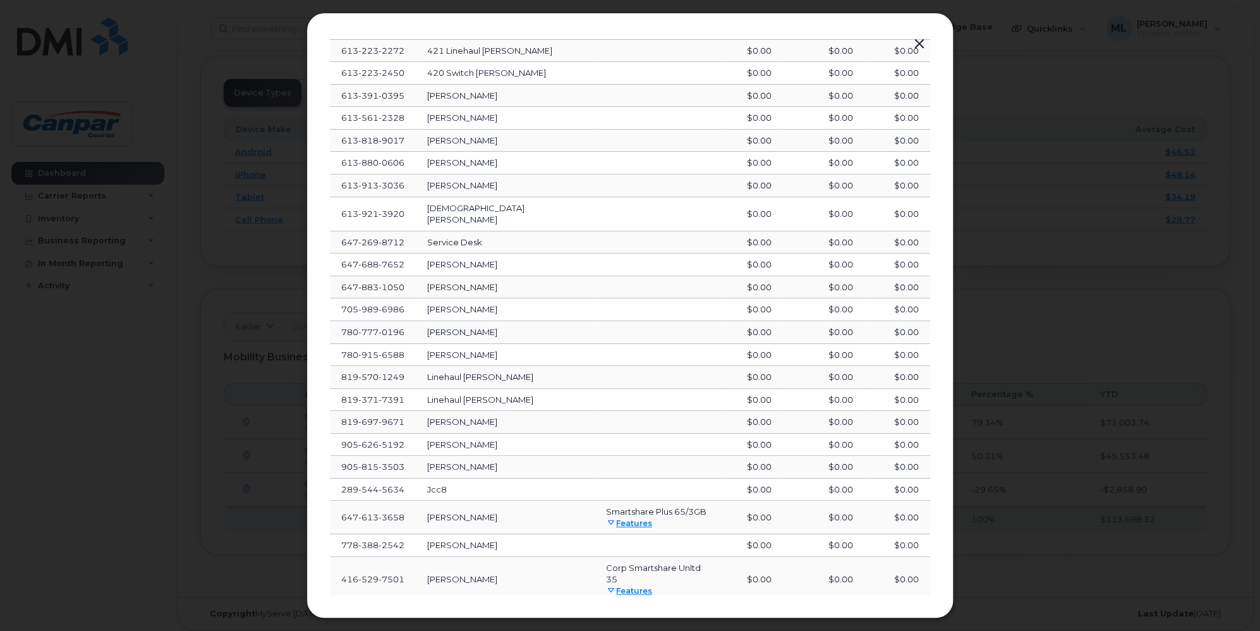
scroll to position [3811, 0]
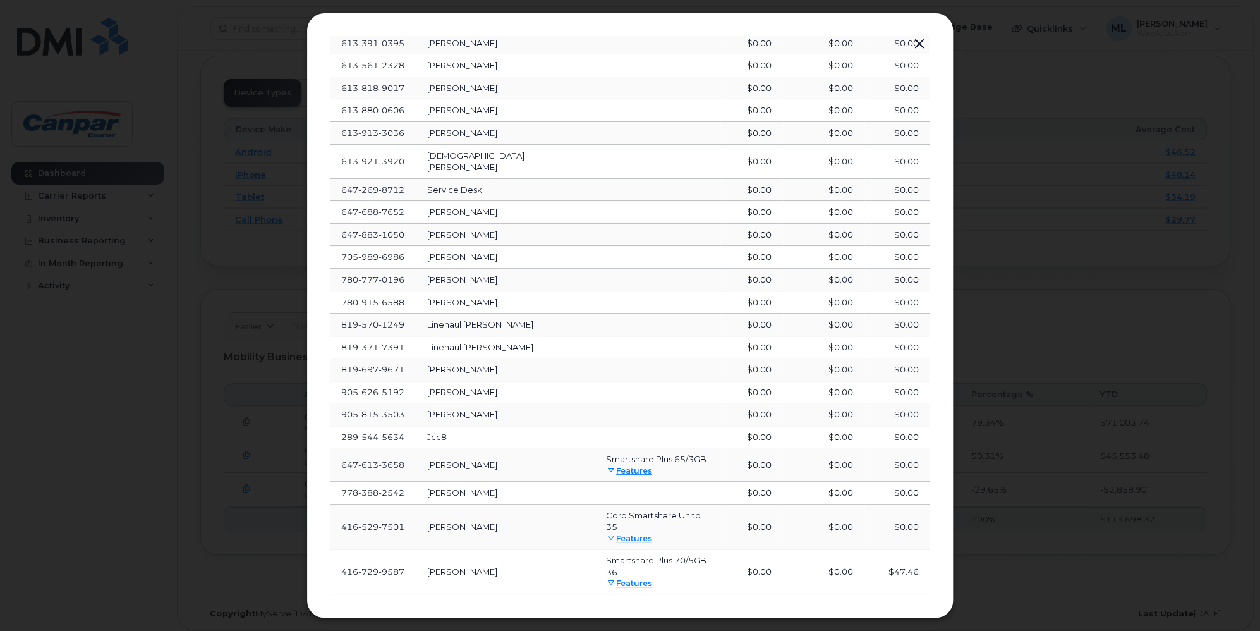
click at [648, 610] on span "Load more" at bounding box center [630, 616] width 46 height 12
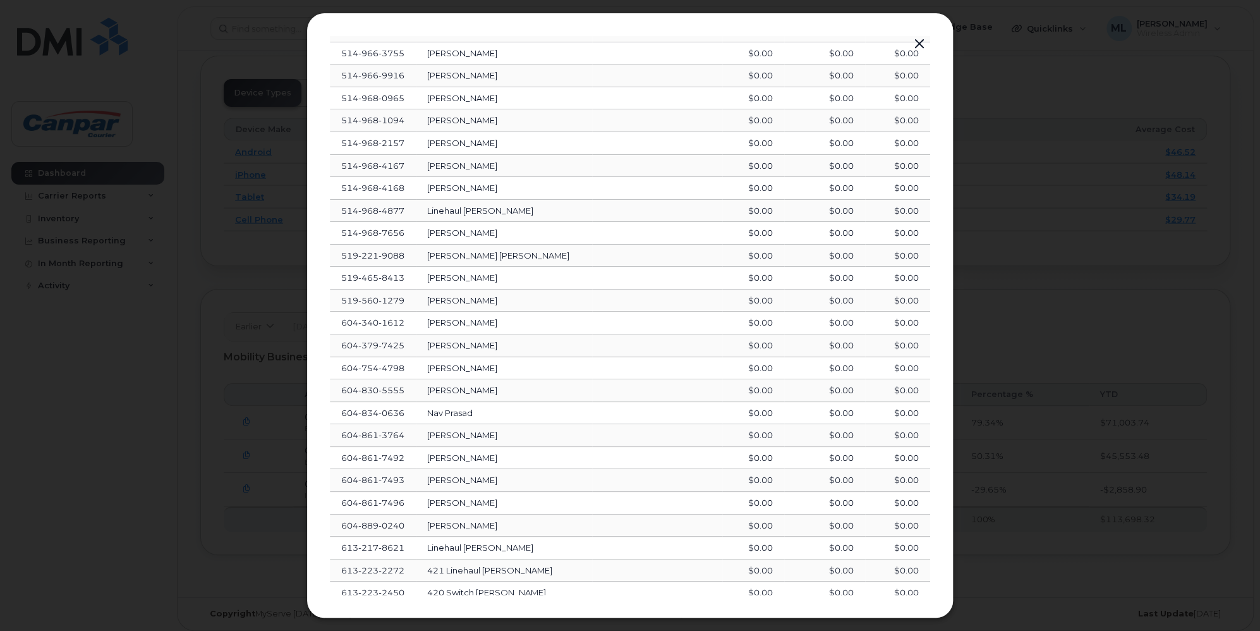
scroll to position [4700, 0]
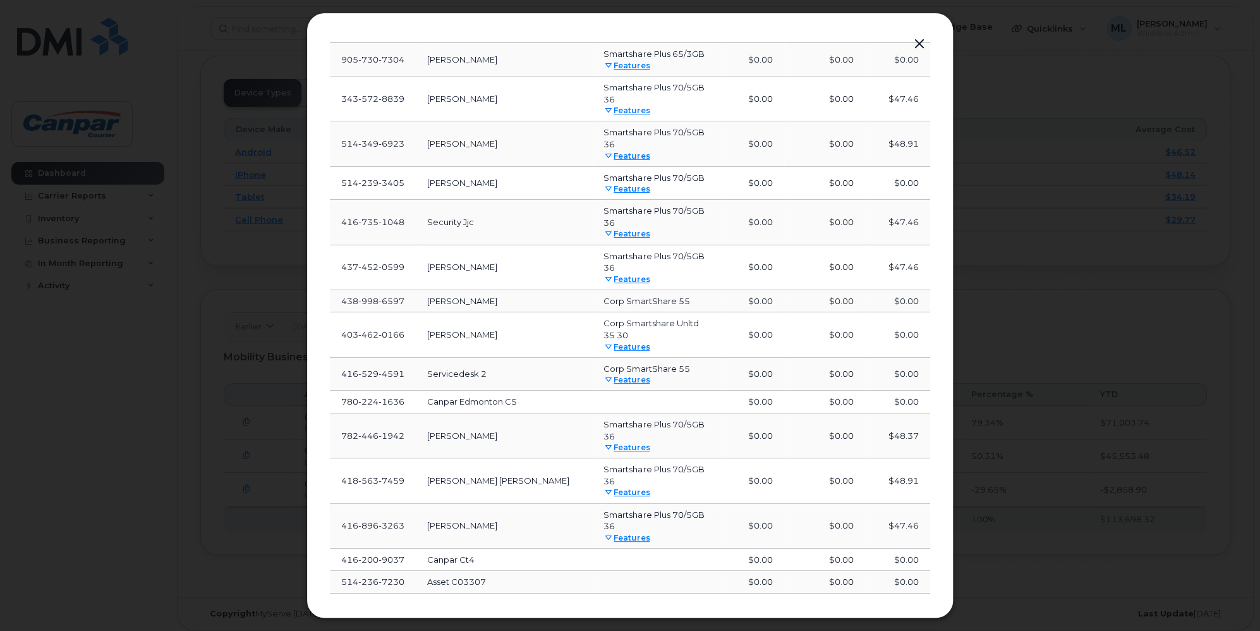
click at [704, 604] on button "Load more" at bounding box center [630, 615] width 379 height 23
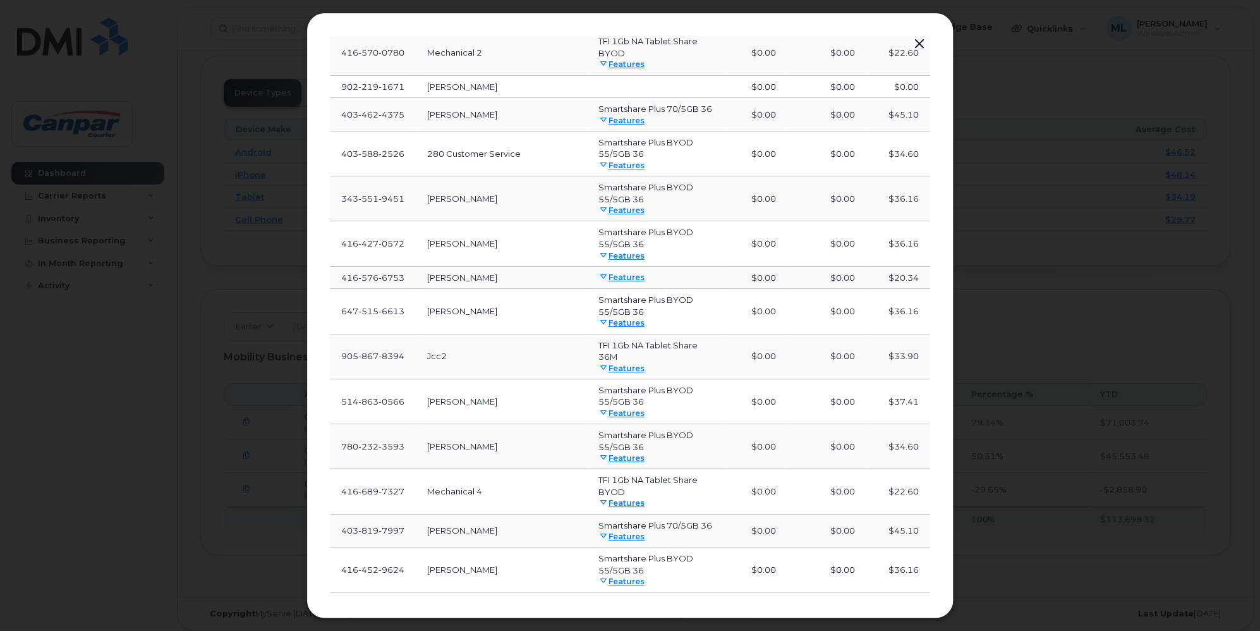
scroll to position [5261, 0]
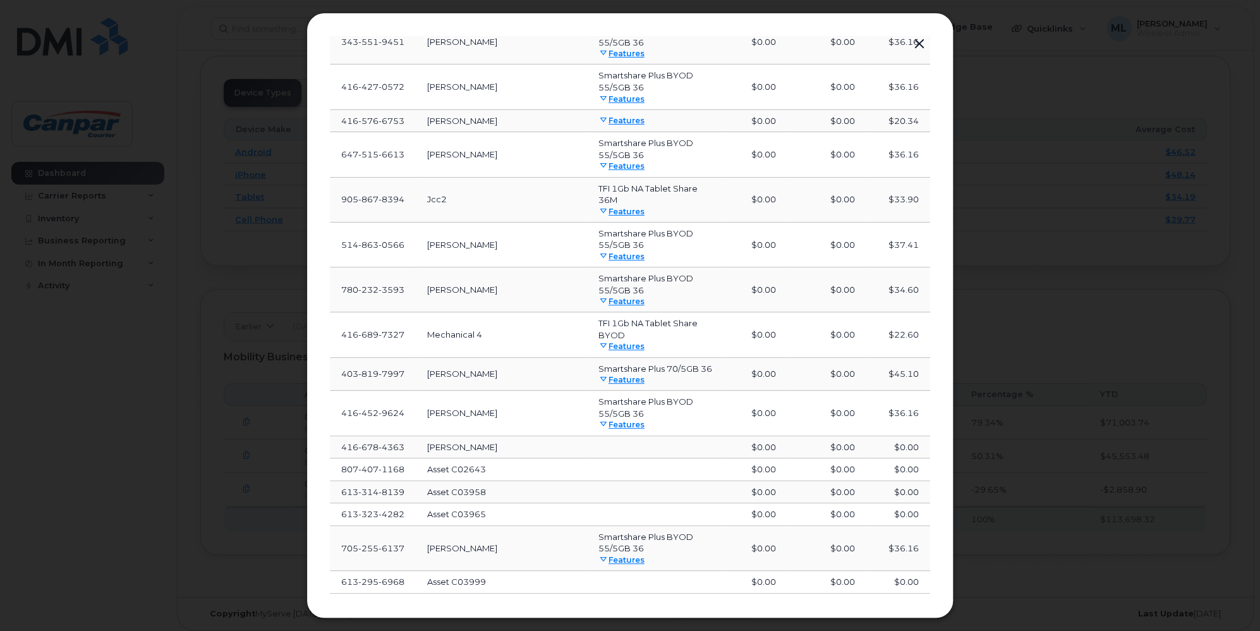
click at [619, 609] on span "Load more" at bounding box center [630, 615] width 46 height 12
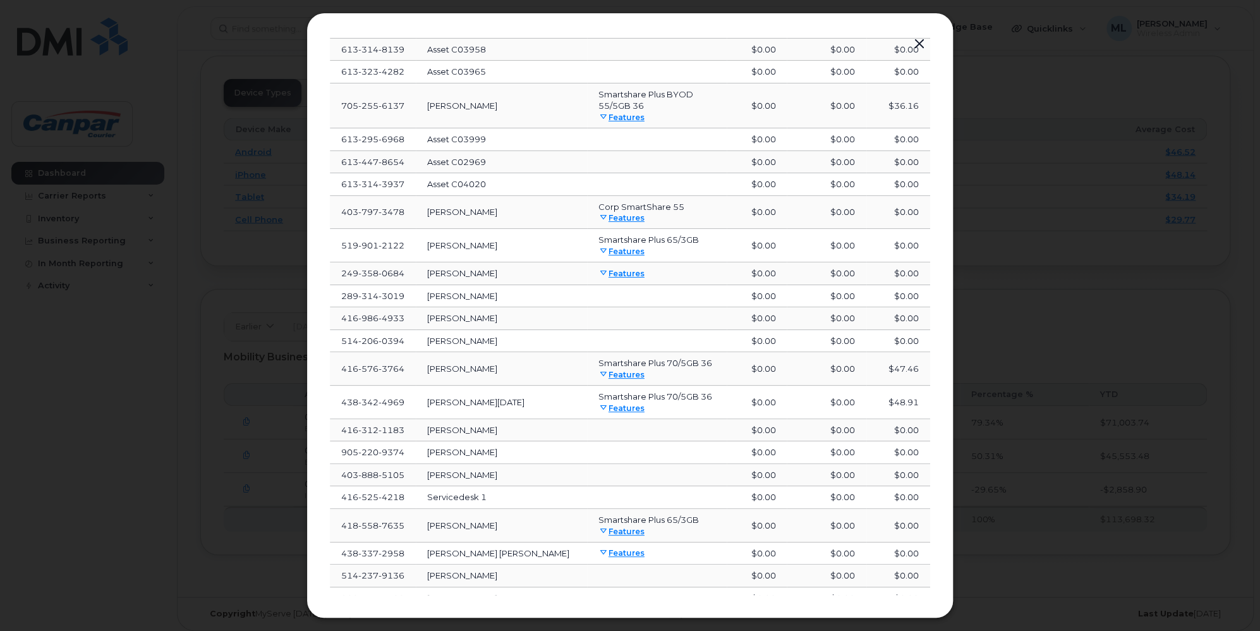
scroll to position [5977, 0]
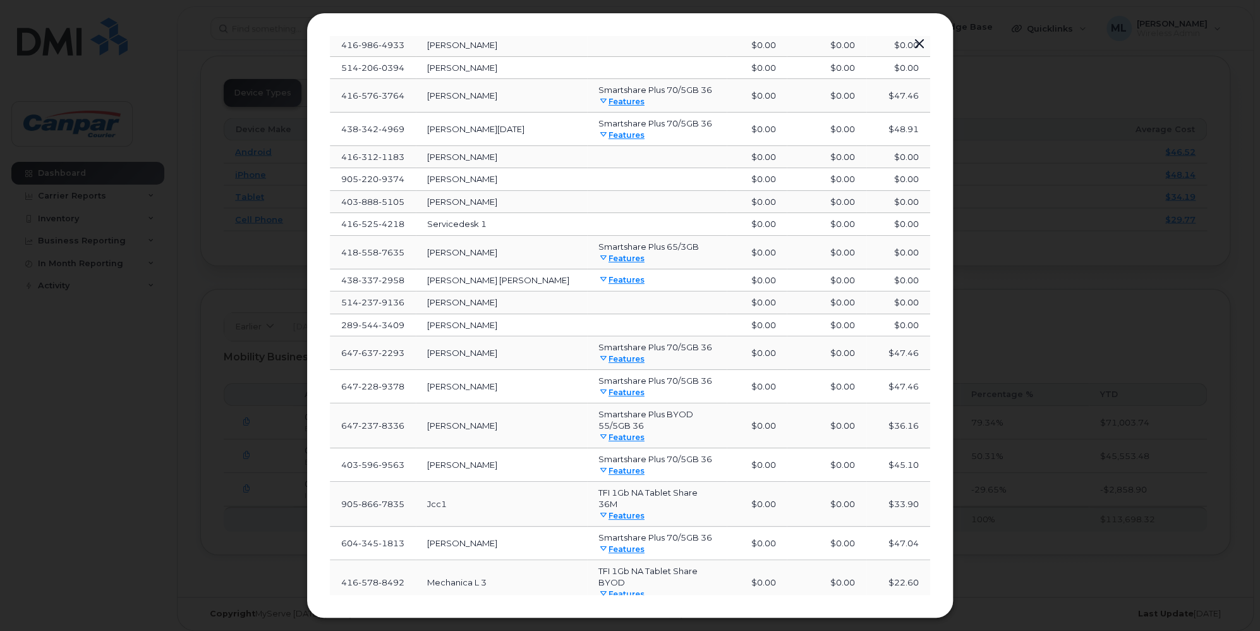
click at [607, 620] on span "Load more" at bounding box center [630, 626] width 46 height 12
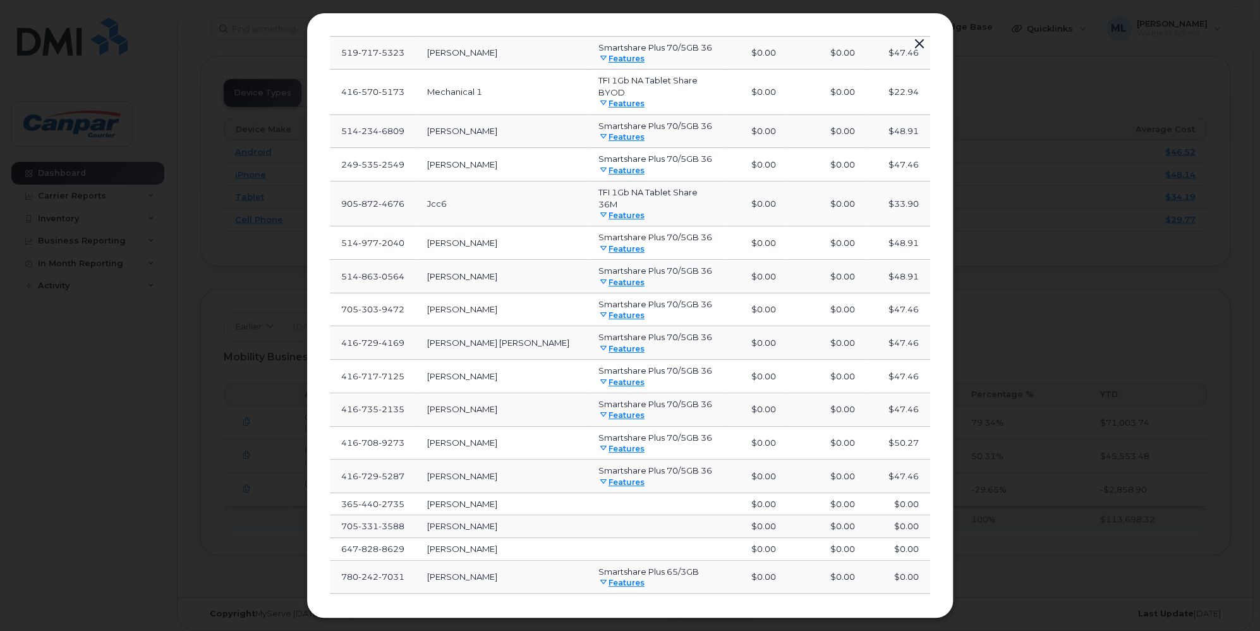
scroll to position [6814, 0]
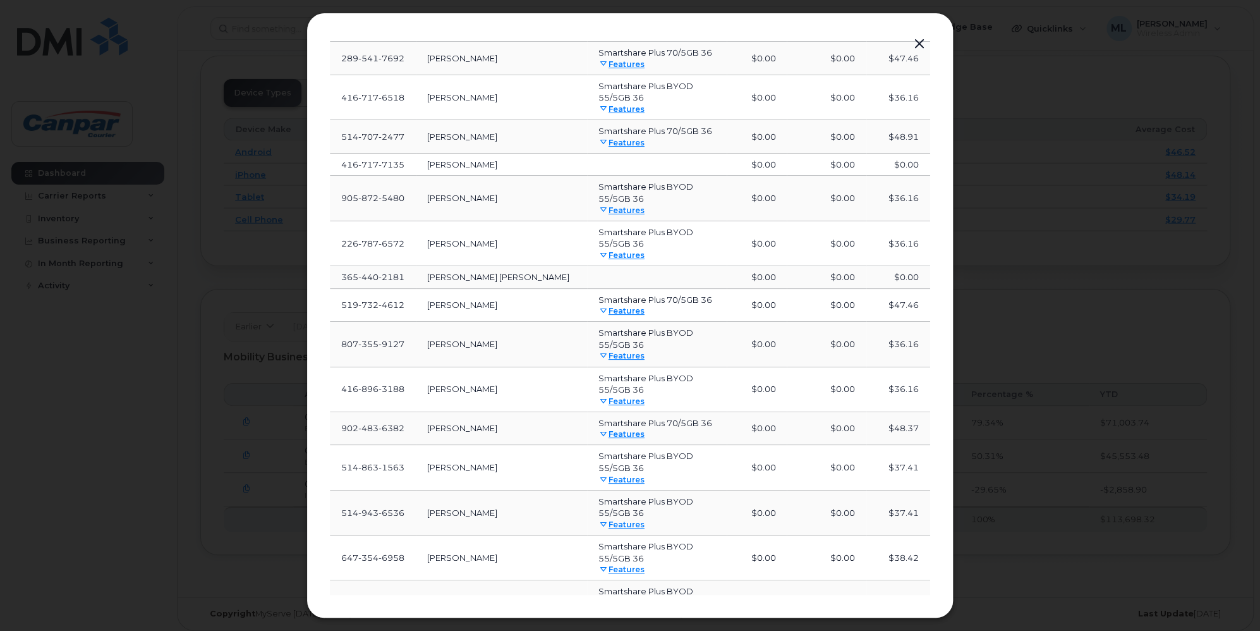
scroll to position [7667, 0]
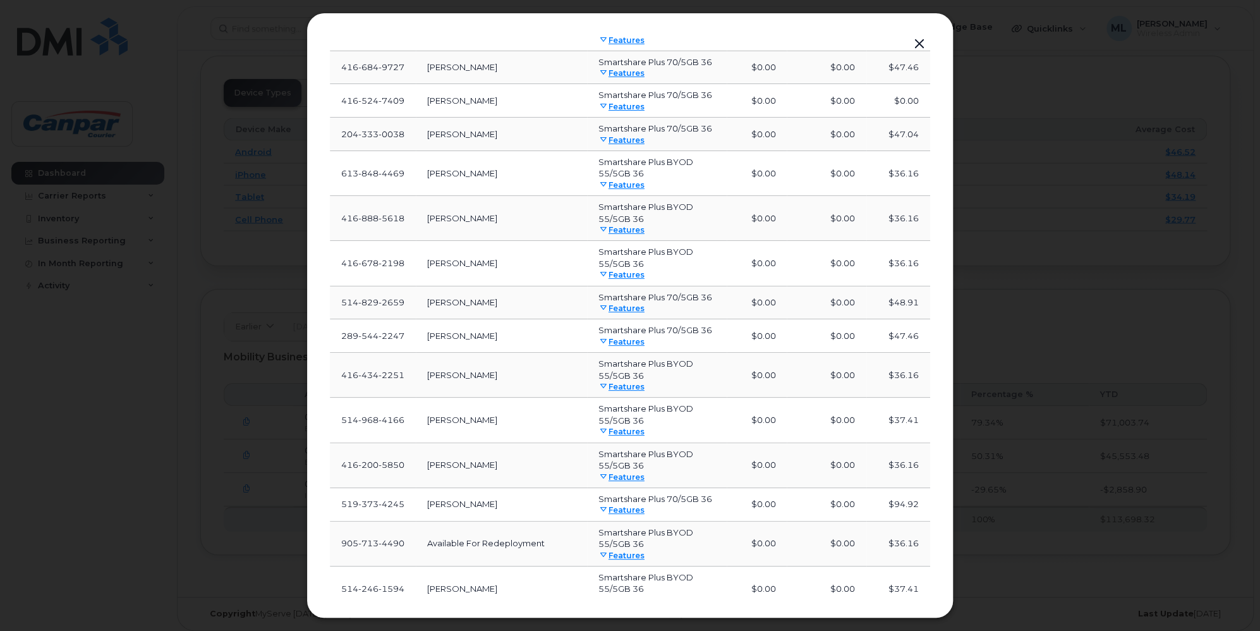
scroll to position [8655, 0]
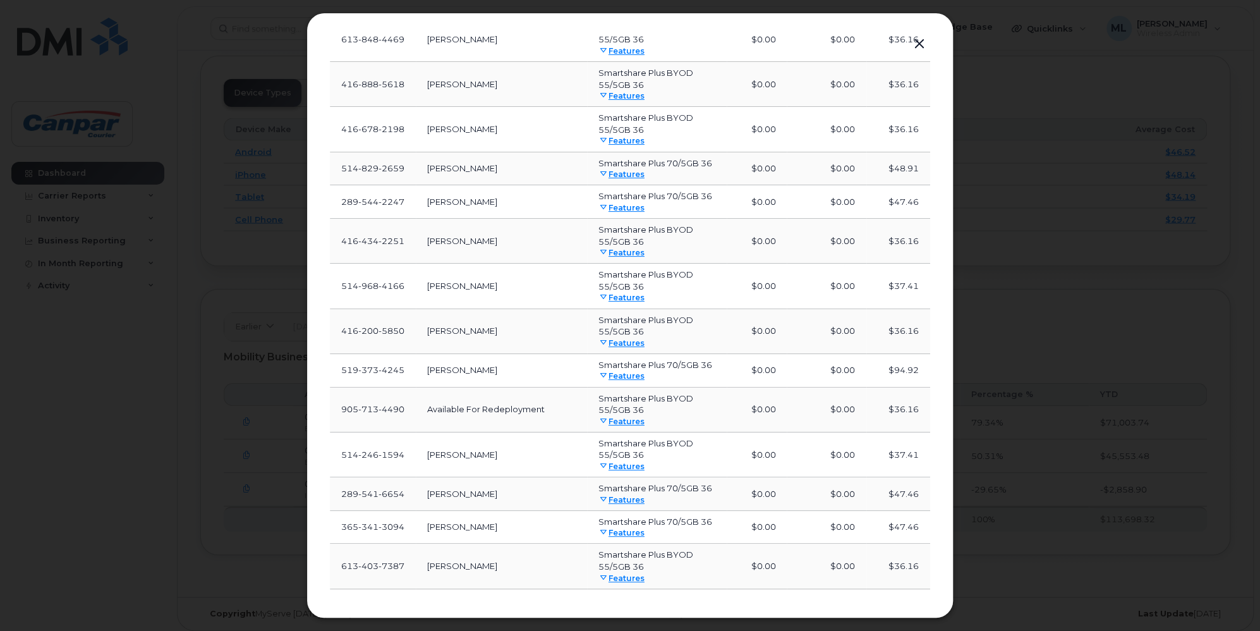
click at [652, 630] on button "Load more" at bounding box center [630, 643] width 379 height 23
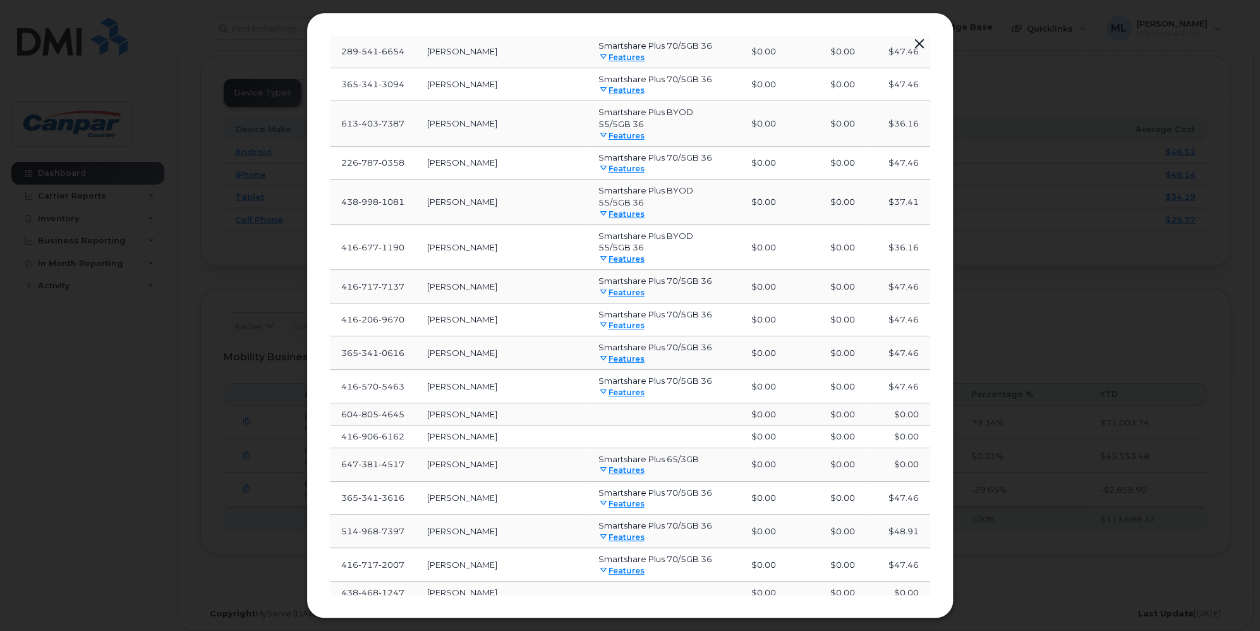
scroll to position [9461, 0]
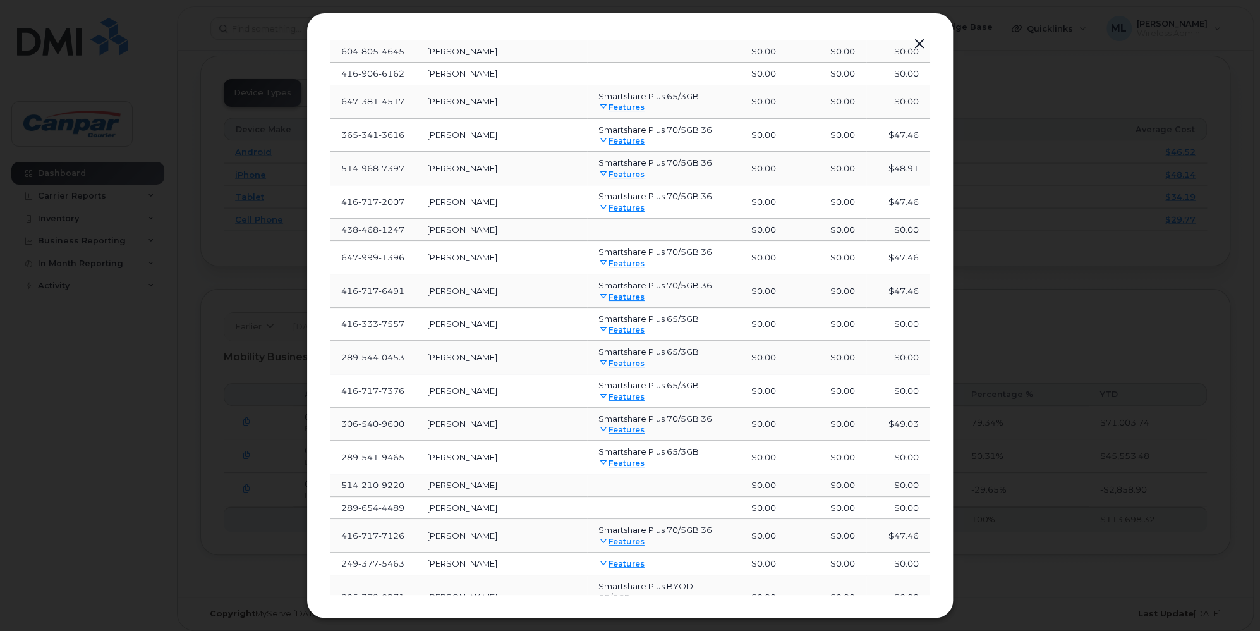
click at [615, 630] on button "Load more" at bounding box center [630, 641] width 379 height 23
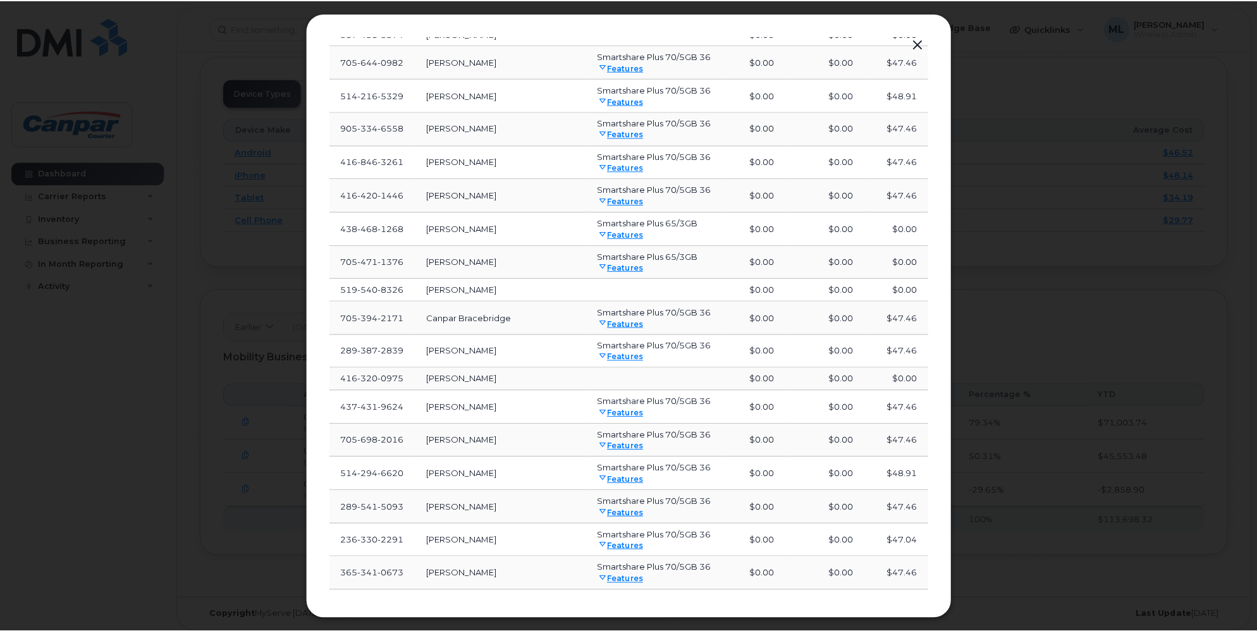
scroll to position [10252, 0]
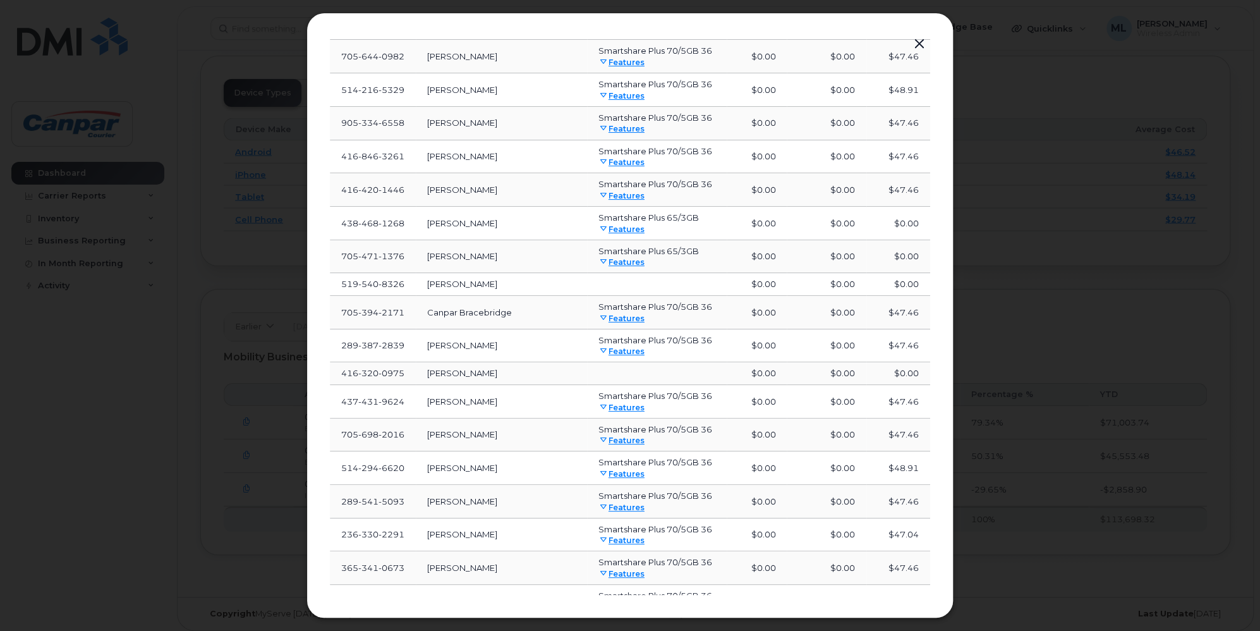
drag, startPoint x: 923, startPoint y: 46, endPoint x: 870, endPoint y: 4, distance: 67.4
click at [923, 46] on button "button" at bounding box center [919, 44] width 19 height 18
